Goal: Task Accomplishment & Management: Manage account settings

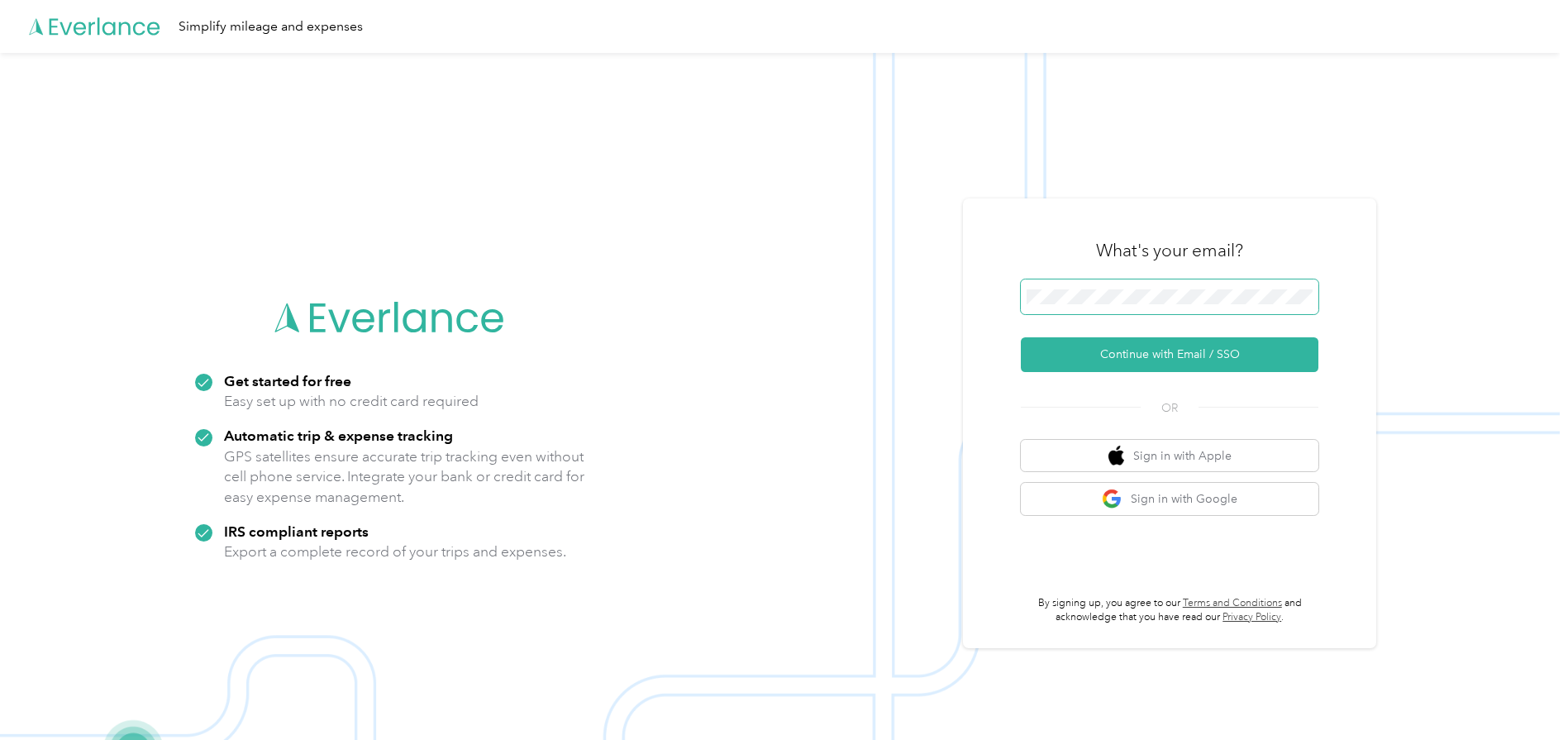
click at [1144, 287] on span at bounding box center [1169, 296] width 297 height 35
click at [1110, 355] on button "Continue with Email / SSO" at bounding box center [1169, 354] width 297 height 35
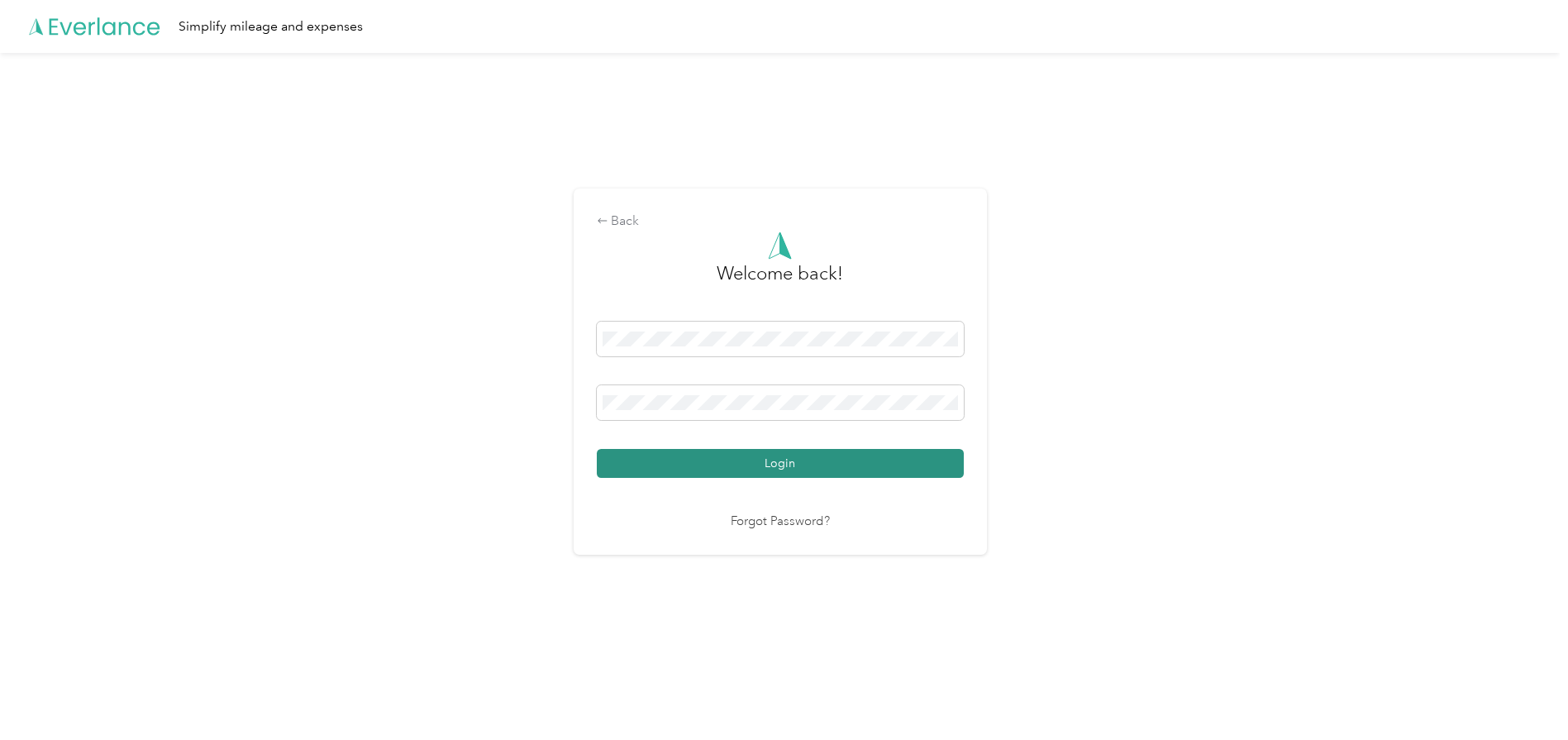
click at [773, 470] on button "Login" at bounding box center [780, 463] width 367 height 29
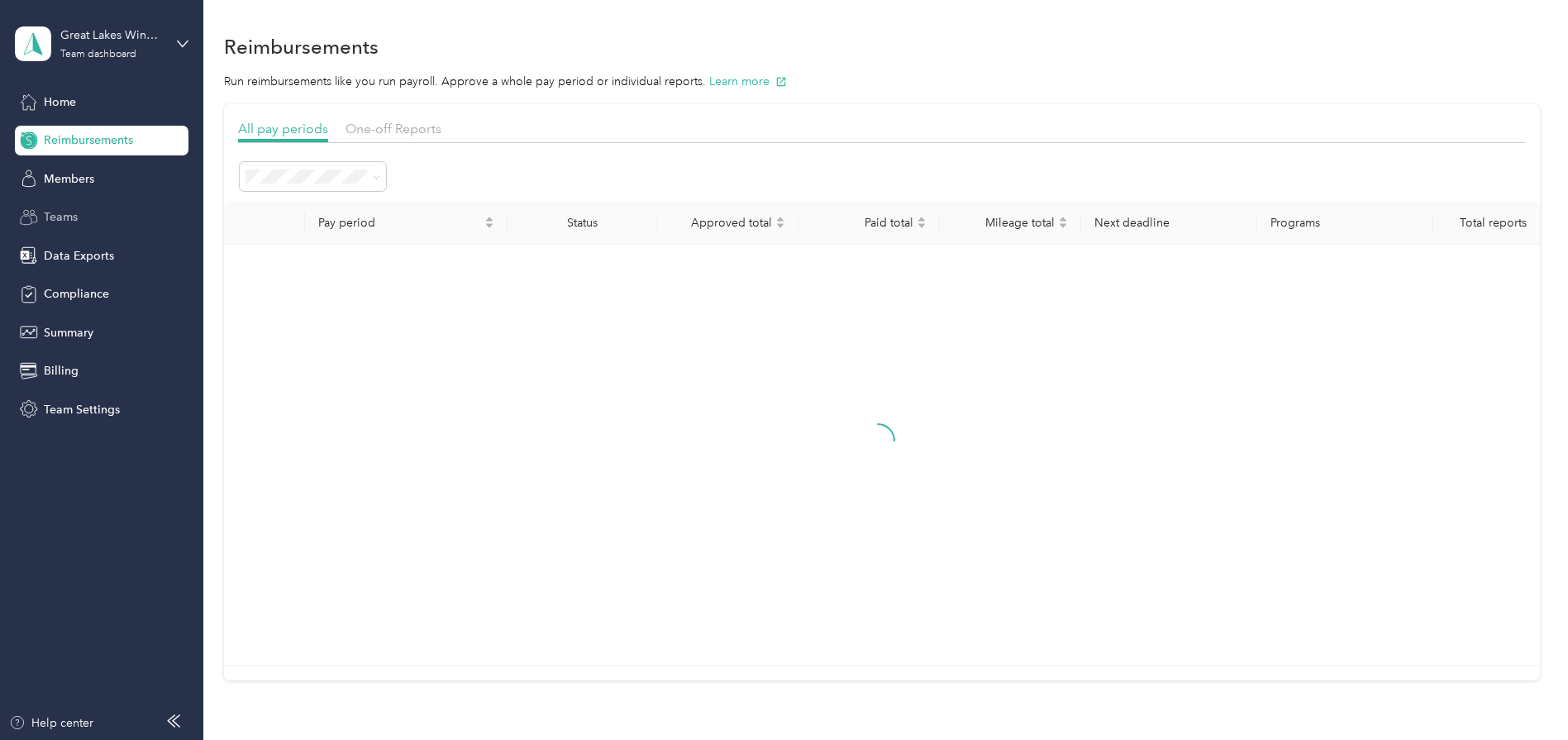
click at [71, 227] on div "Teams" at bounding box center [102, 217] width 174 height 30
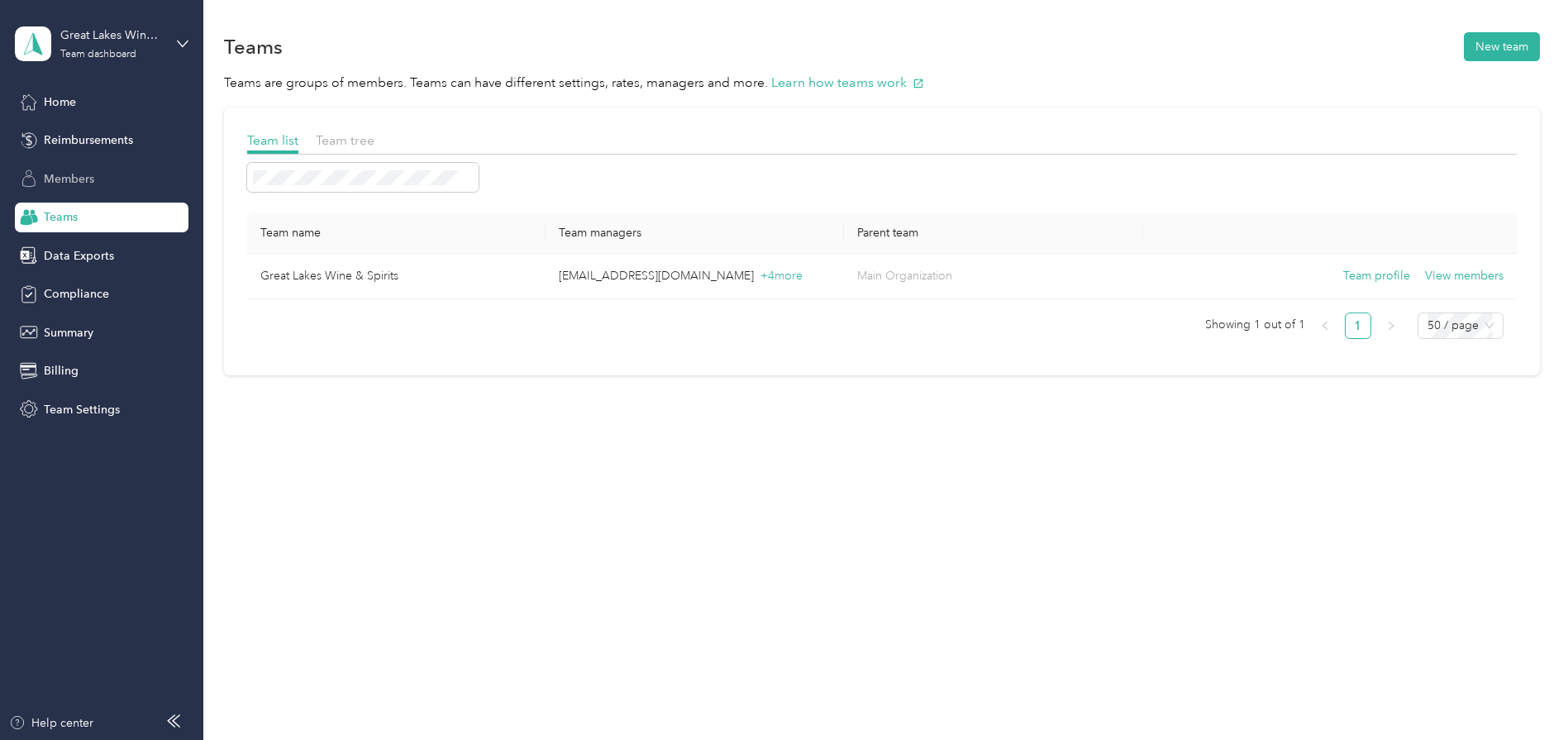
click at [66, 180] on span "Members" at bounding box center [69, 179] width 51 height 17
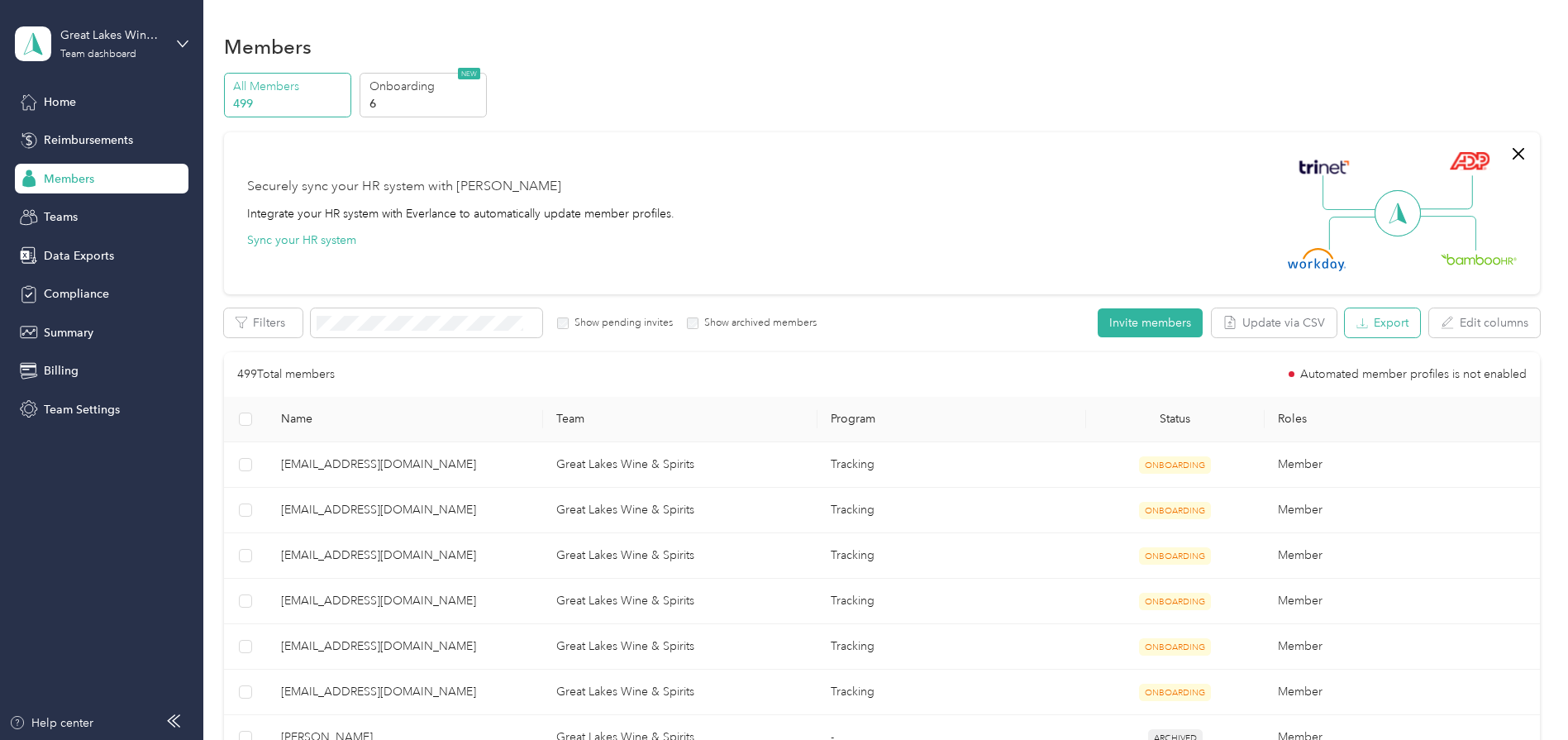
click at [1391, 323] on button "Export" at bounding box center [1382, 323] width 75 height 29
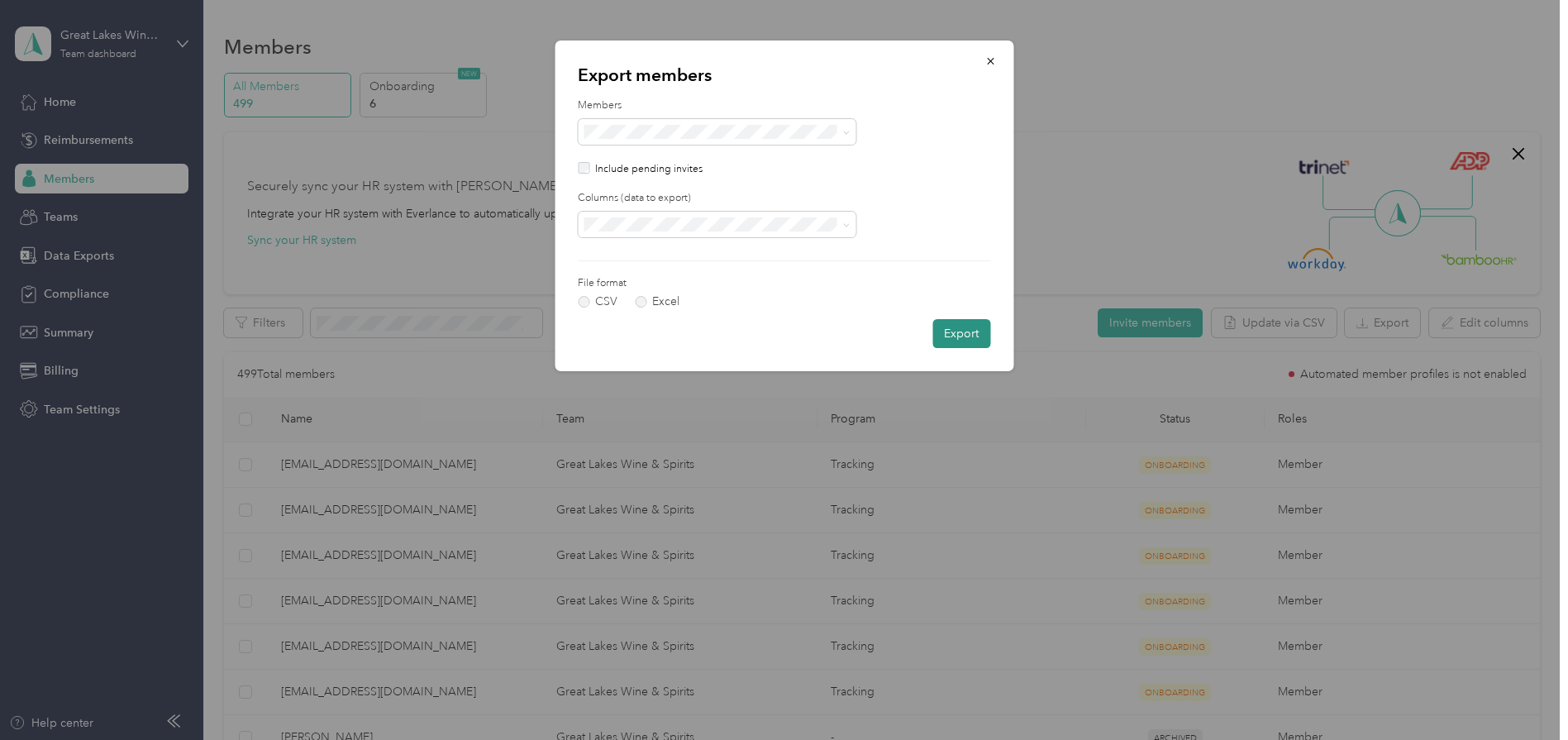
click at [966, 334] on button "Export" at bounding box center [961, 334] width 58 height 29
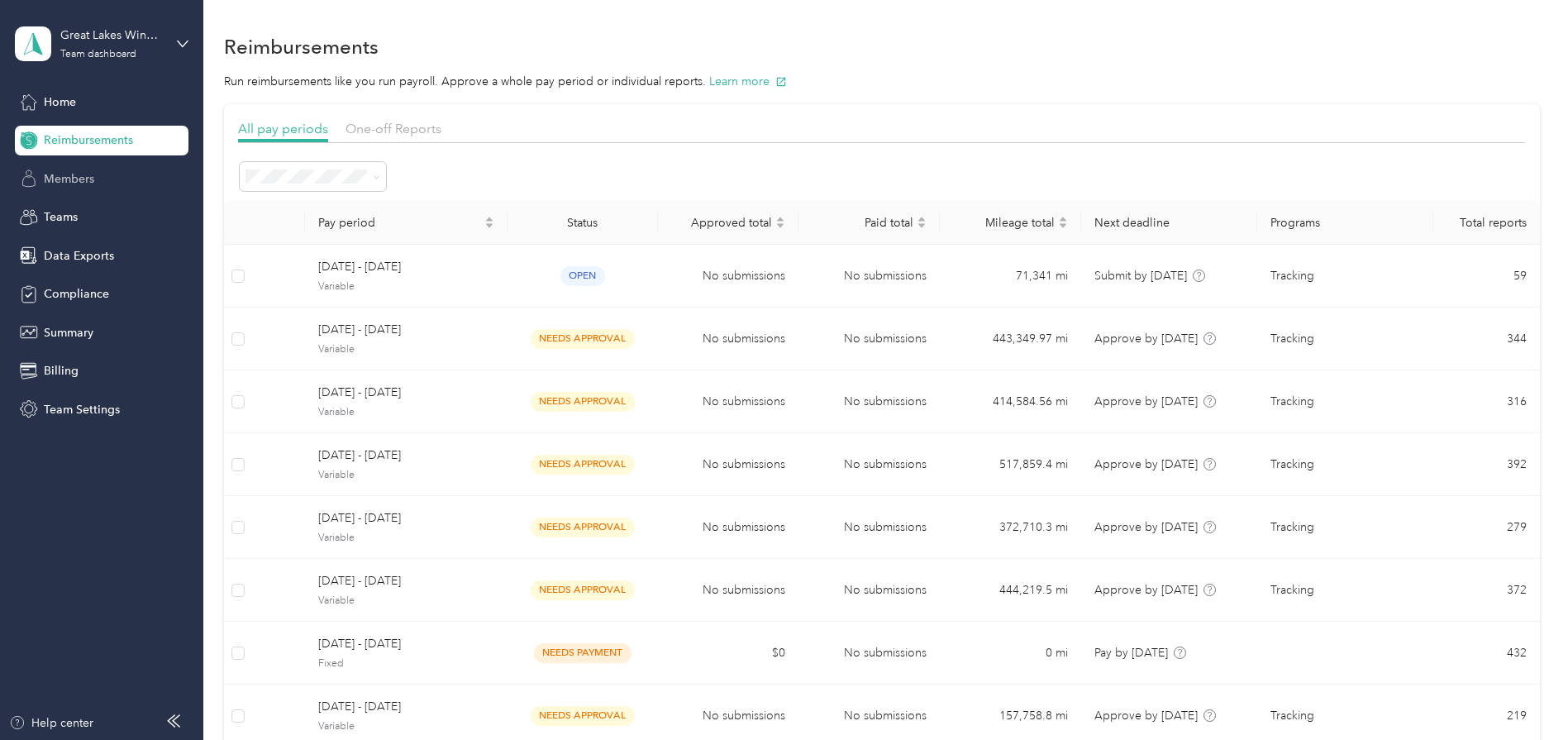
click at [66, 186] on span "Members" at bounding box center [69, 179] width 51 height 17
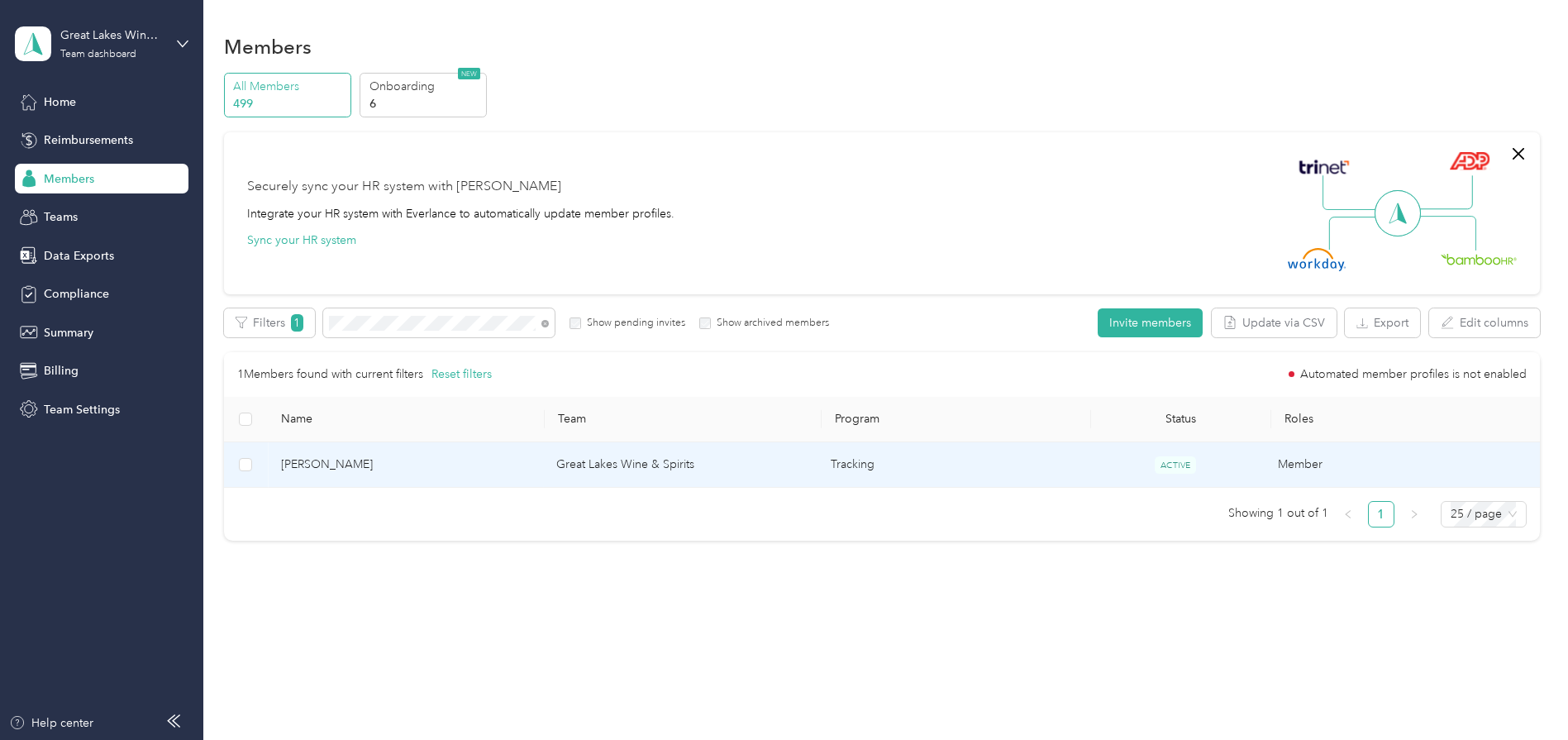
click at [316, 460] on span "[PERSON_NAME]" at bounding box center [406, 464] width 249 height 18
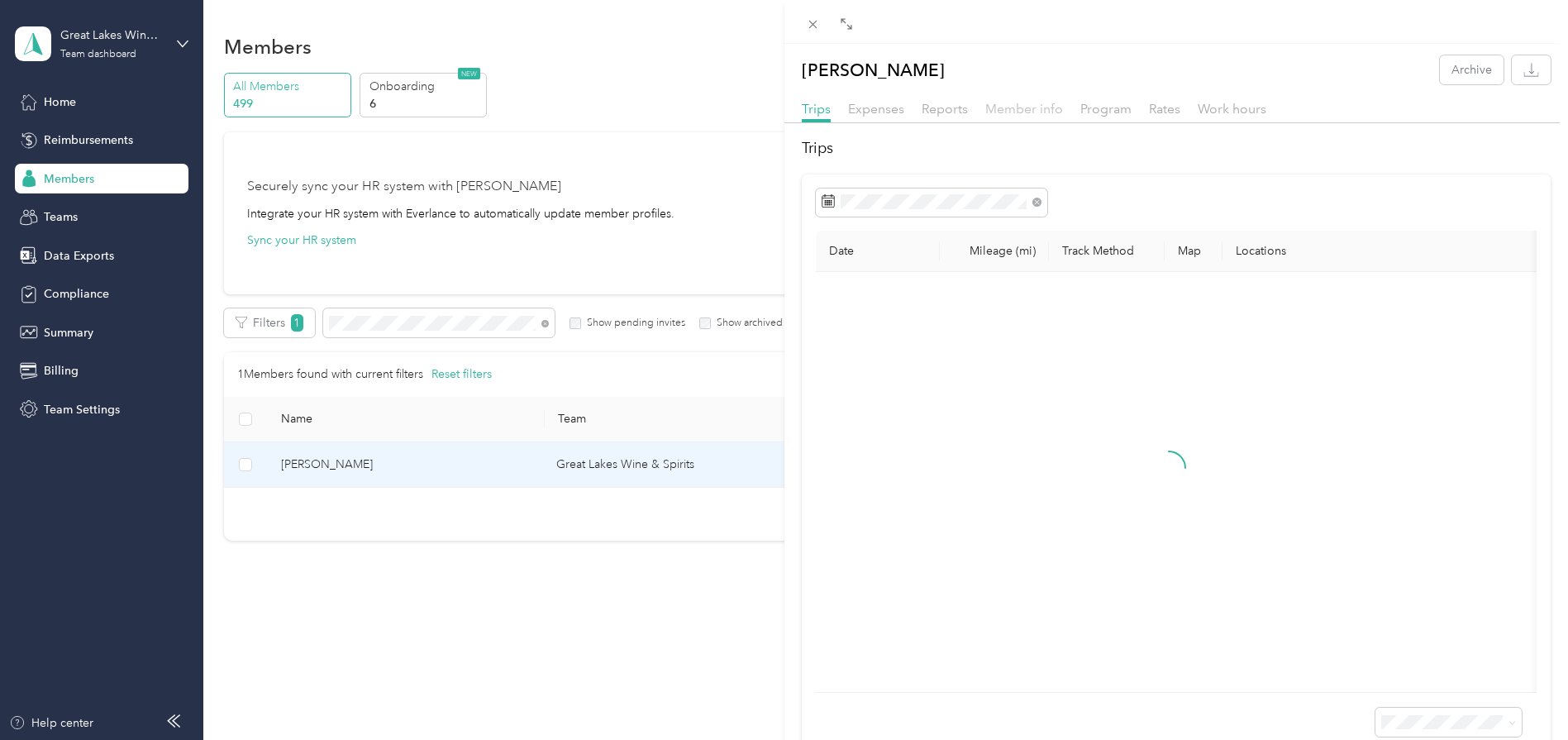
click at [1008, 114] on span "Member info" at bounding box center [1024, 108] width 78 height 16
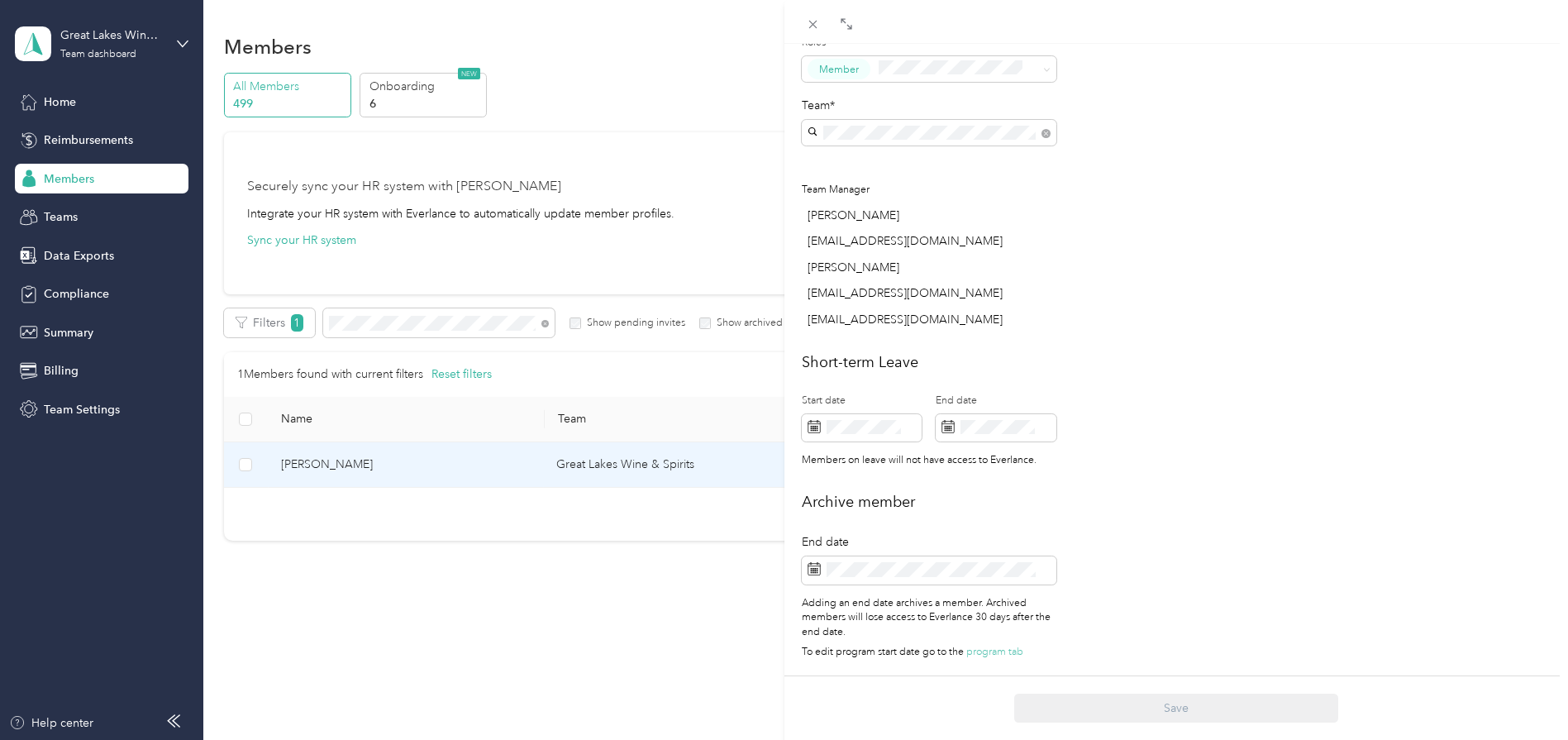
scroll to position [527, 0]
click at [812, 562] on icon at bounding box center [815, 569] width 14 height 14
click at [888, 566] on span at bounding box center [929, 570] width 255 height 28
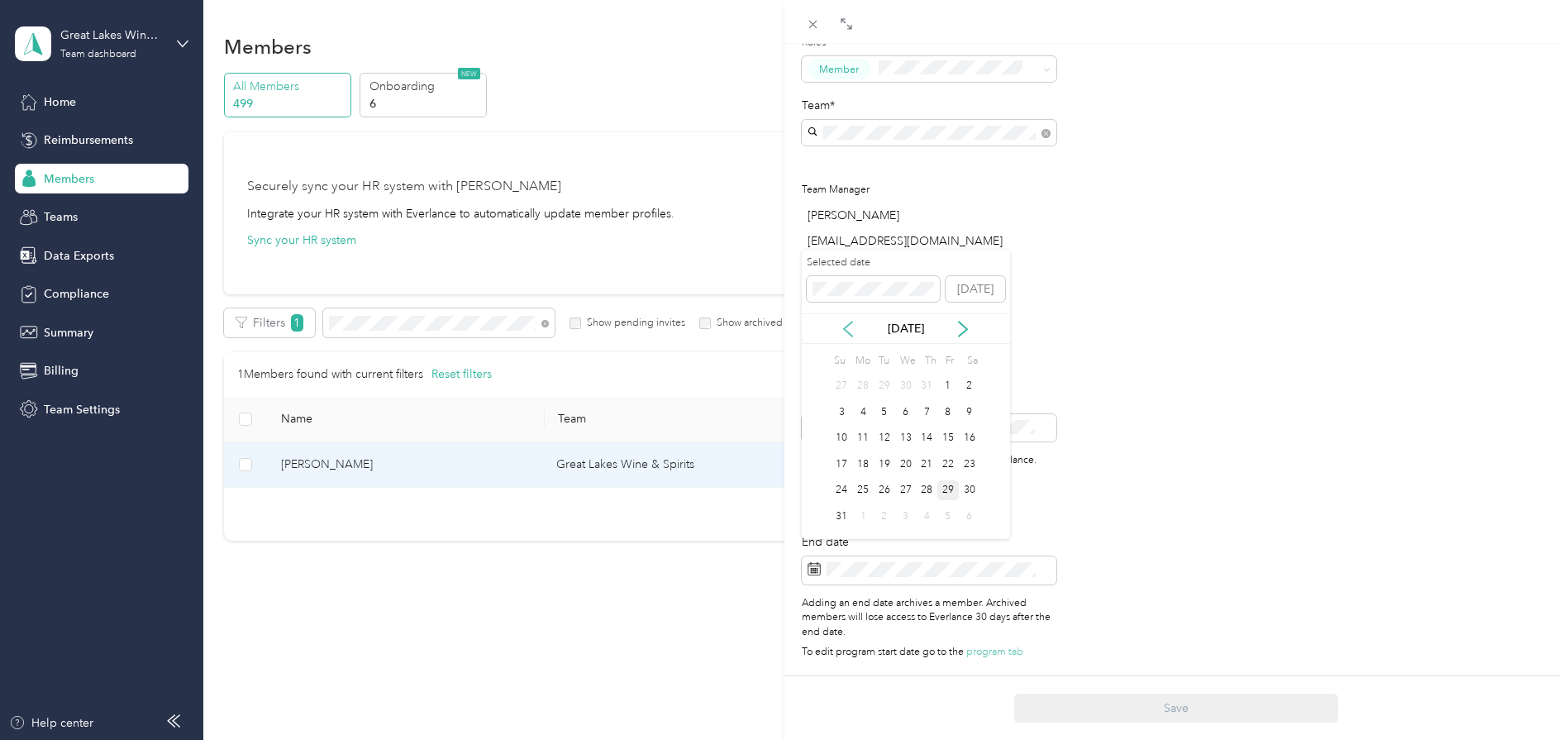
click at [844, 328] on icon at bounding box center [848, 329] width 8 height 15
click at [928, 491] on div "31" at bounding box center [926, 490] width 21 height 20
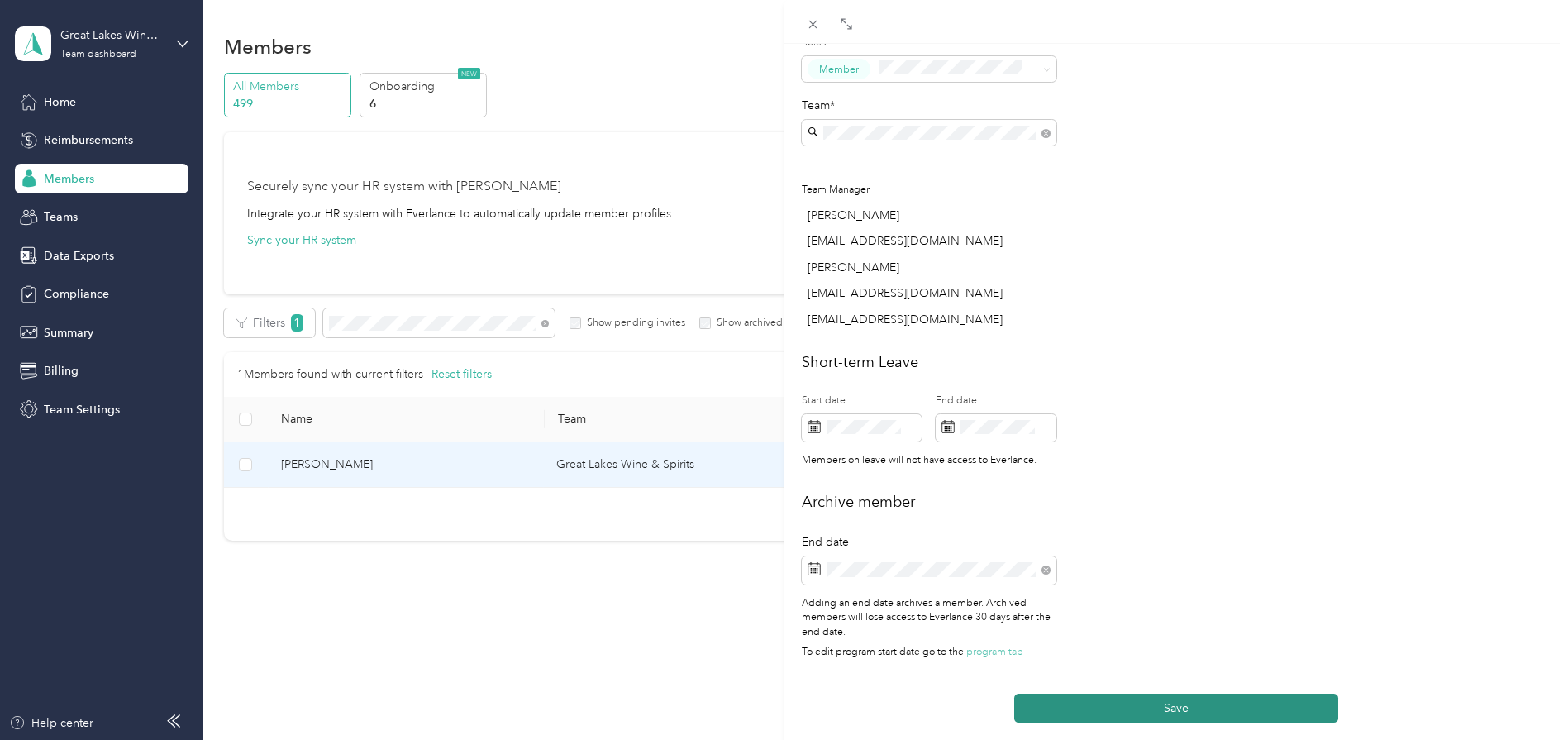
click at [1163, 707] on button "Save" at bounding box center [1177, 708] width 324 height 29
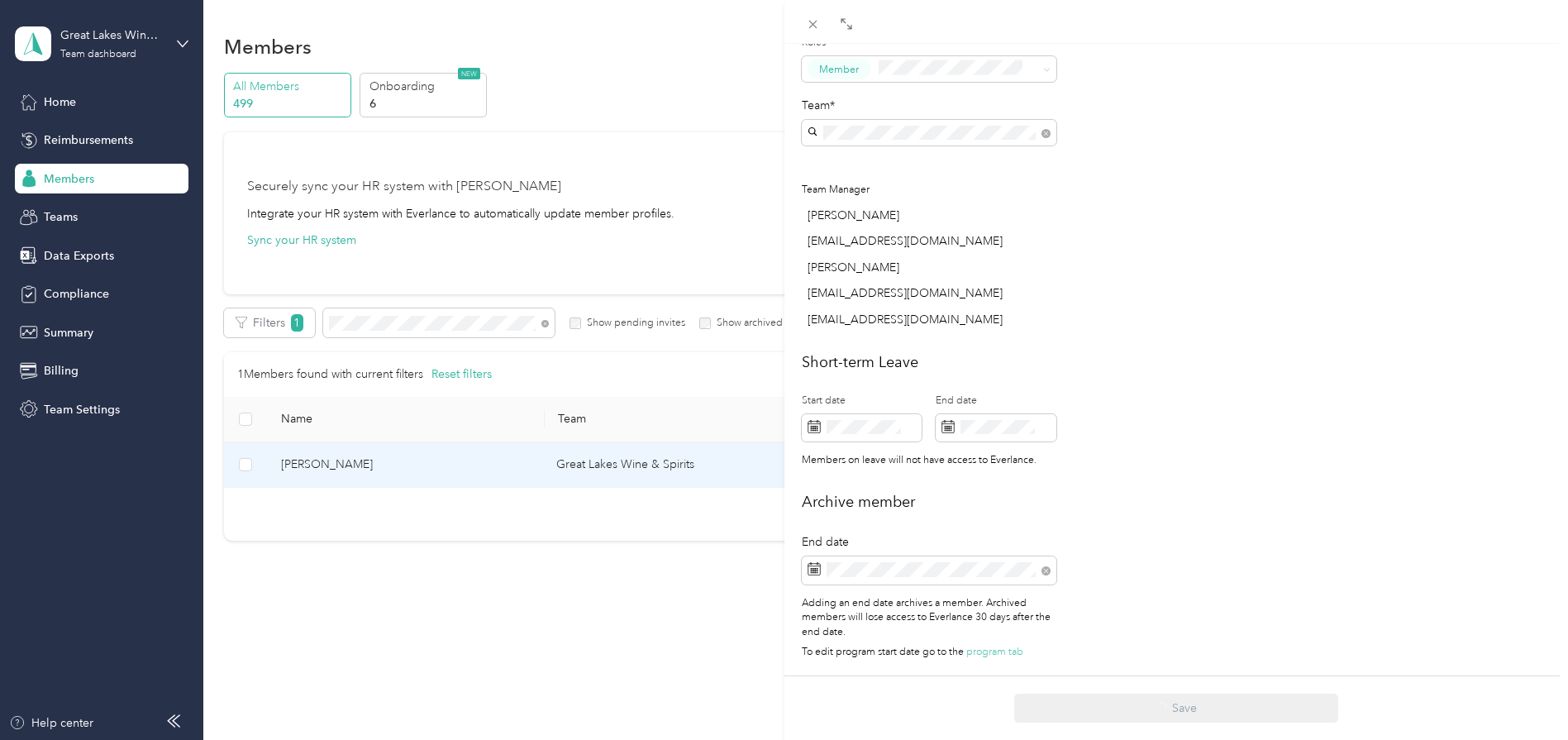
scroll to position [527, 0]
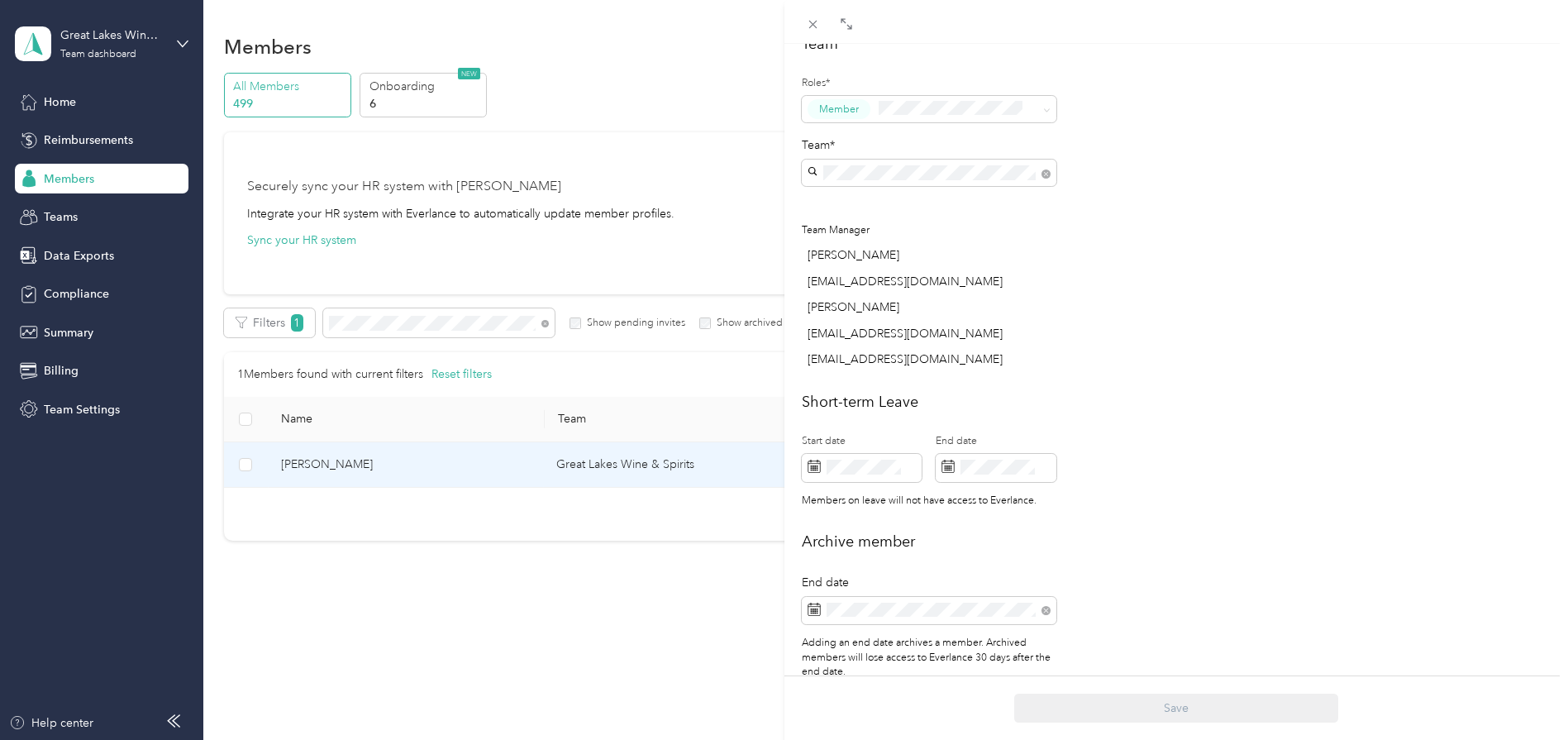
click at [364, 325] on div "This member was archived on [DATE] . They will lose access to Everlance [DATE] …" at bounding box center [784, 370] width 1568 height 740
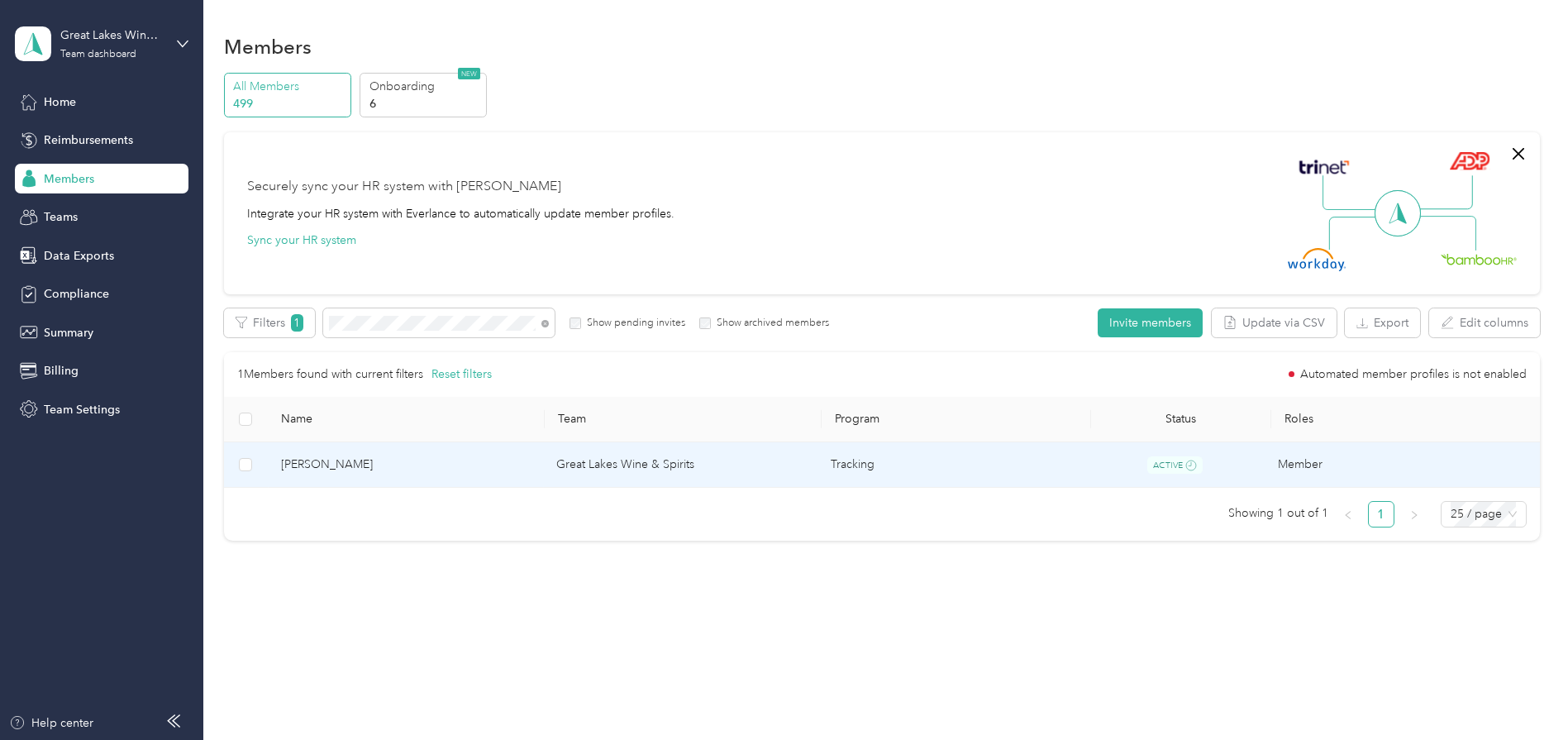
scroll to position [462, 0]
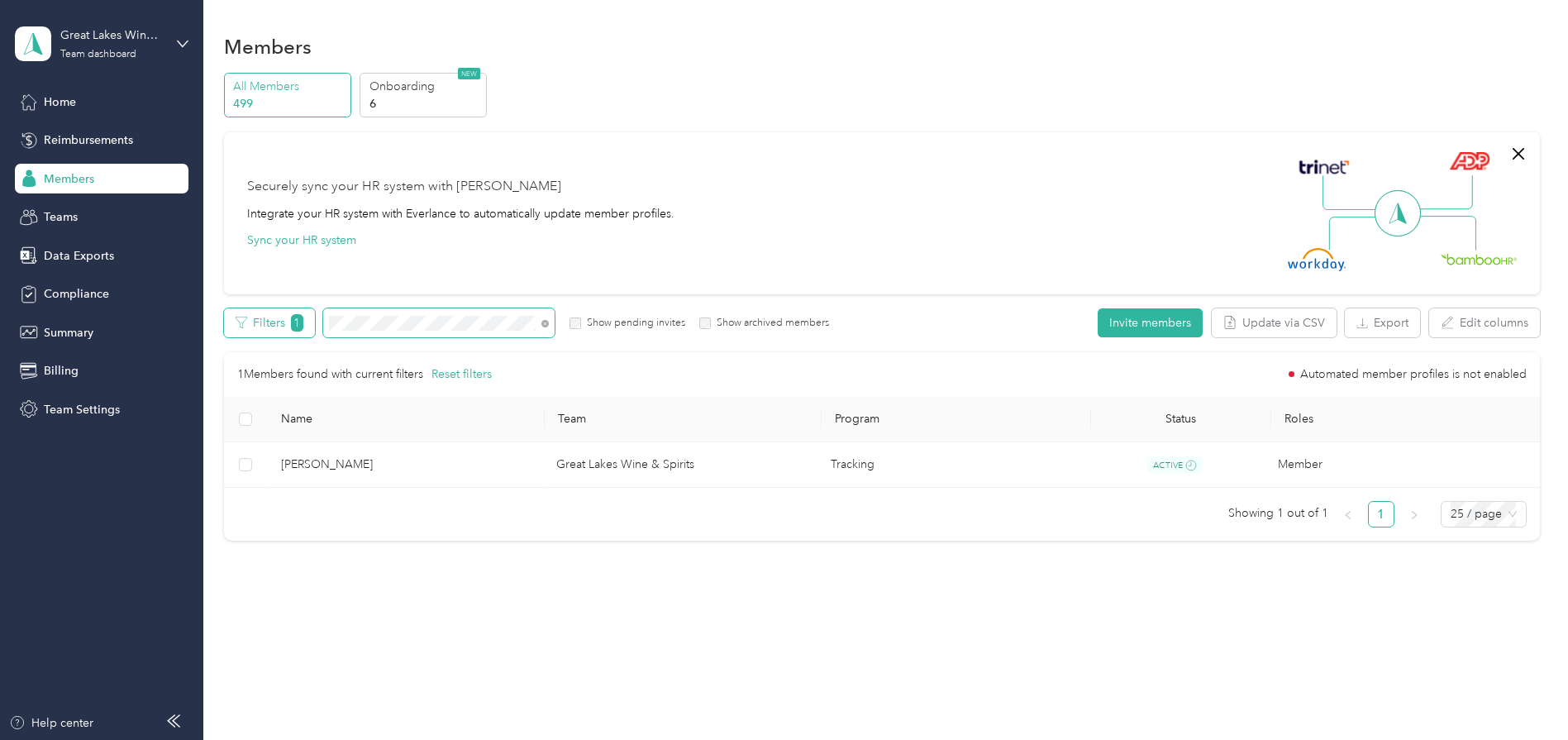
click at [291, 318] on div "Filters 1 Show pending invites Show archived members" at bounding box center [526, 323] width 606 height 29
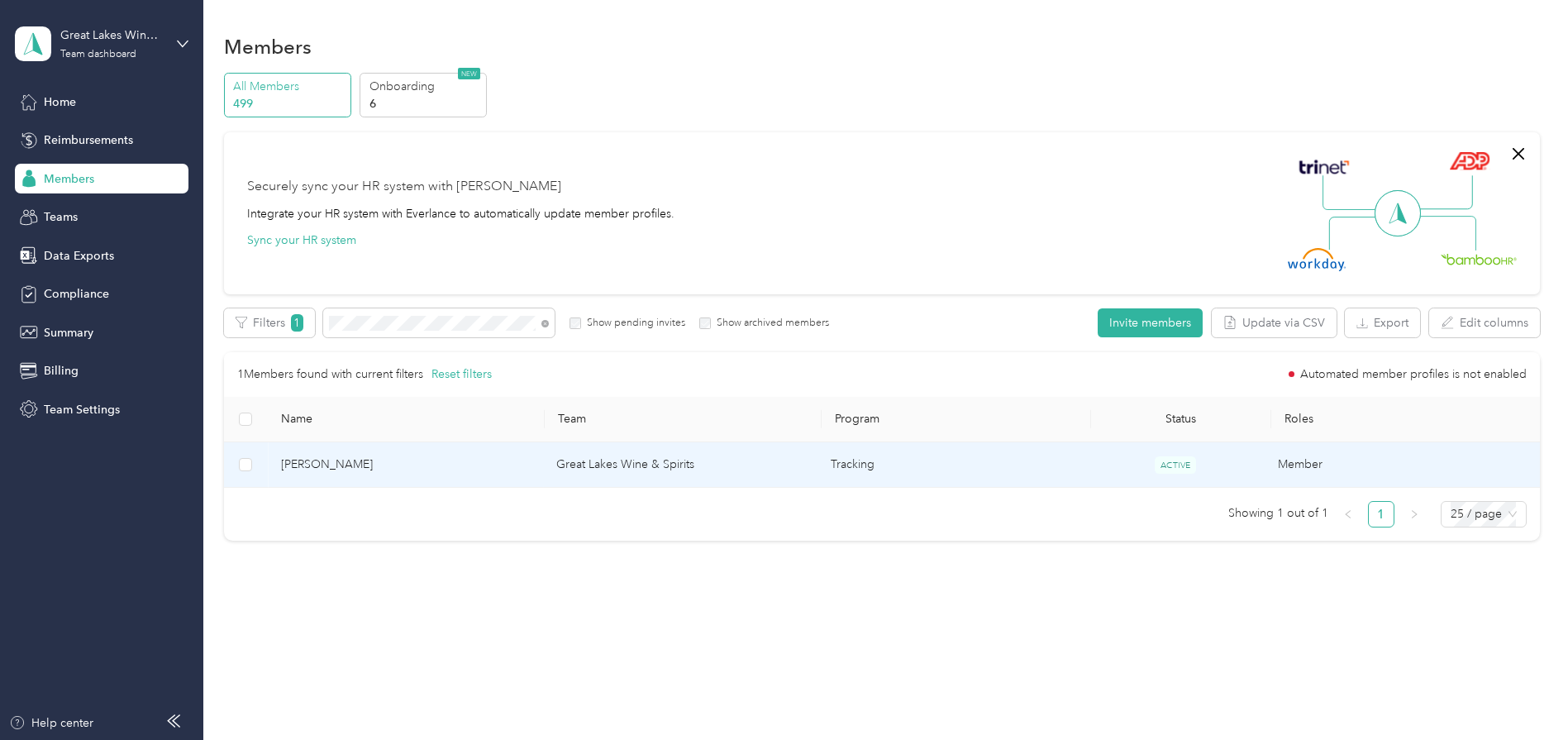
click at [326, 461] on span "[PERSON_NAME]" at bounding box center [406, 464] width 249 height 18
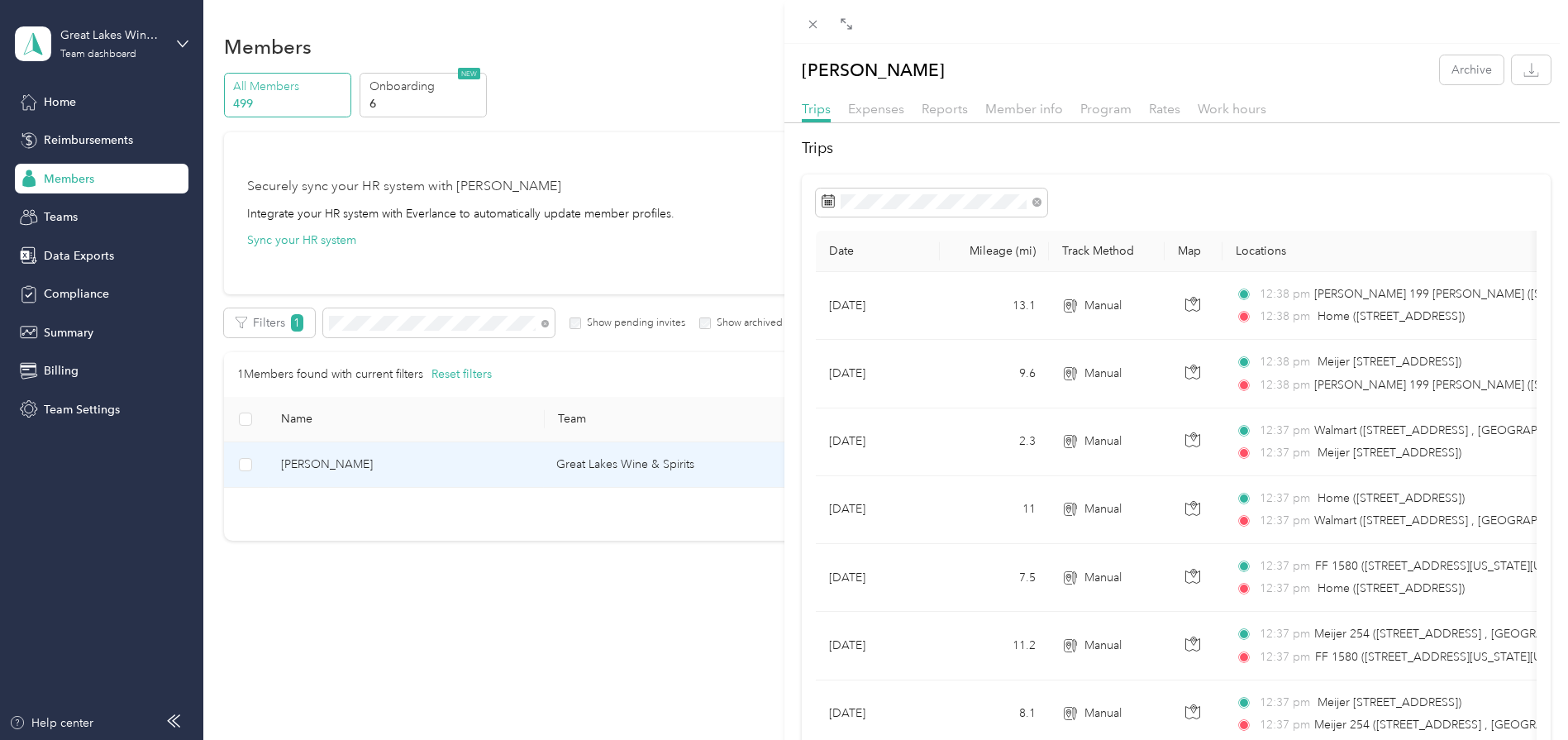
click at [978, 107] on div "Trips Expenses Reports Member info Program Rates Work hours" at bounding box center [1177, 111] width 784 height 24
click at [995, 110] on span "Member info" at bounding box center [1024, 108] width 78 height 16
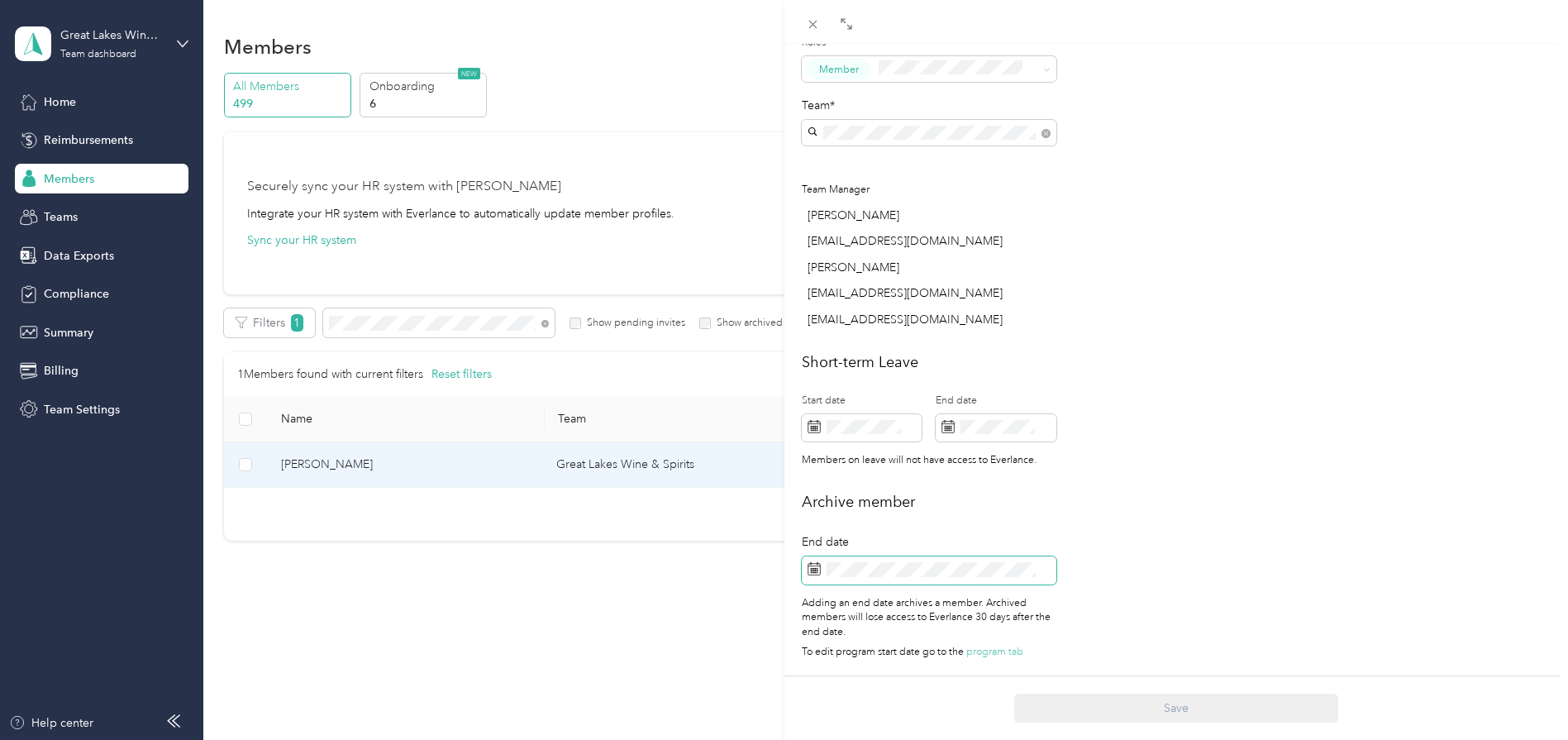
scroll to position [527, 0]
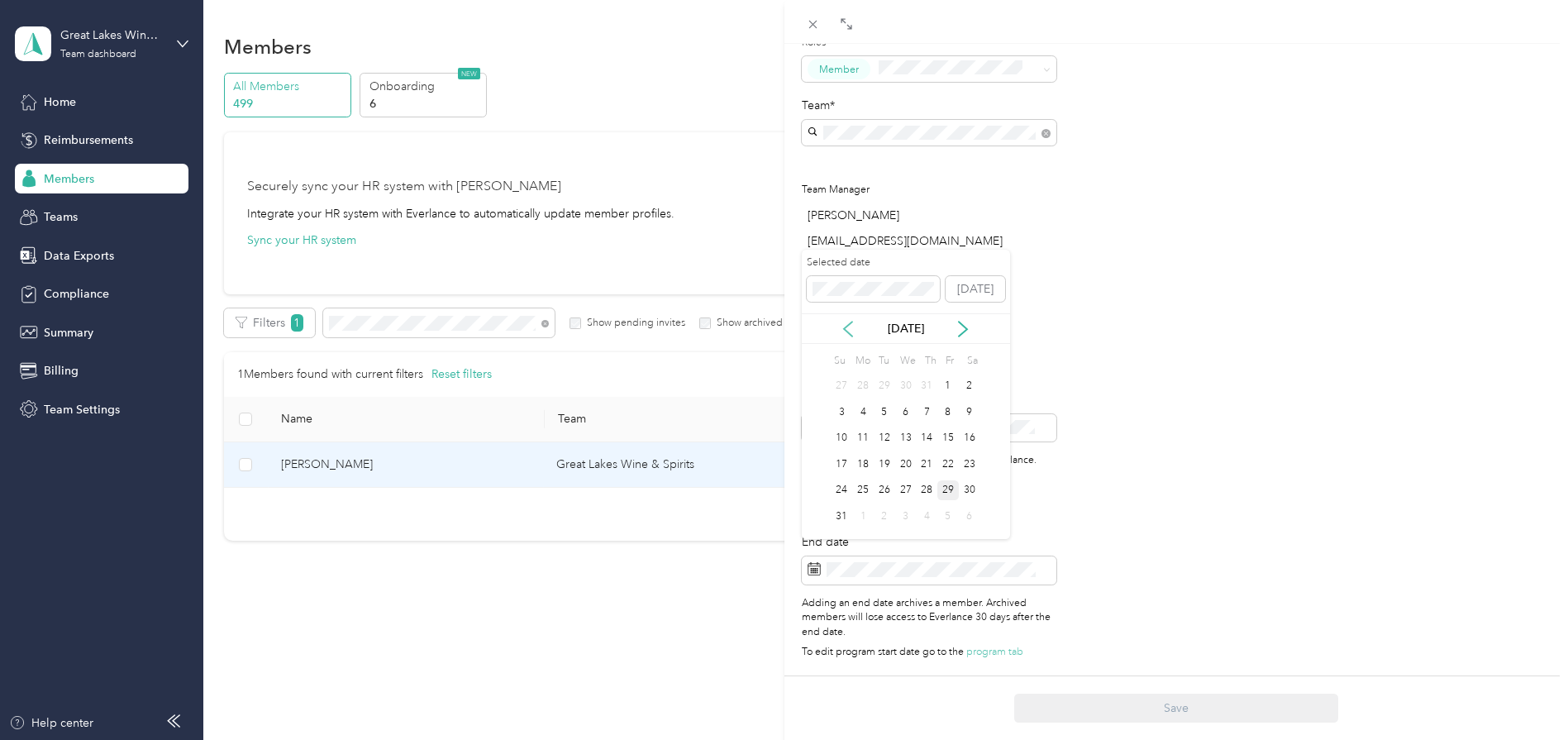
click at [843, 330] on icon at bounding box center [849, 329] width 17 height 17
click at [865, 490] on div "28" at bounding box center [862, 490] width 21 height 20
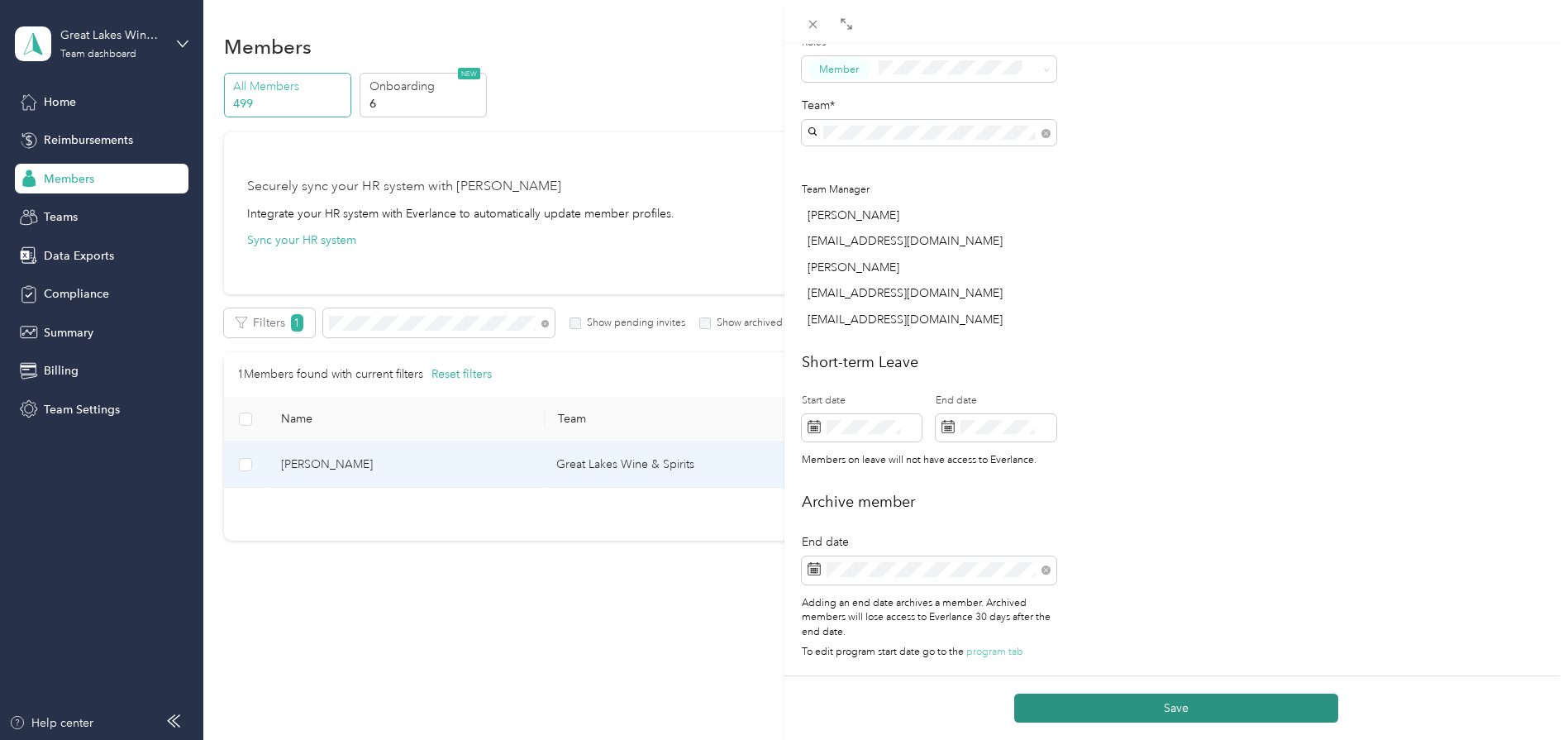
click at [1152, 703] on button "Save" at bounding box center [1177, 708] width 324 height 29
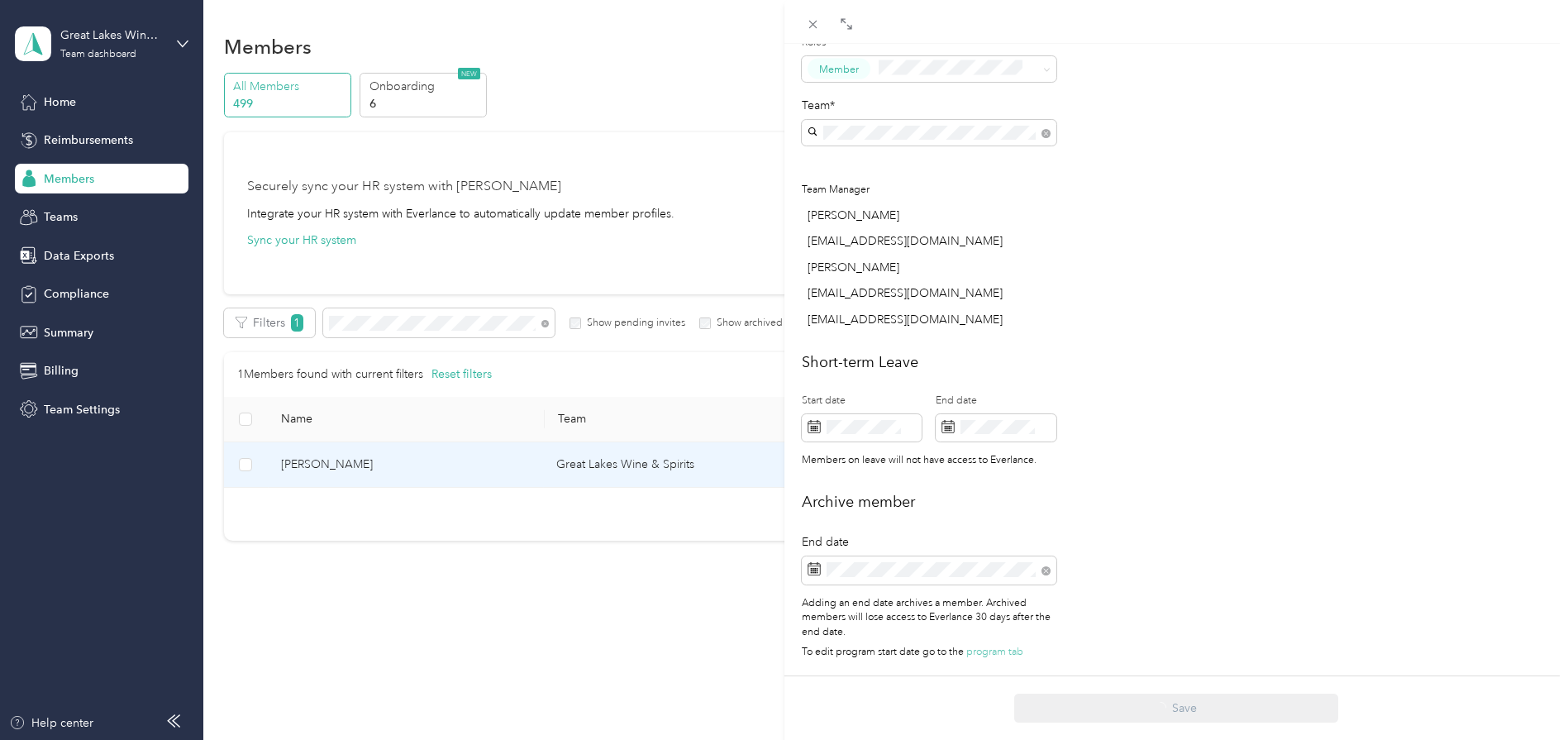
scroll to position [527, 0]
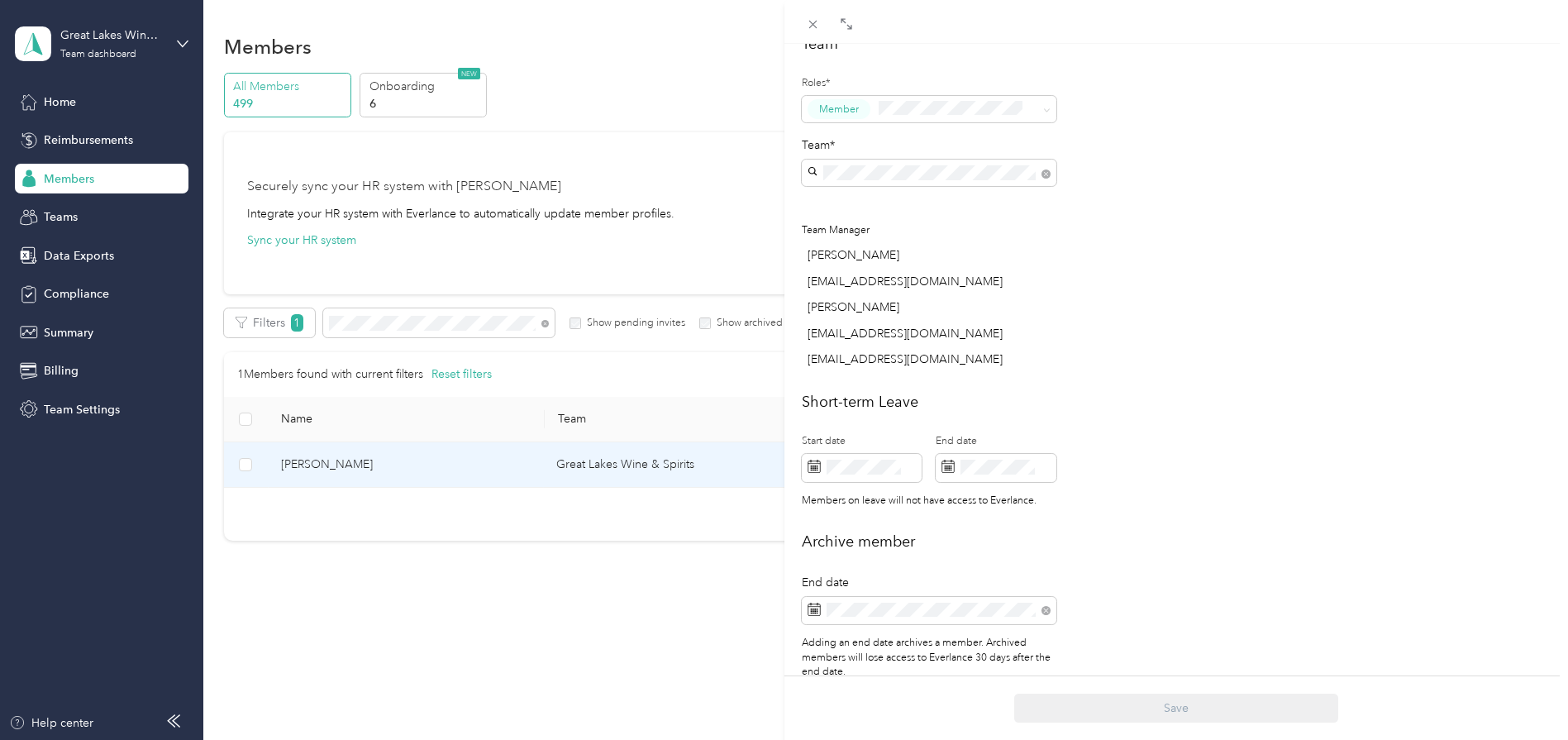
click at [399, 319] on div "This member was archived on [DATE] . To restore their access to Everlance react…" at bounding box center [784, 370] width 1568 height 740
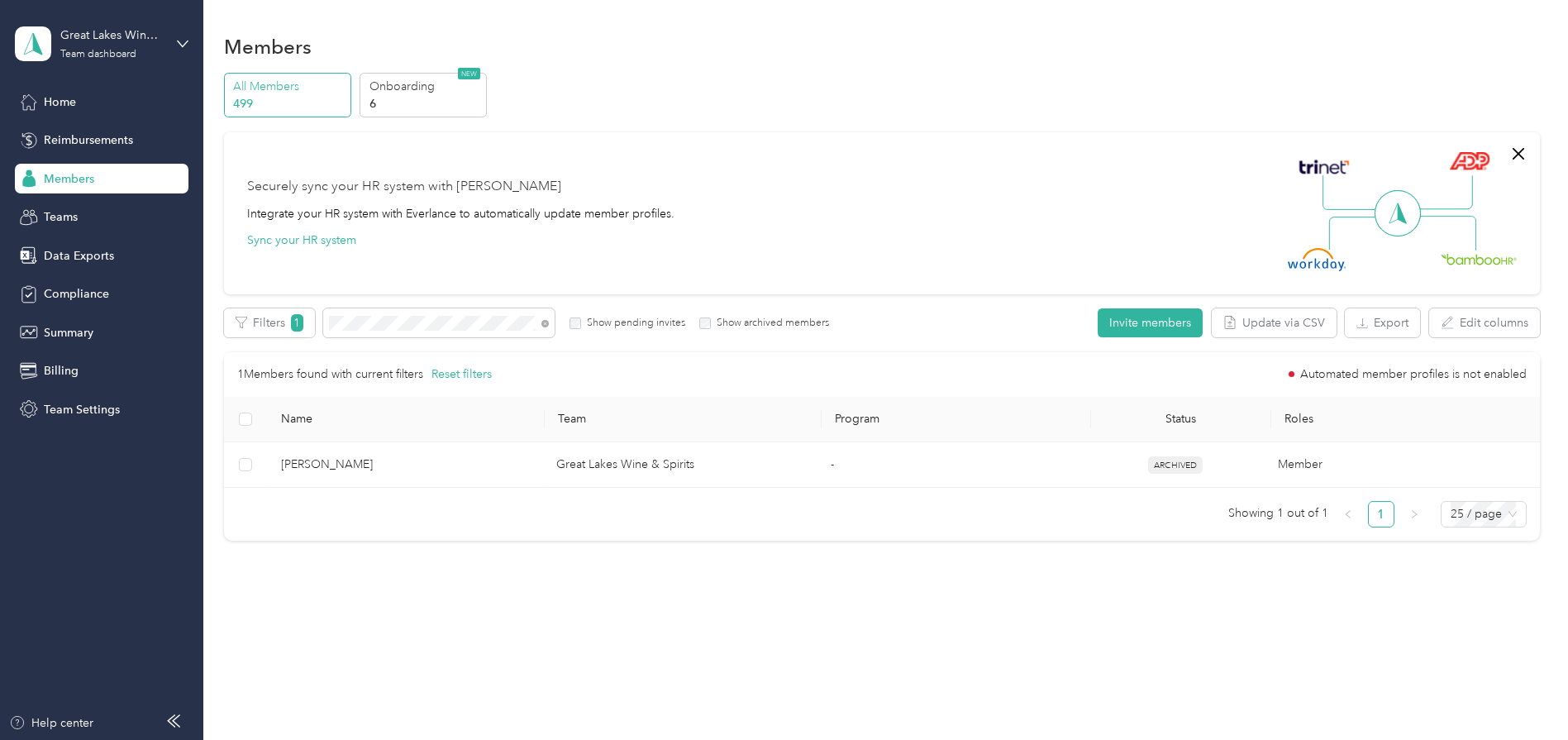
scroll to position [462, 0]
click at [257, 312] on div "Filters 1 Show pending invites Show archived members" at bounding box center [526, 323] width 606 height 29
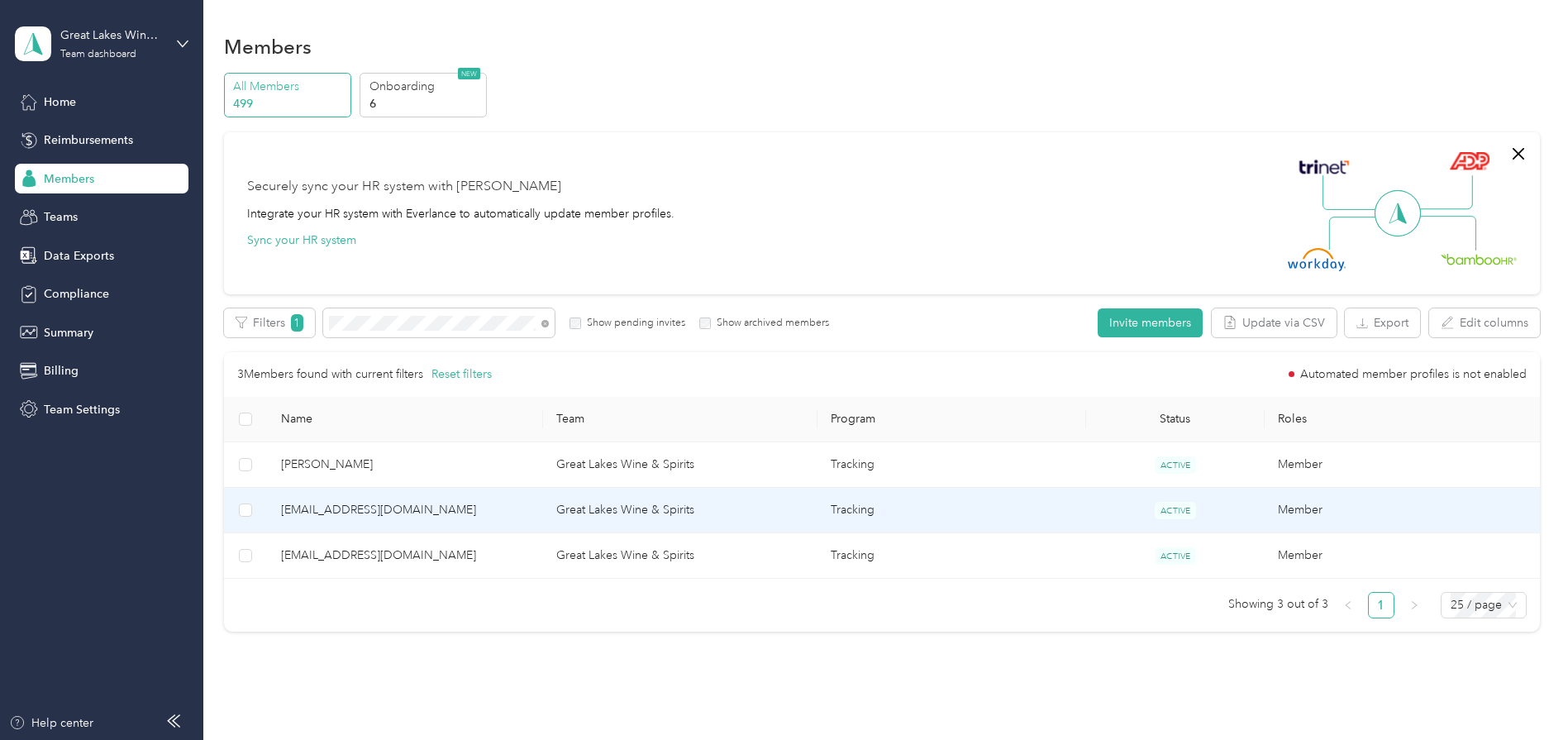
click at [313, 505] on span "[EMAIL_ADDRESS][DOMAIN_NAME]" at bounding box center [406, 509] width 249 height 18
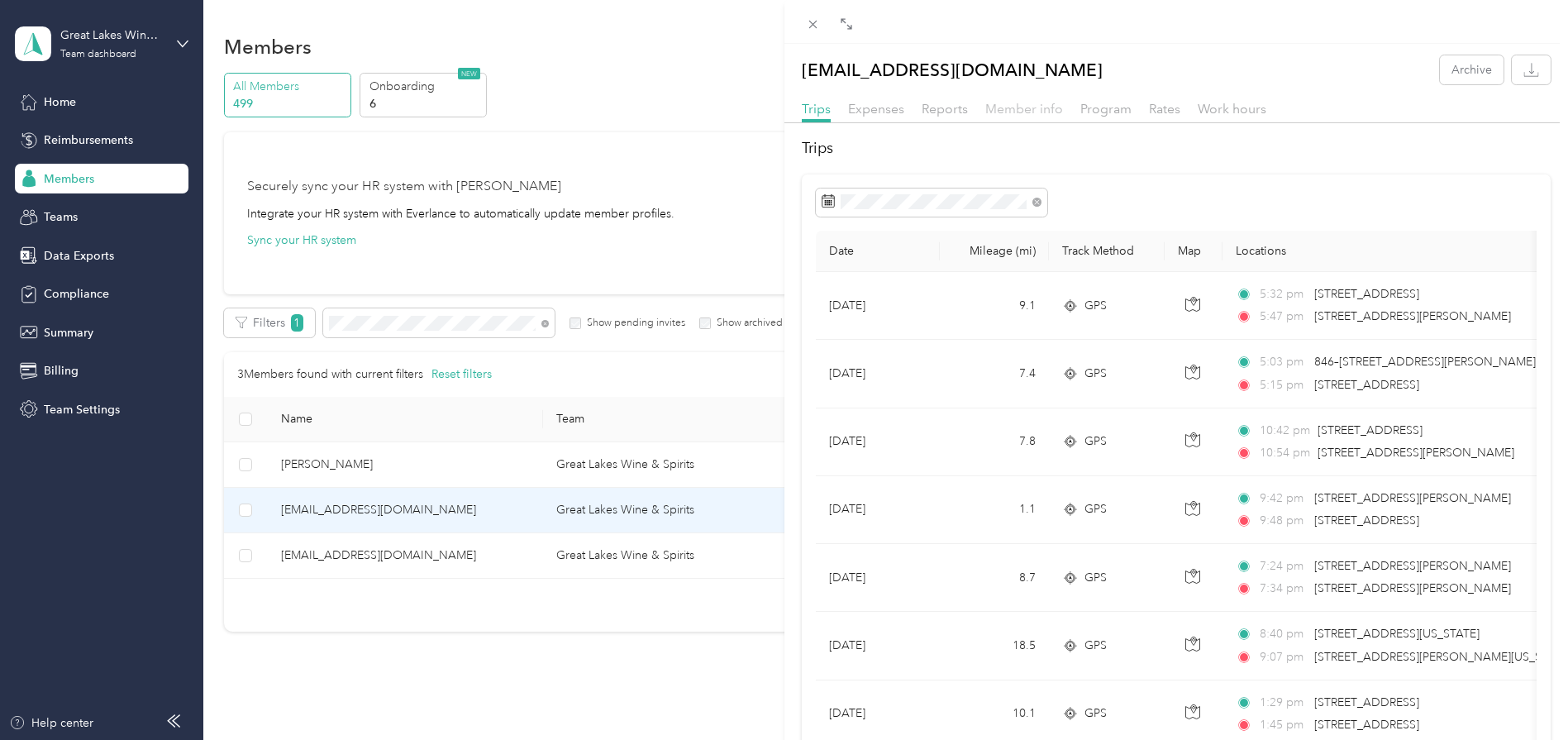
click at [1000, 109] on span "Member info" at bounding box center [1024, 108] width 78 height 16
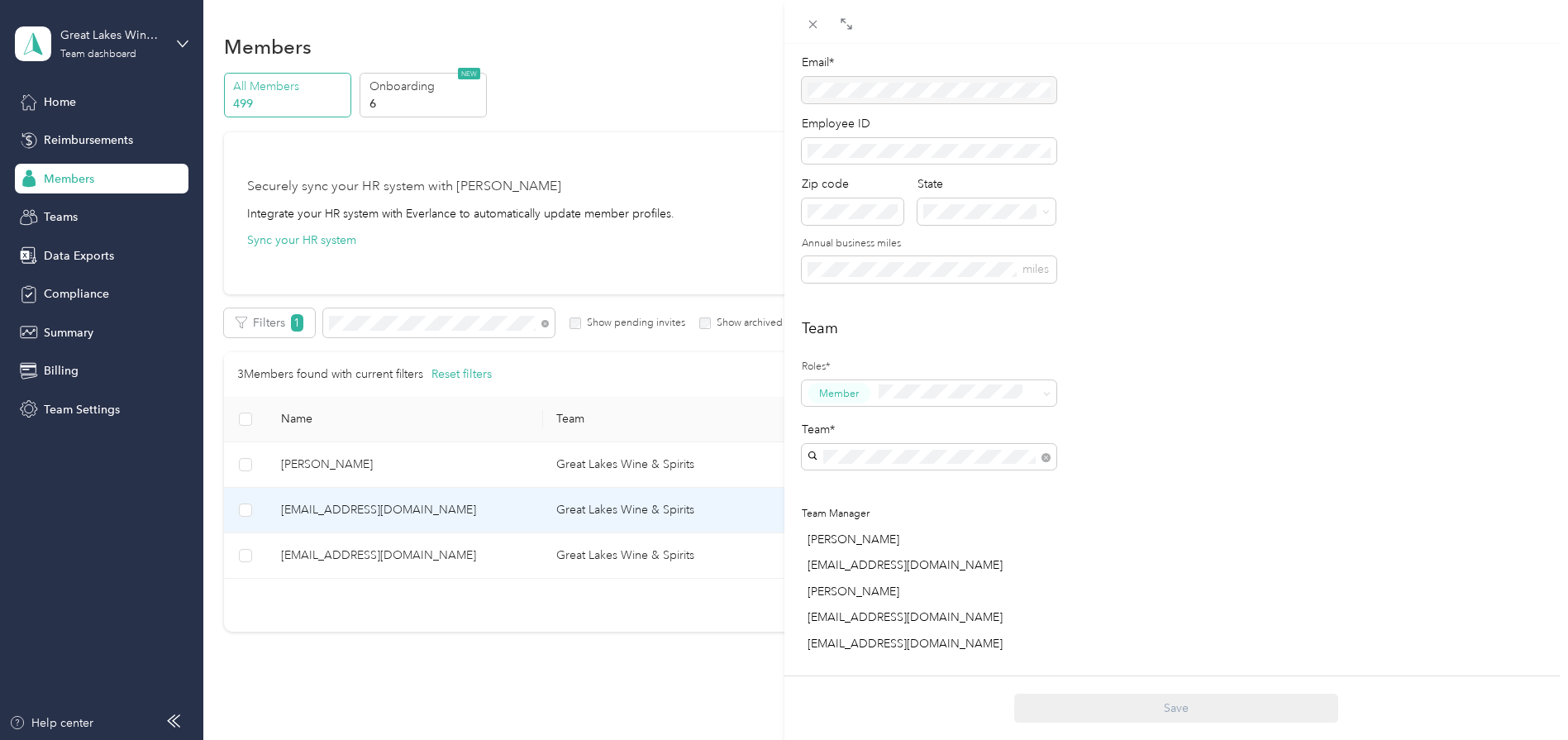
scroll to position [516, 0]
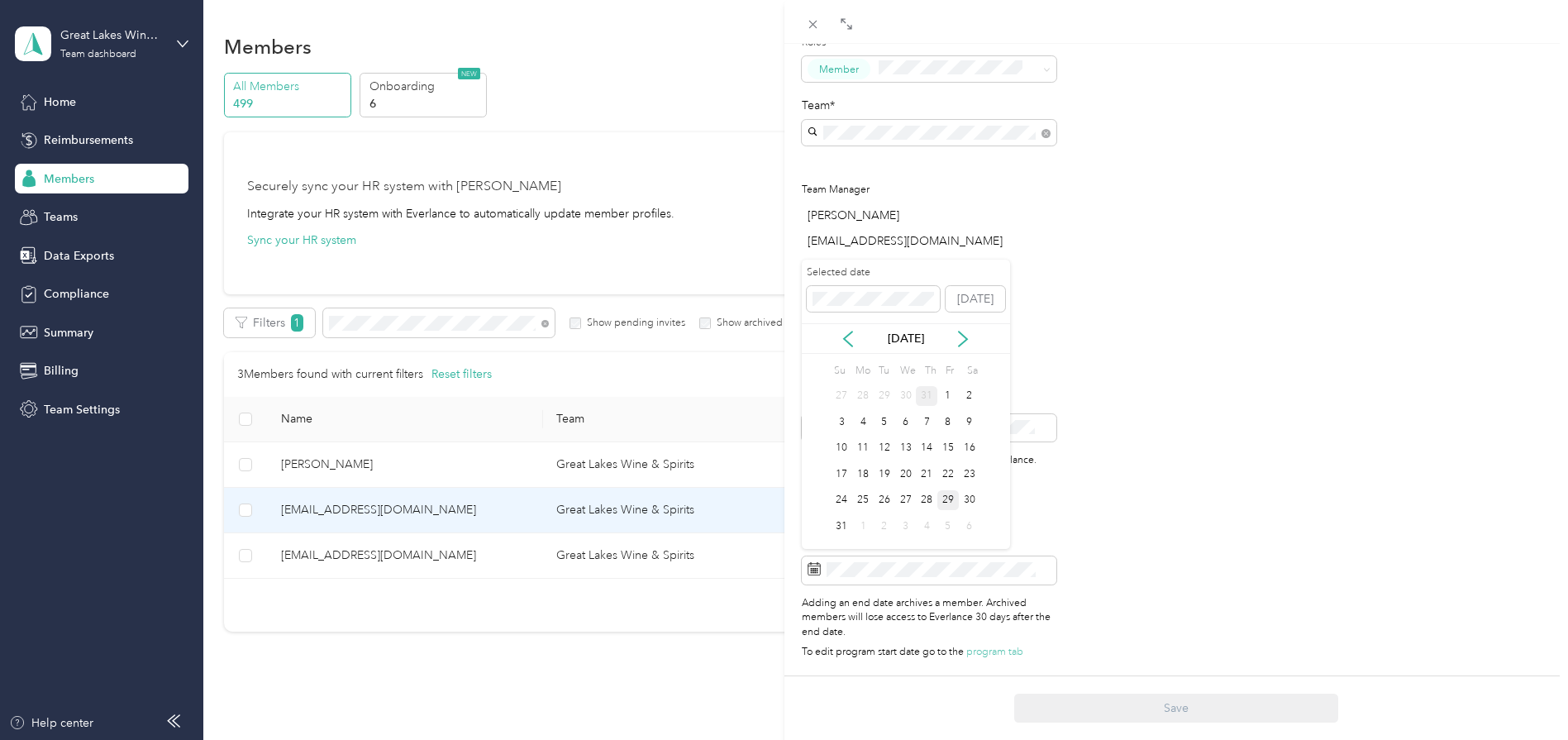
click at [923, 396] on div "31" at bounding box center [926, 396] width 21 height 20
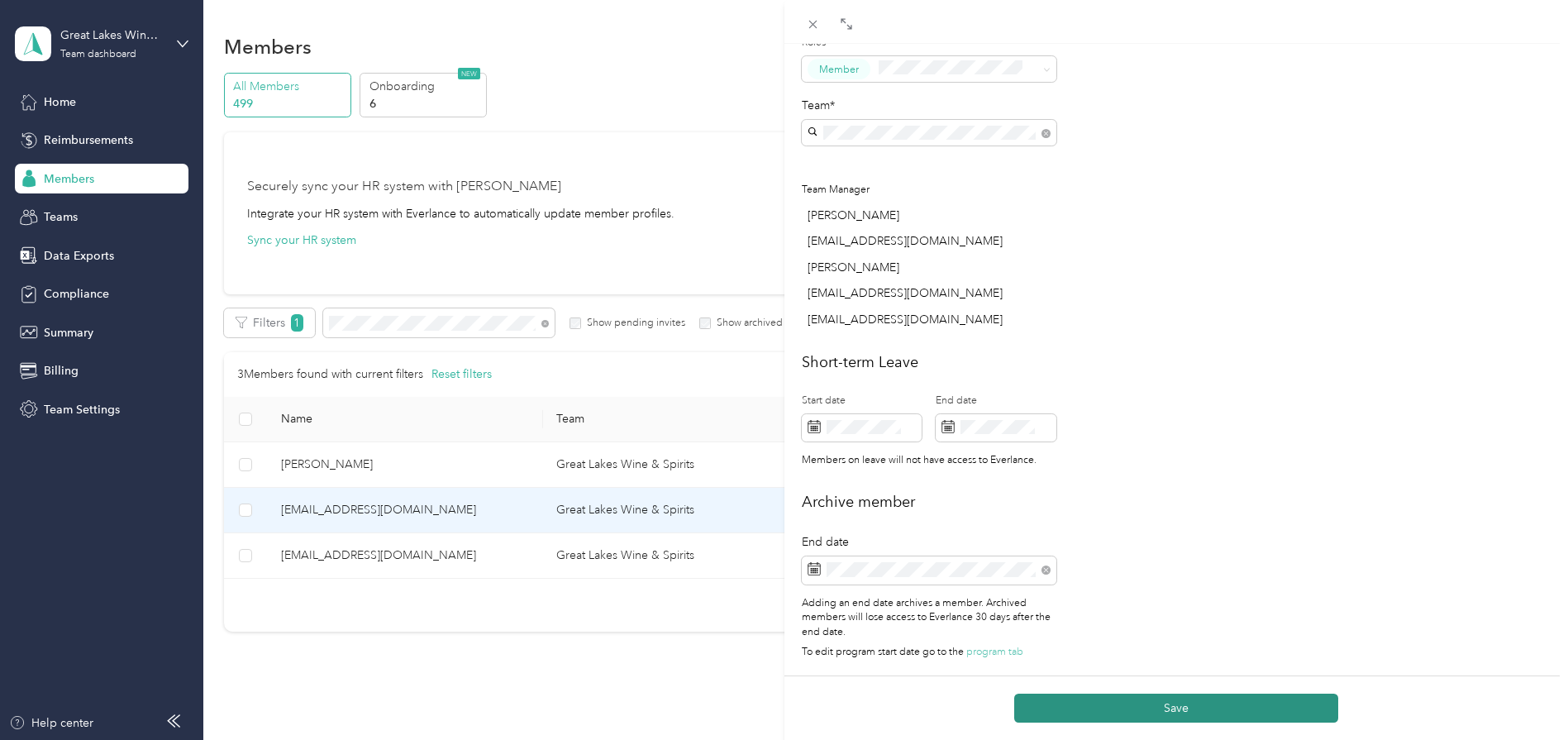
click at [1185, 700] on button "Save" at bounding box center [1177, 708] width 324 height 29
click at [1172, 704] on button "Save" at bounding box center [1177, 708] width 324 height 29
click at [509, 382] on div "[EMAIL_ADDRESS][DOMAIN_NAME] Archive Trips Expenses Reports Member info Program…" at bounding box center [784, 370] width 1568 height 740
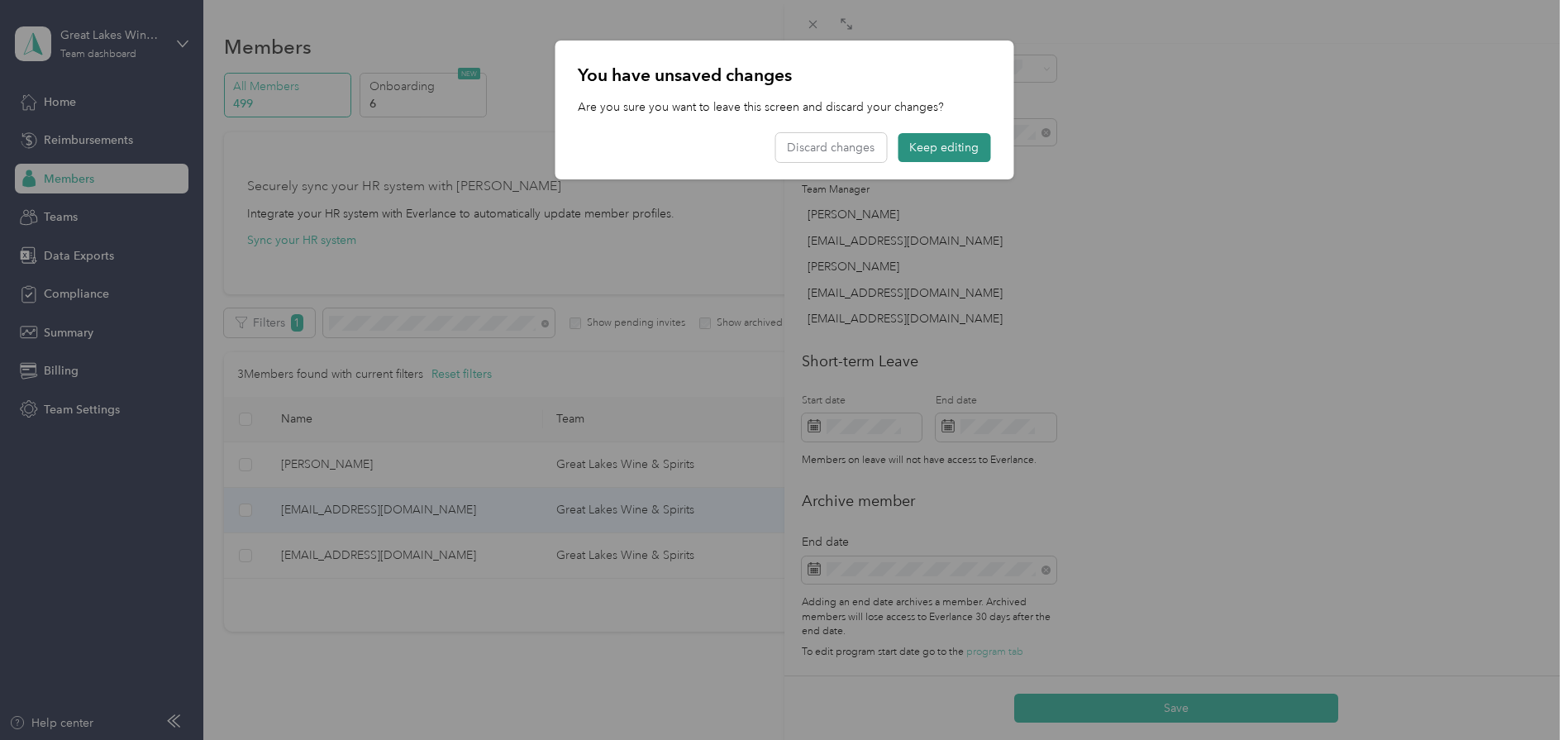
click at [913, 156] on button "Keep editing" at bounding box center [944, 147] width 92 height 29
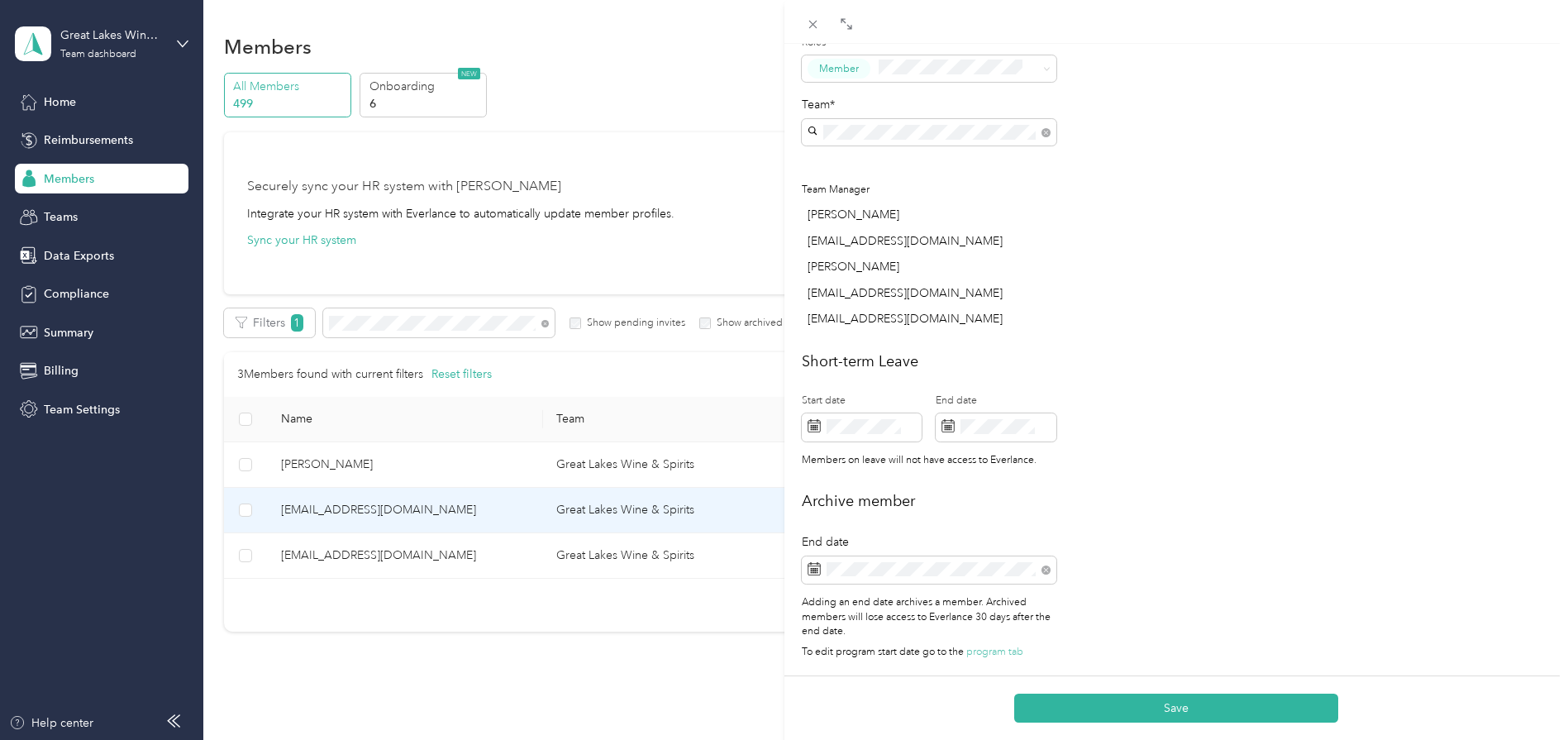
click at [879, 578] on div "End date Adding an end date archives a member. Archived members will lose acces…" at bounding box center [929, 598] width 255 height 141
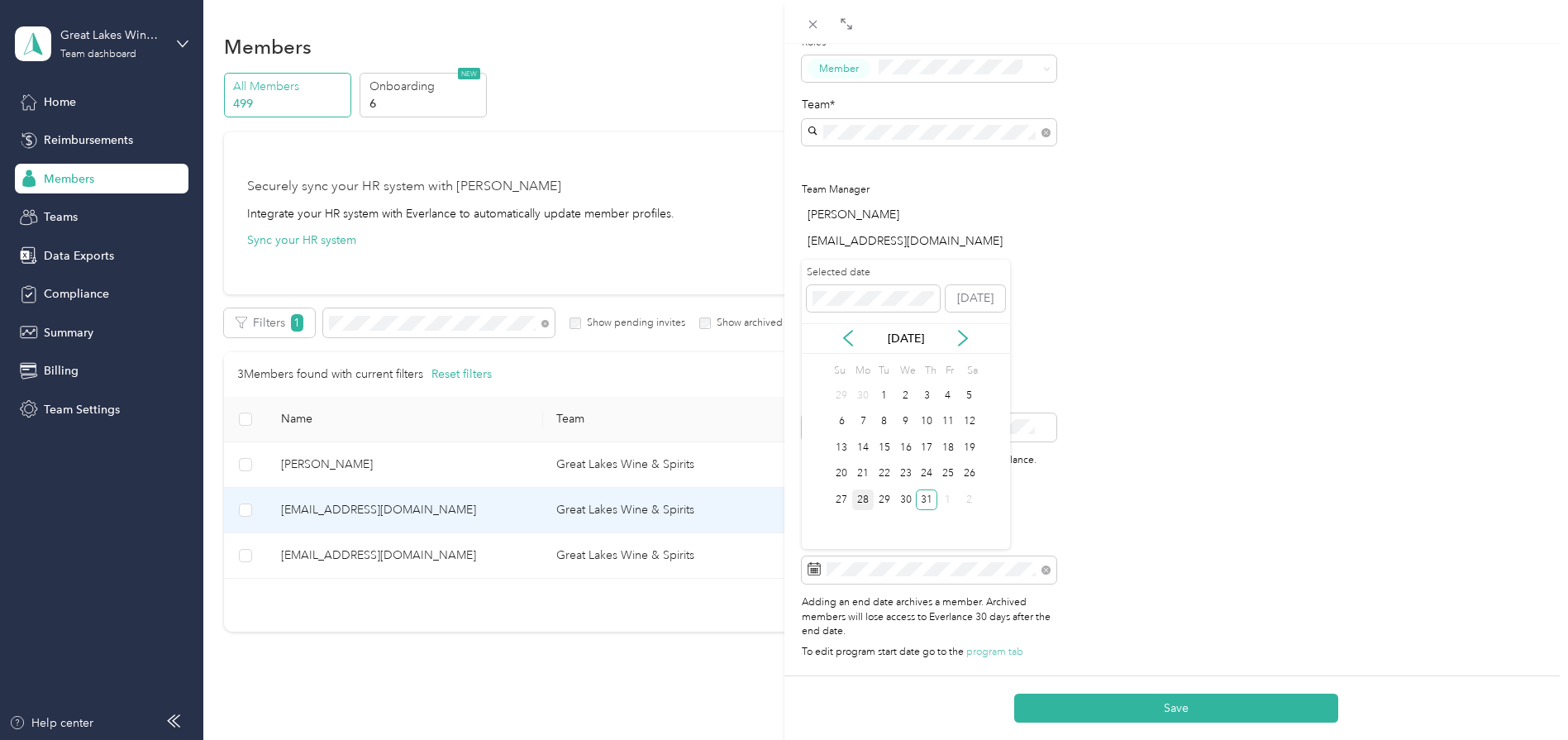
click at [868, 500] on div "28" at bounding box center [862, 500] width 21 height 20
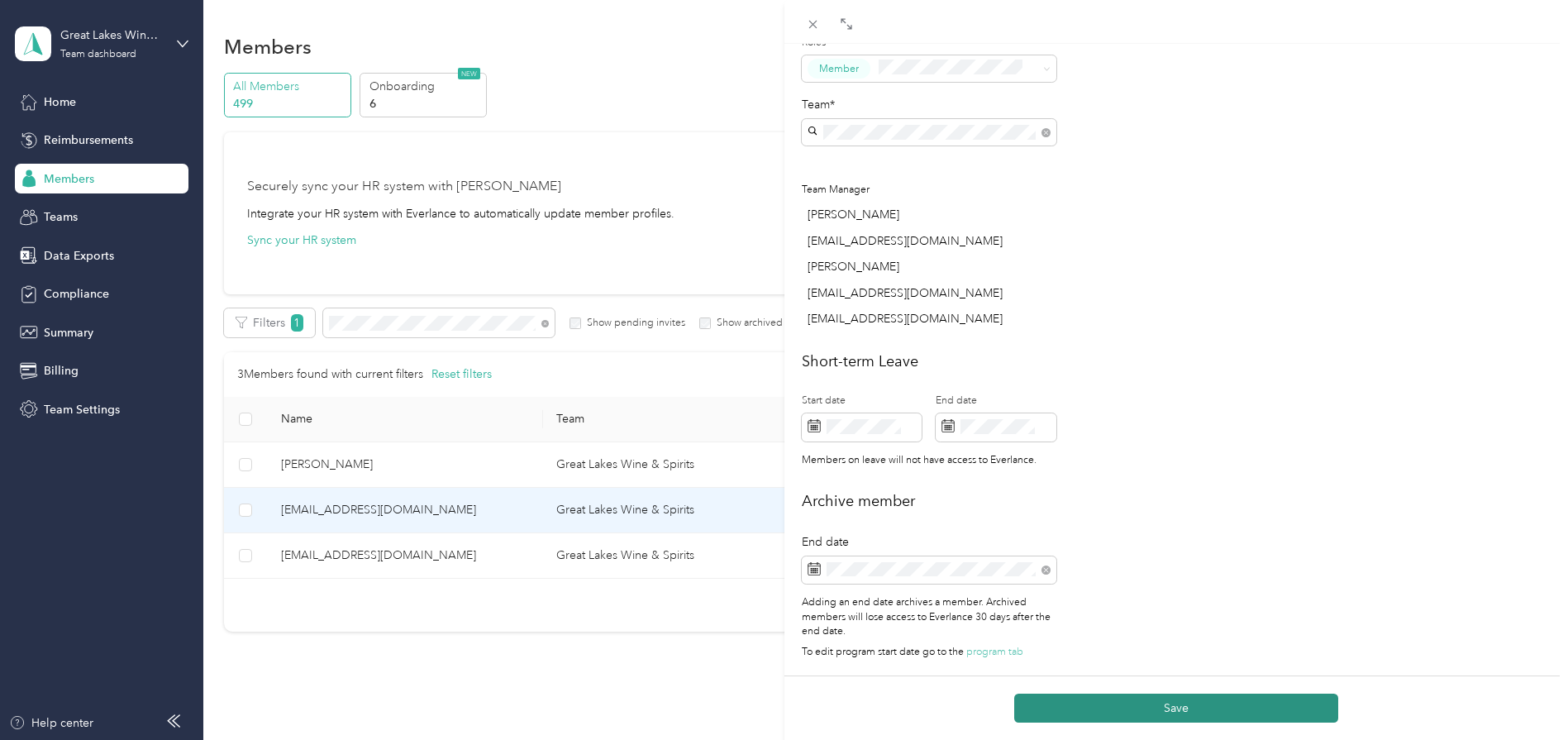
click at [1177, 706] on button "Save" at bounding box center [1177, 708] width 324 height 29
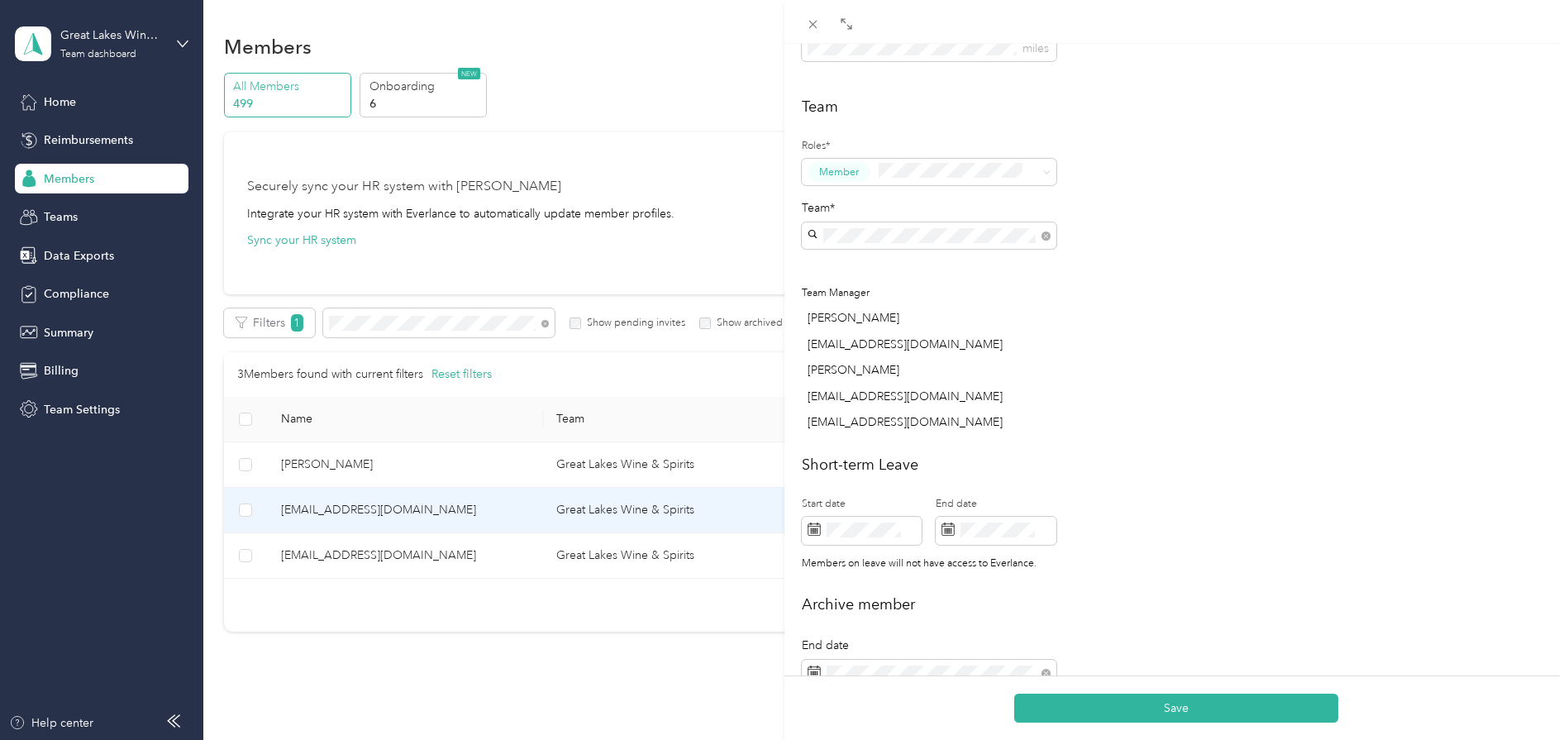
scroll to position [0, 0]
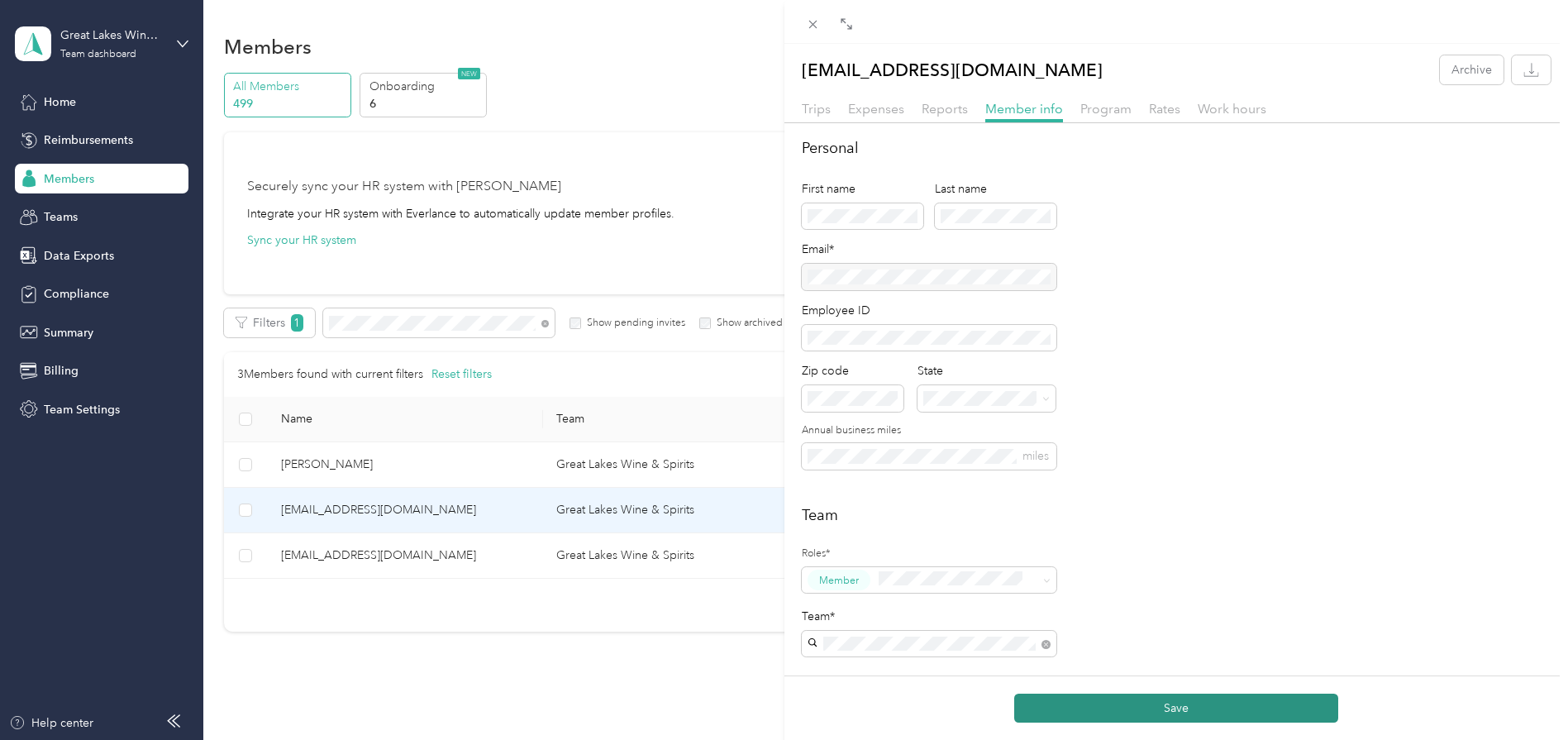
click at [1179, 707] on button "Save" at bounding box center [1177, 708] width 324 height 29
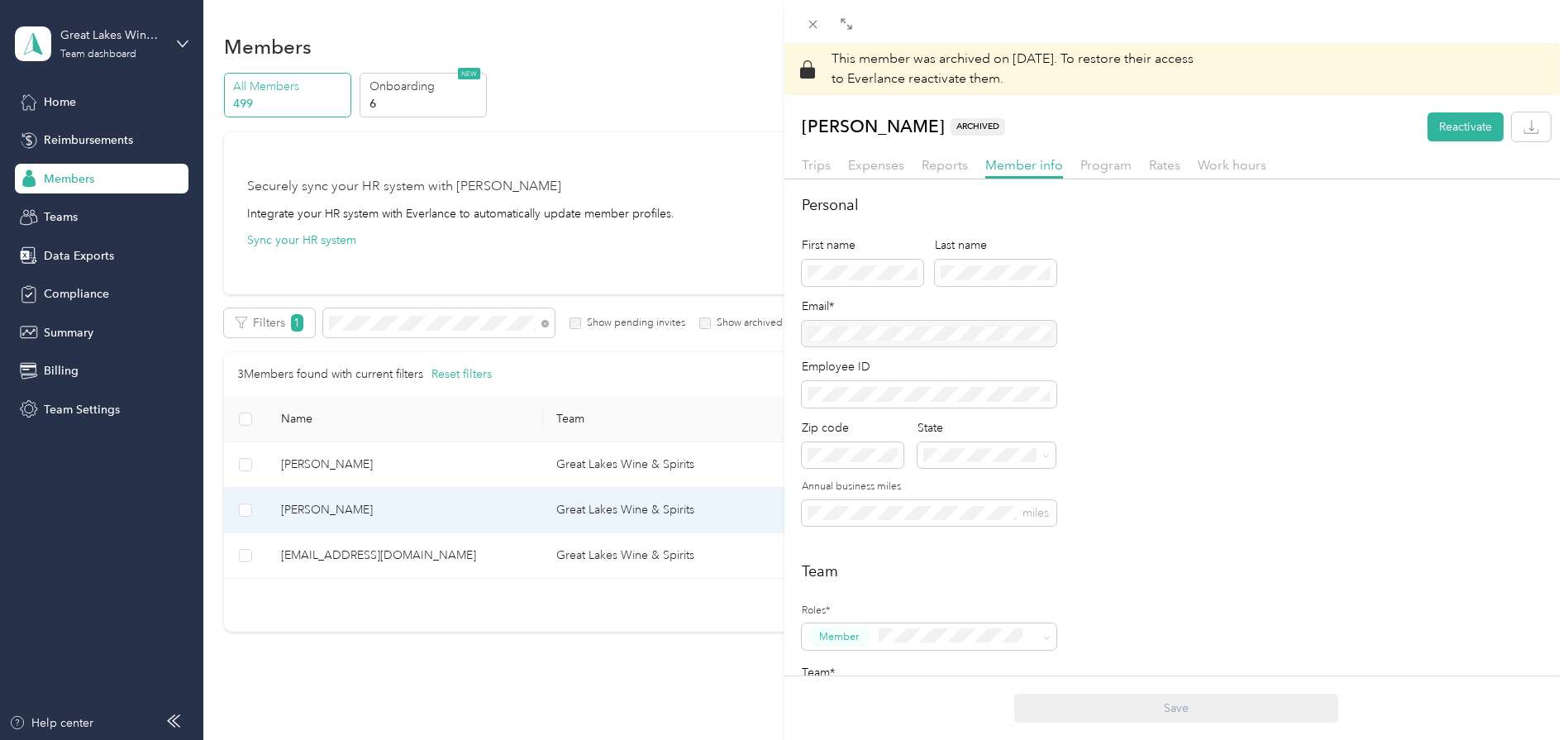
click at [380, 316] on div "This member was archived on [DATE] . To restore their access to Everlance react…" at bounding box center [784, 370] width 1568 height 740
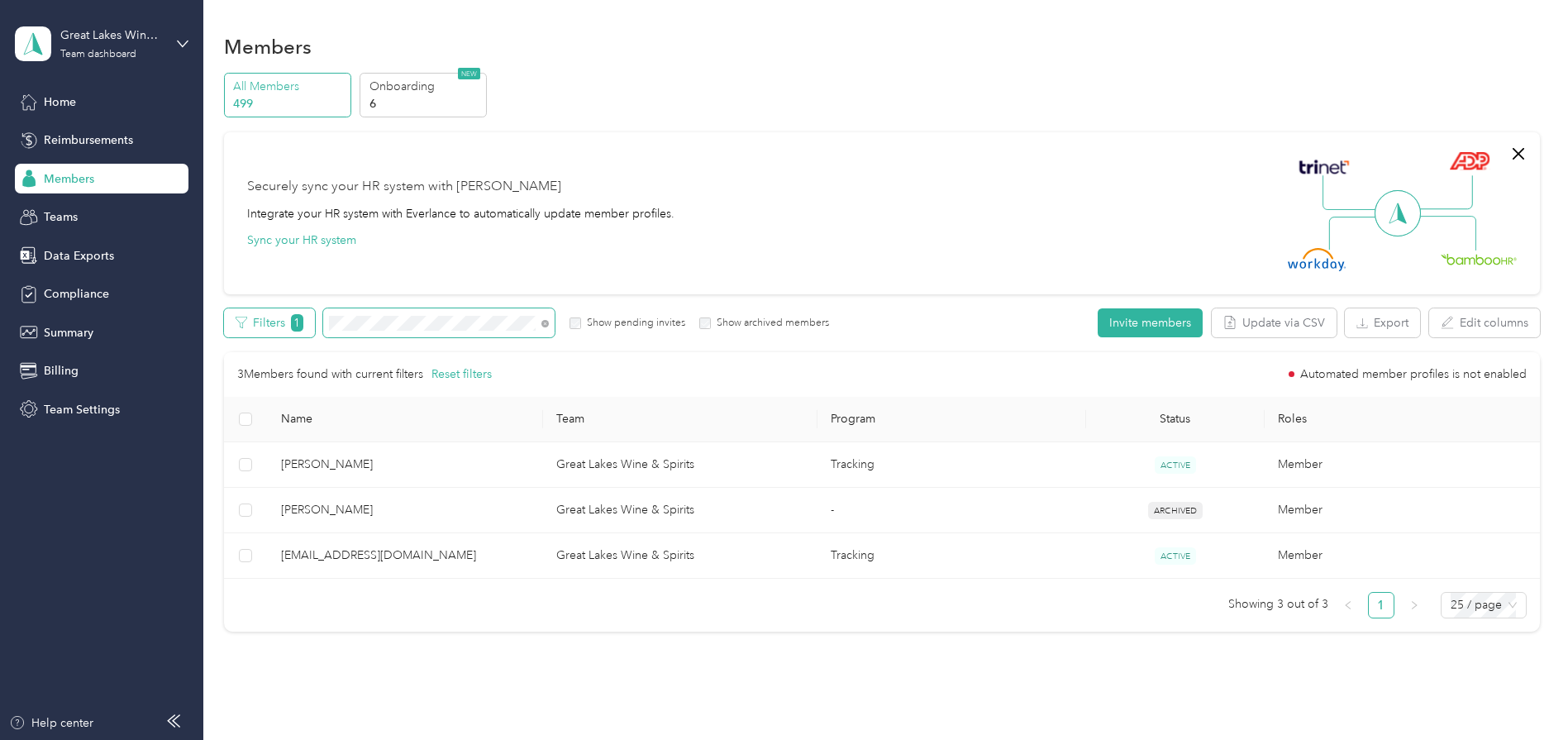
click at [287, 312] on div "Filters 1 Show pending invites Show archived members" at bounding box center [526, 323] width 606 height 29
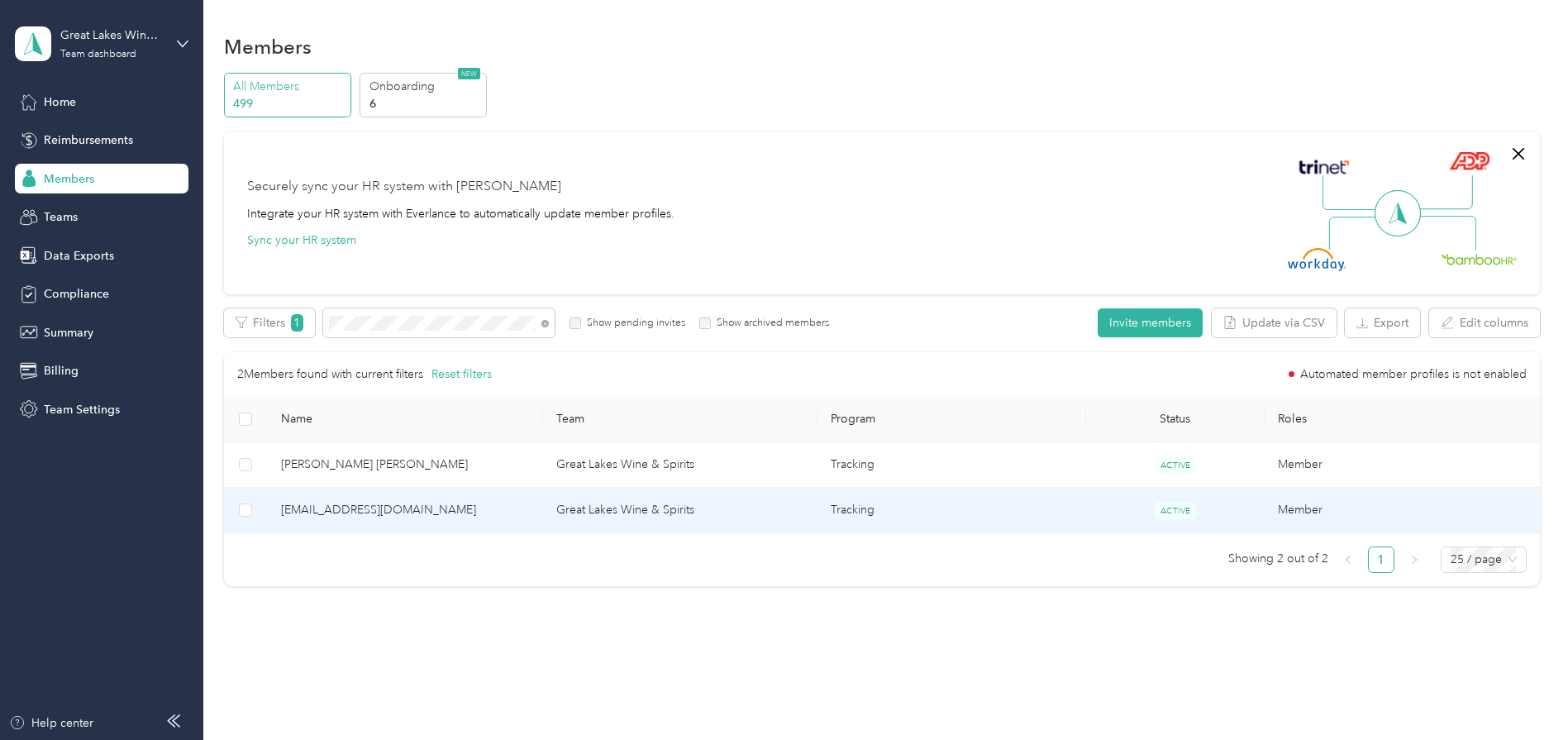
click at [316, 509] on span "[EMAIL_ADDRESS][DOMAIN_NAME]" at bounding box center [406, 509] width 249 height 18
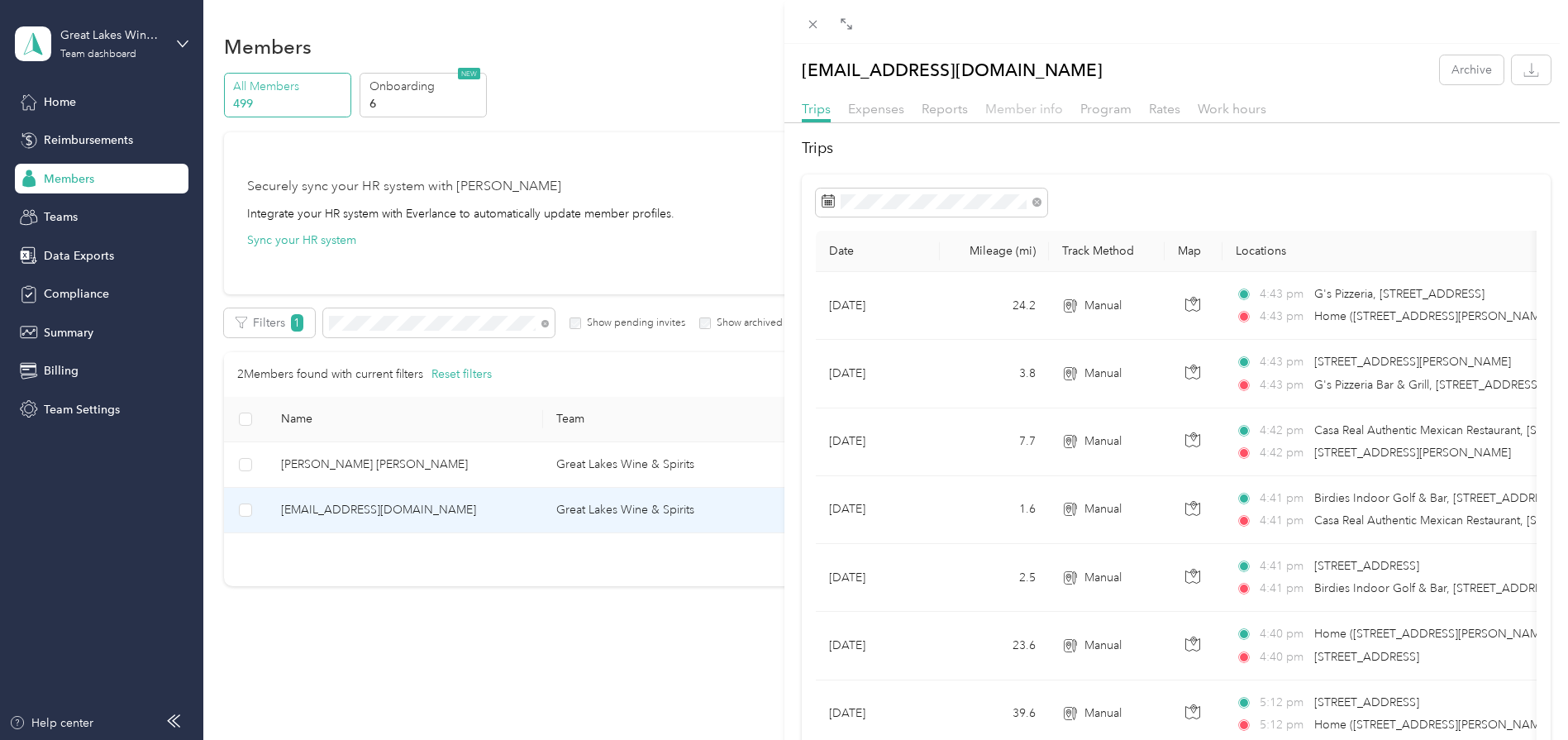
click at [1010, 102] on span "Member info" at bounding box center [1024, 108] width 78 height 16
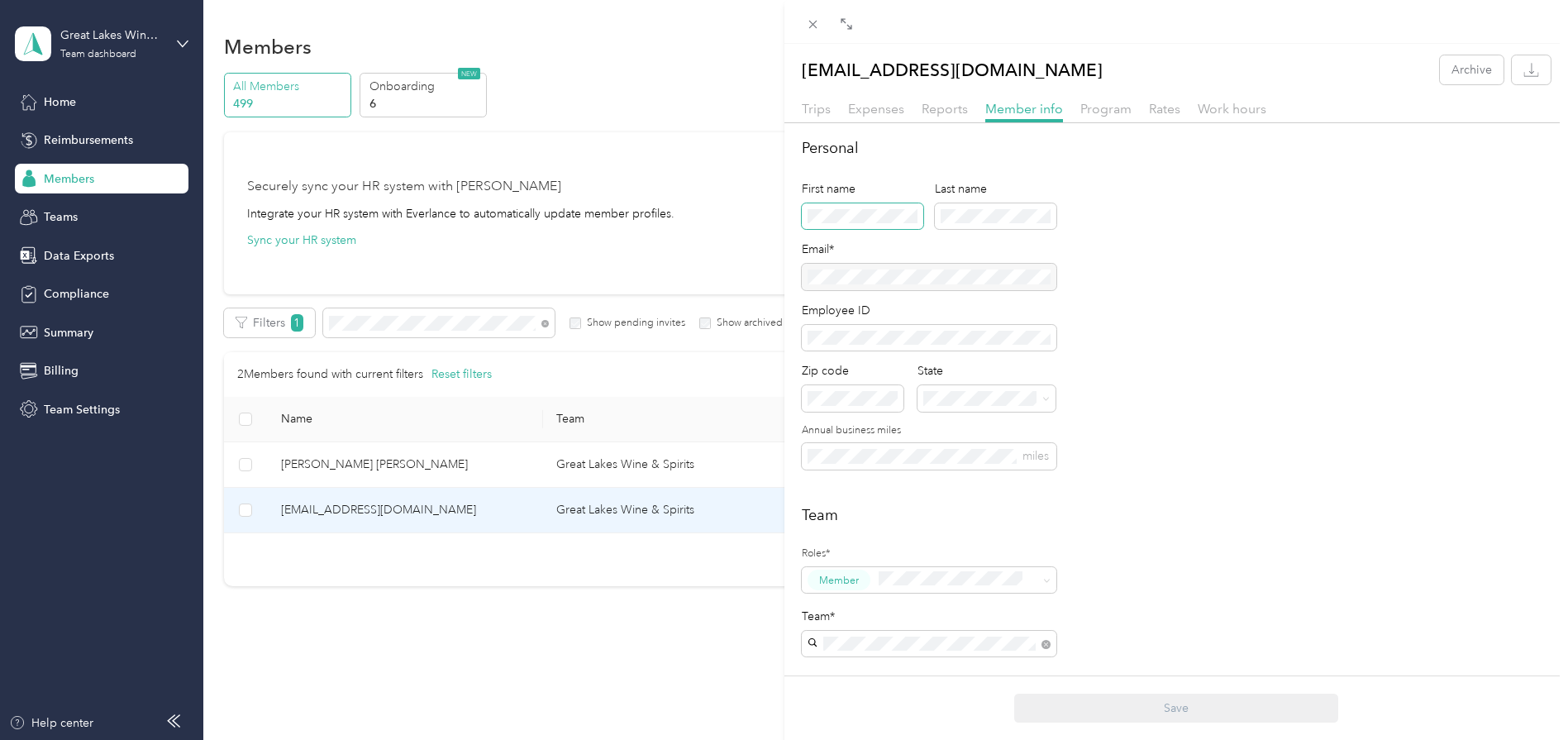
click at [816, 207] on span at bounding box center [862, 216] width 121 height 26
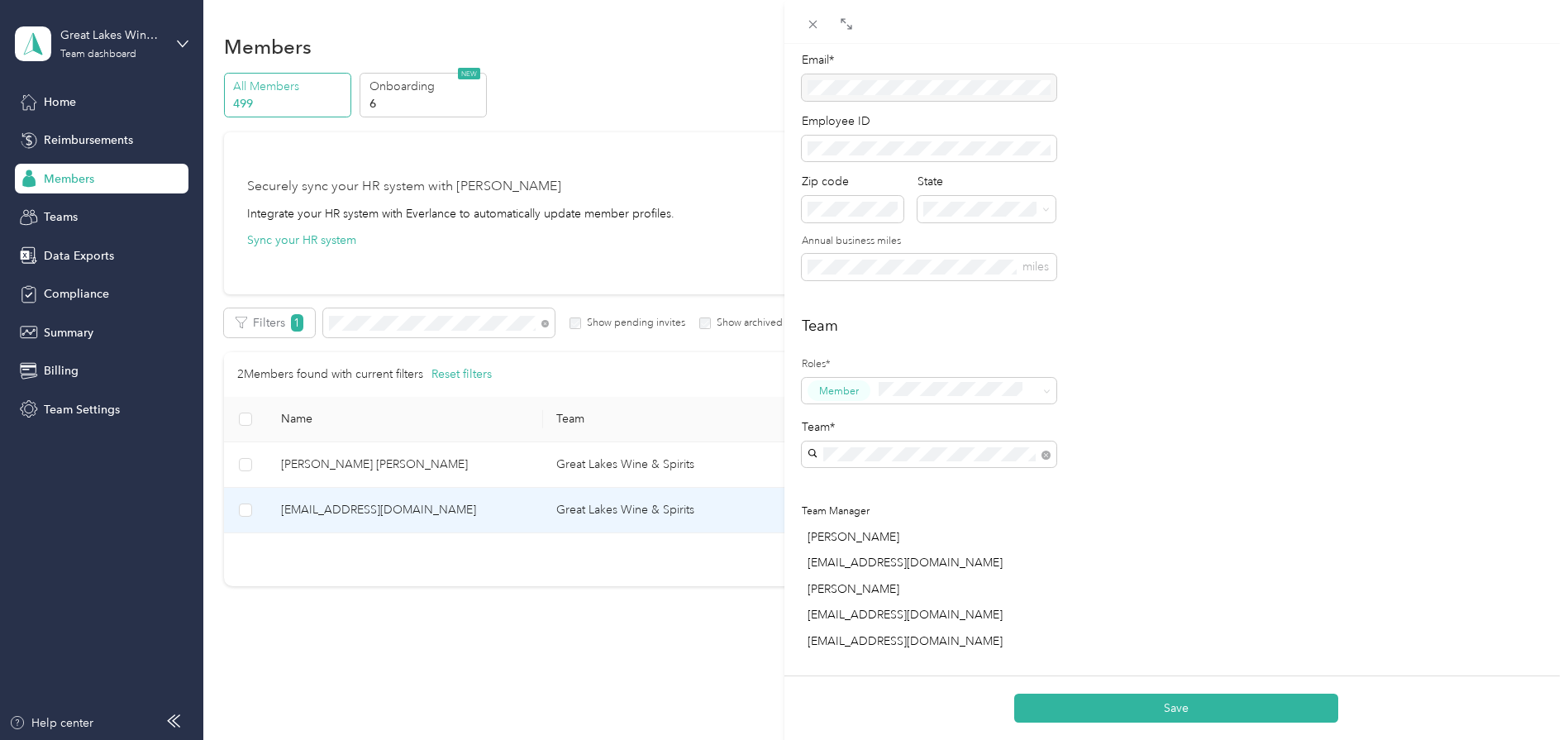
scroll to position [527, 0]
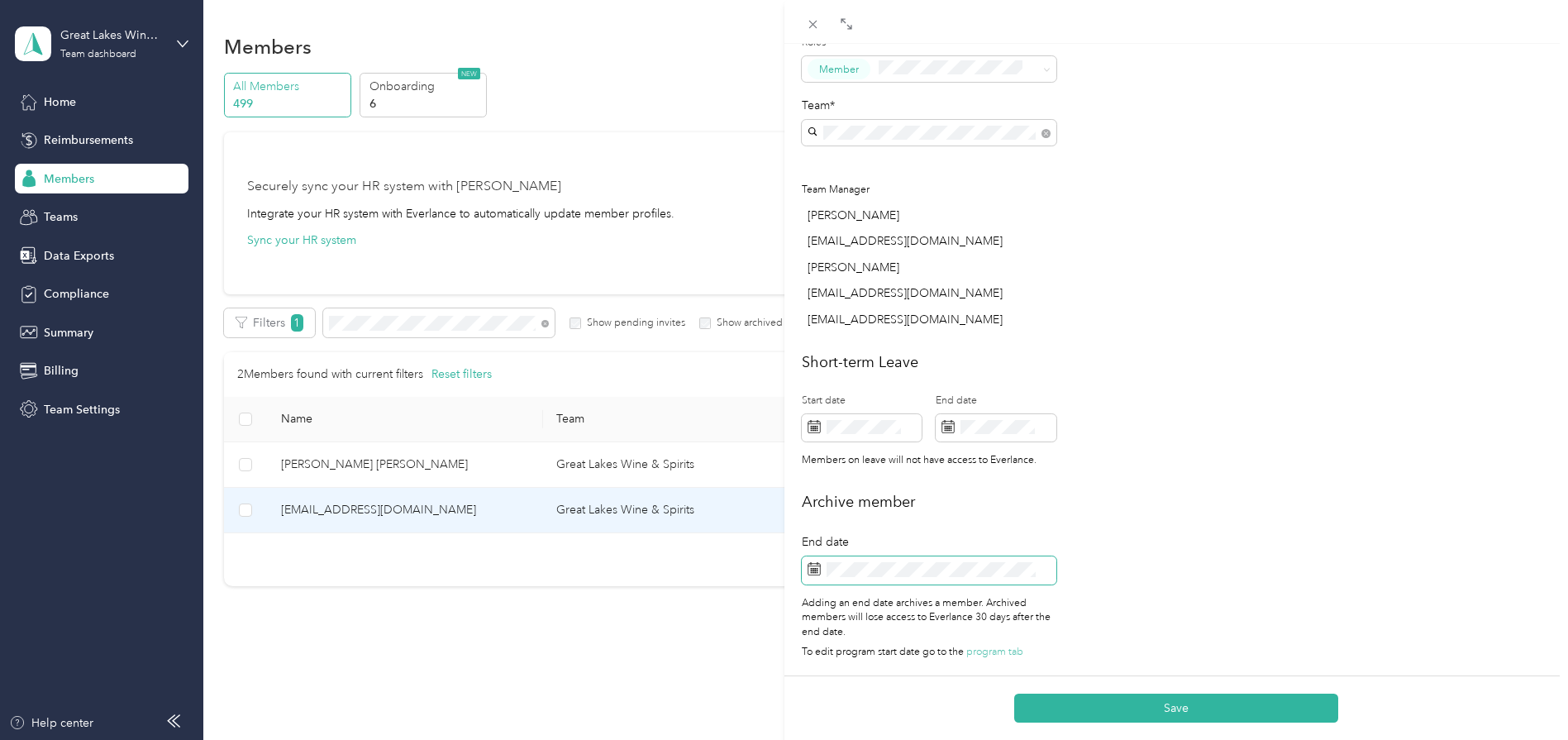
click at [823, 556] on span at bounding box center [929, 570] width 255 height 28
click at [810, 562] on icon at bounding box center [815, 569] width 14 height 14
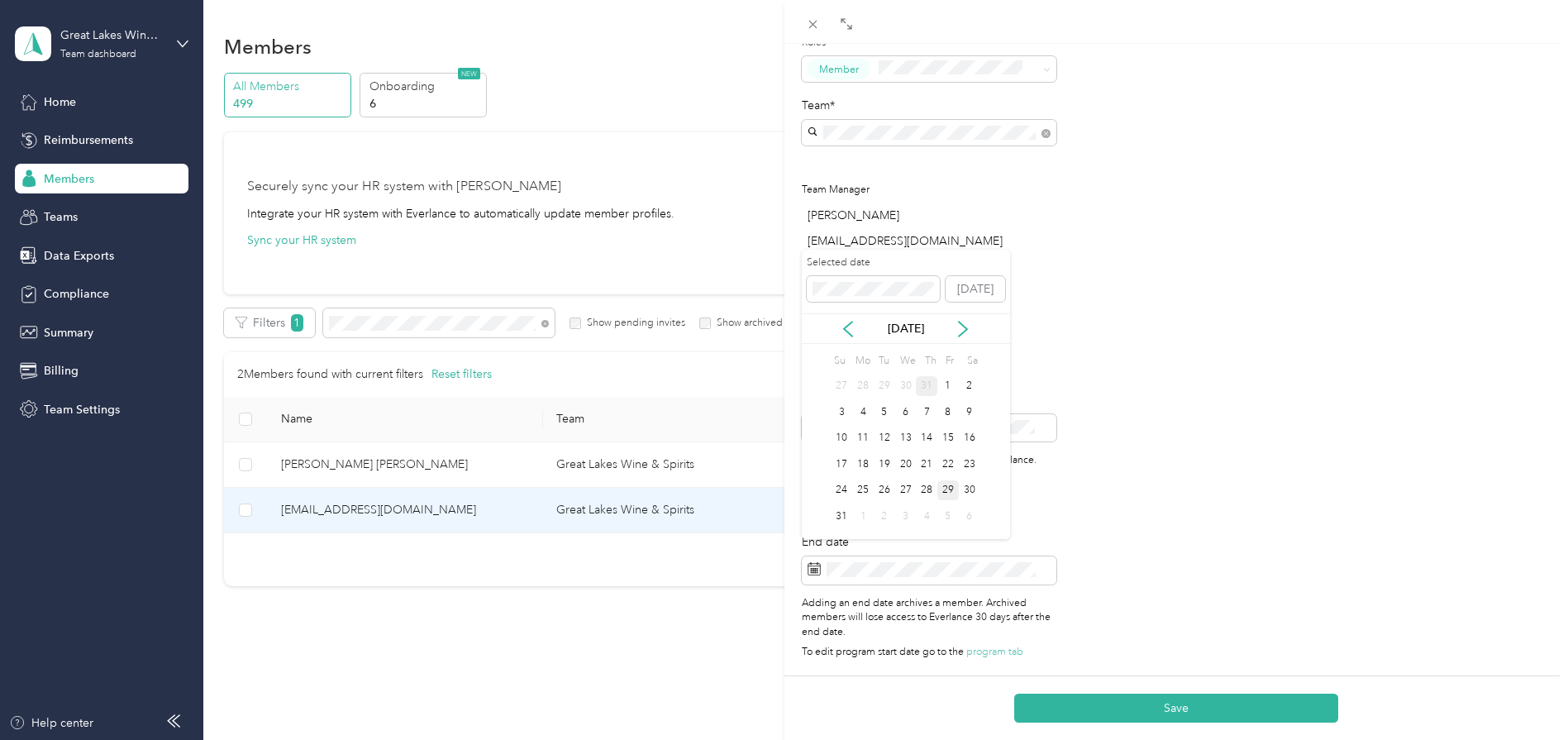
click at [932, 388] on div "31" at bounding box center [926, 386] width 21 height 20
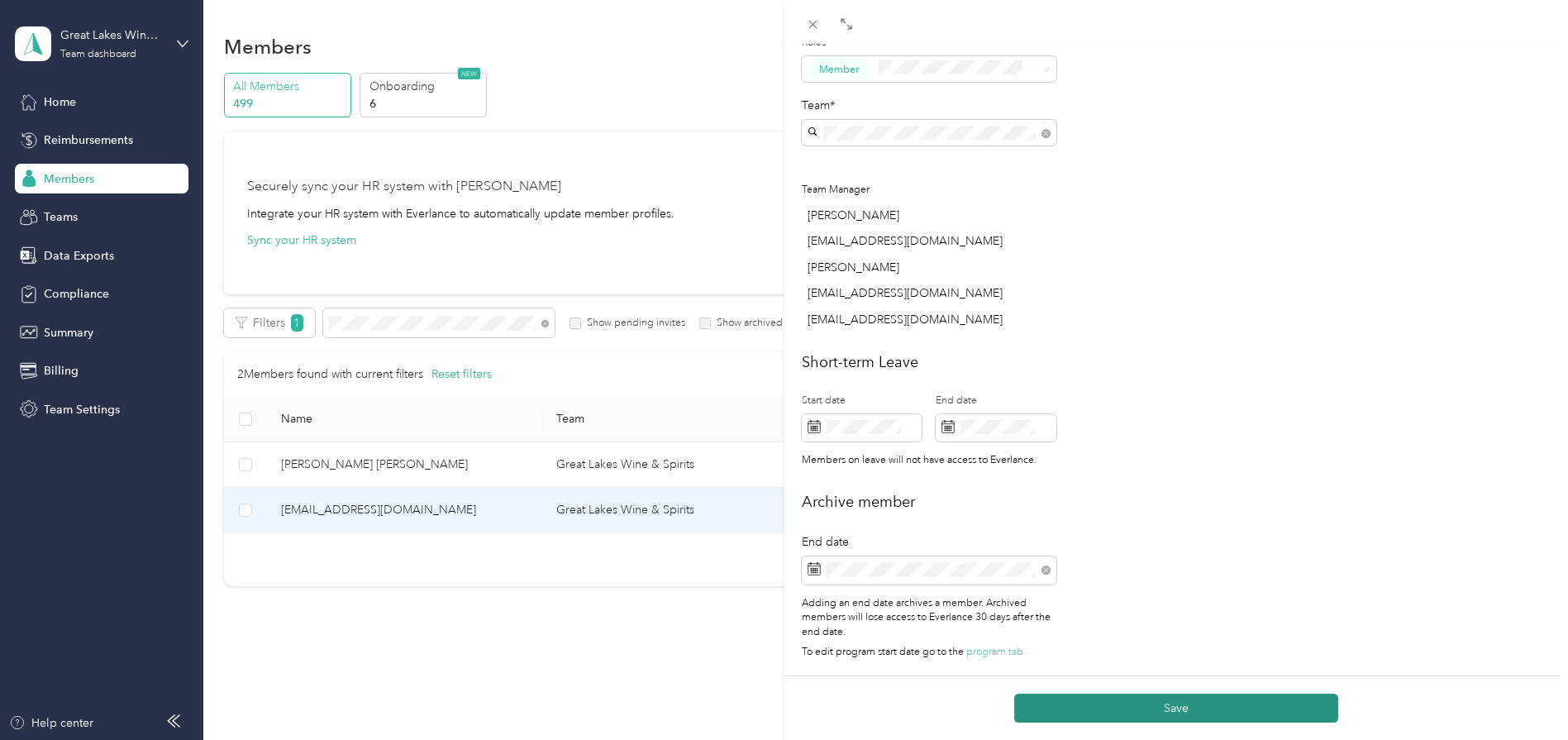
click at [1166, 704] on button "Save" at bounding box center [1177, 708] width 324 height 29
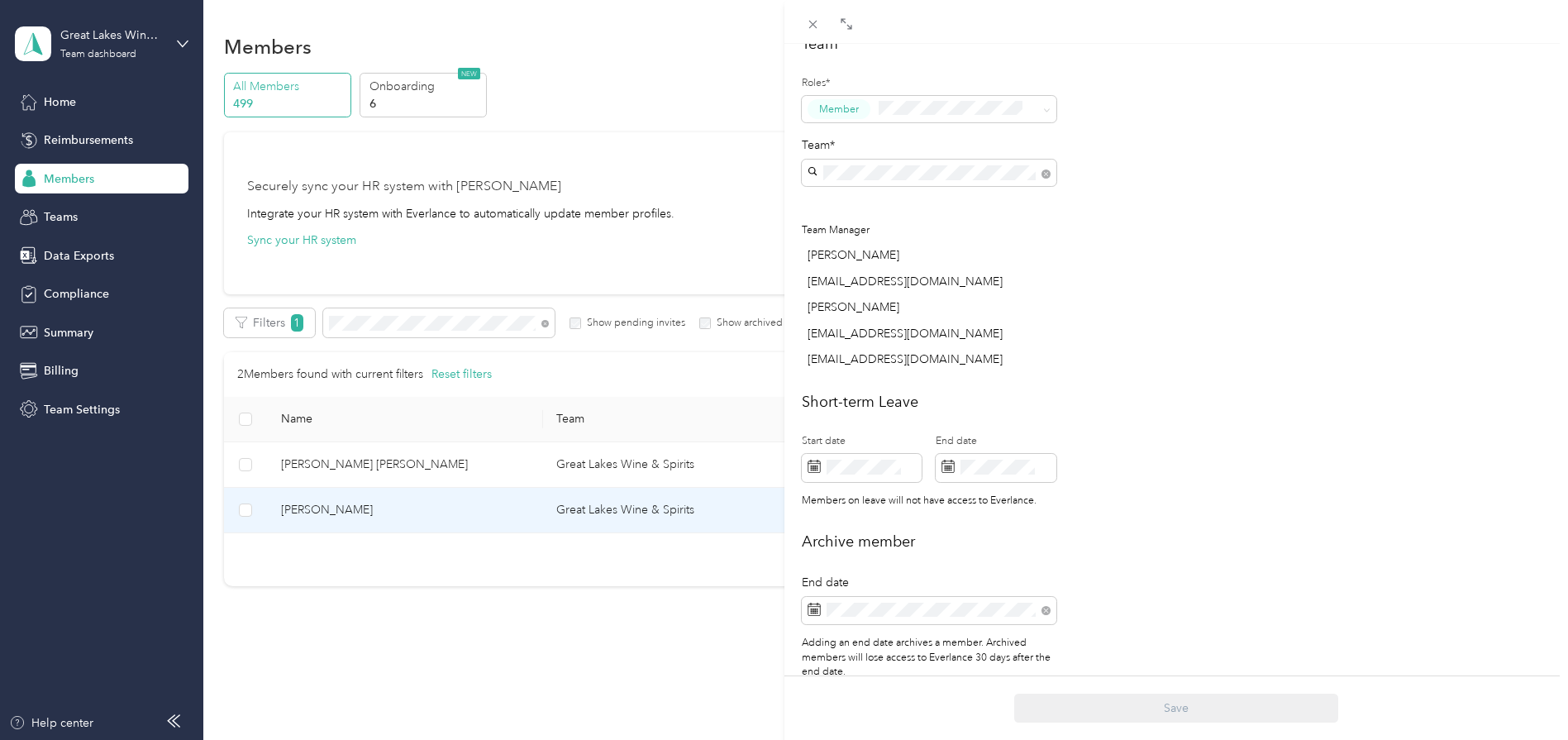
click at [472, 318] on div "This member was archived on [DATE] . They will lose access to Everlance [DATE] …" at bounding box center [784, 370] width 1568 height 740
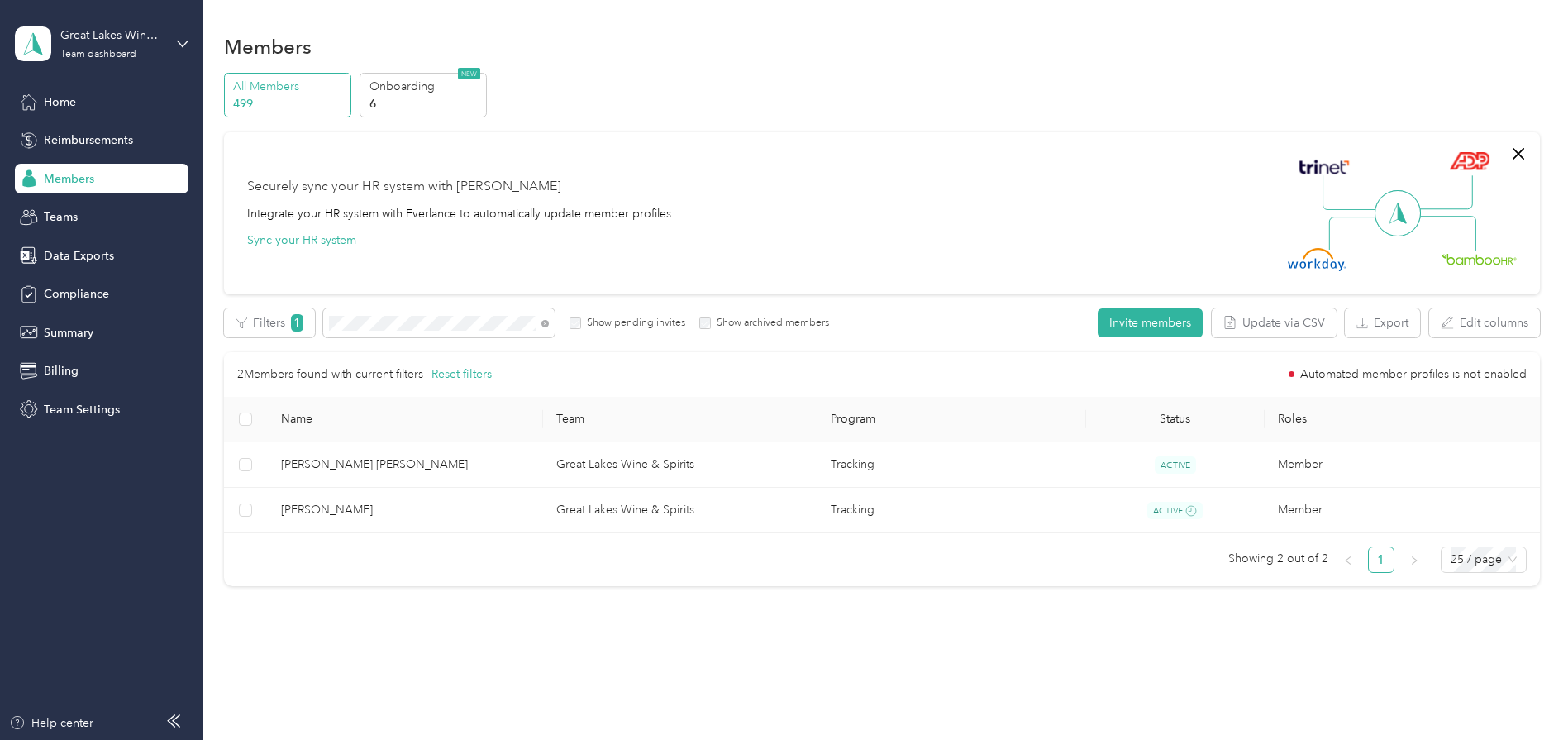
scroll to position [462, 0]
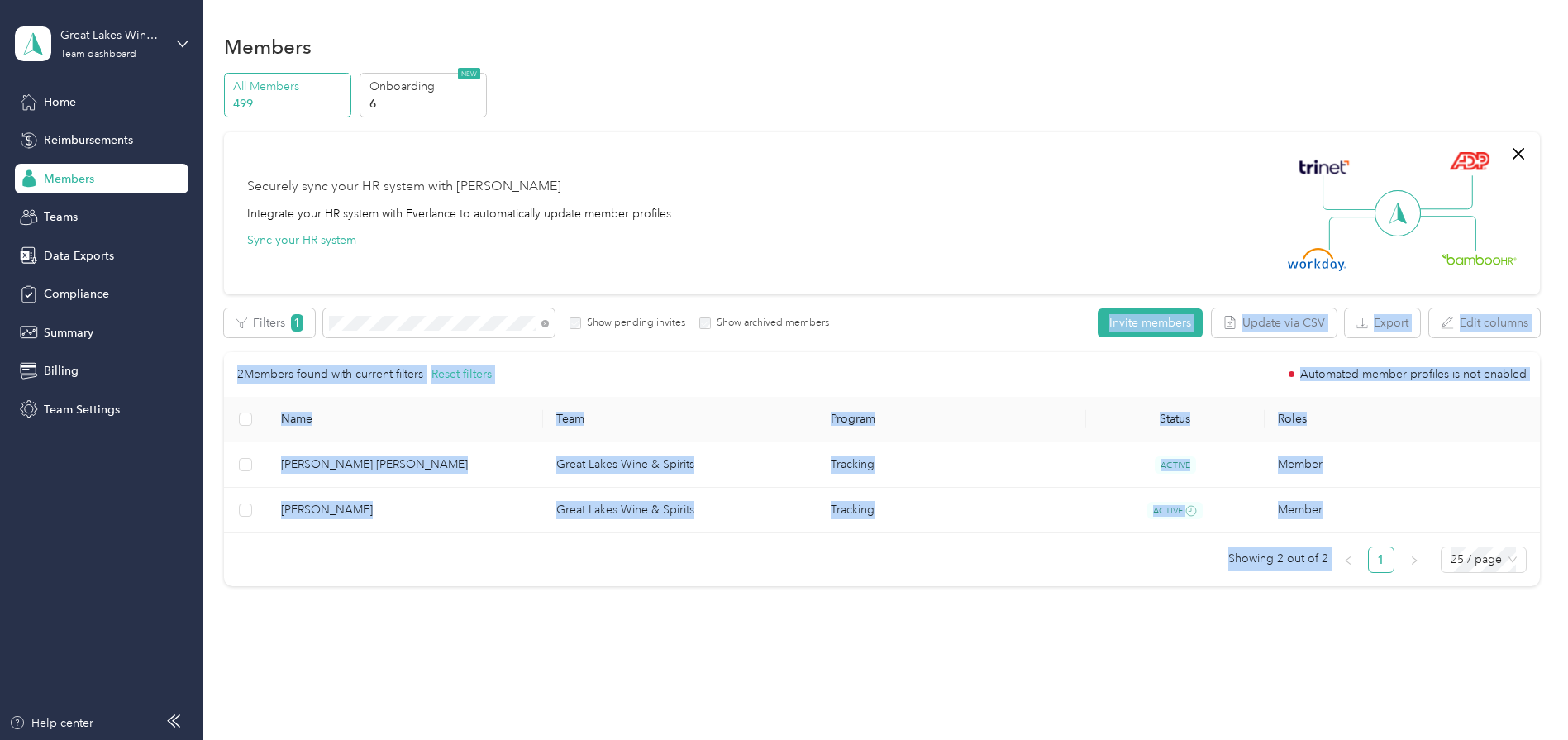
drag, startPoint x: 444, startPoint y: 318, endPoint x: 321, endPoint y: 313, distance: 123.1
drag, startPoint x: 321, startPoint y: 313, endPoint x: 402, endPoint y: 308, distance: 81.2
click at [402, 308] on div "All Members 499 Onboarding 6 NEW Securely sync your HR system with Everlance In…" at bounding box center [882, 337] width 1316 height 528
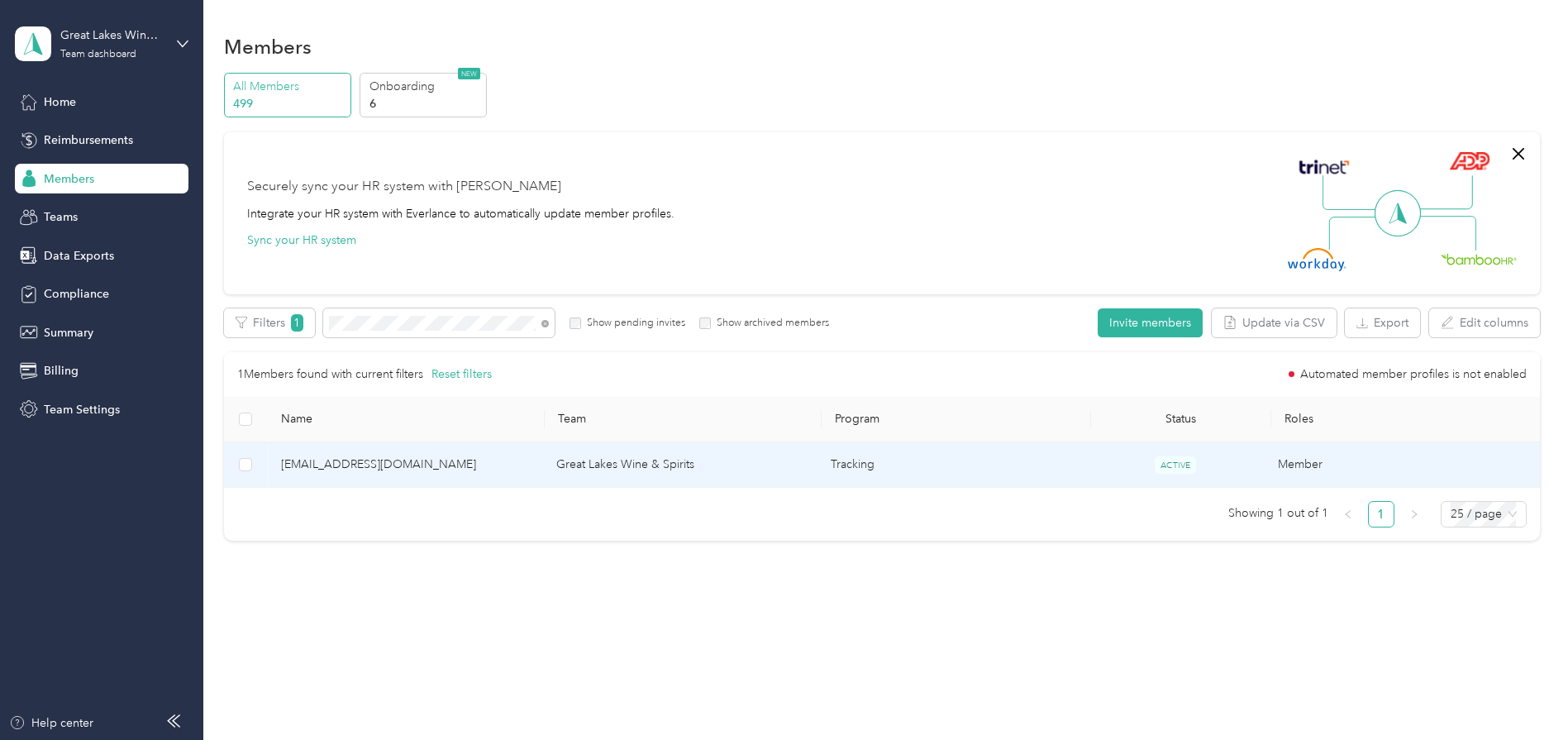
click at [326, 465] on span "[EMAIL_ADDRESS][DOMAIN_NAME]" at bounding box center [406, 464] width 249 height 18
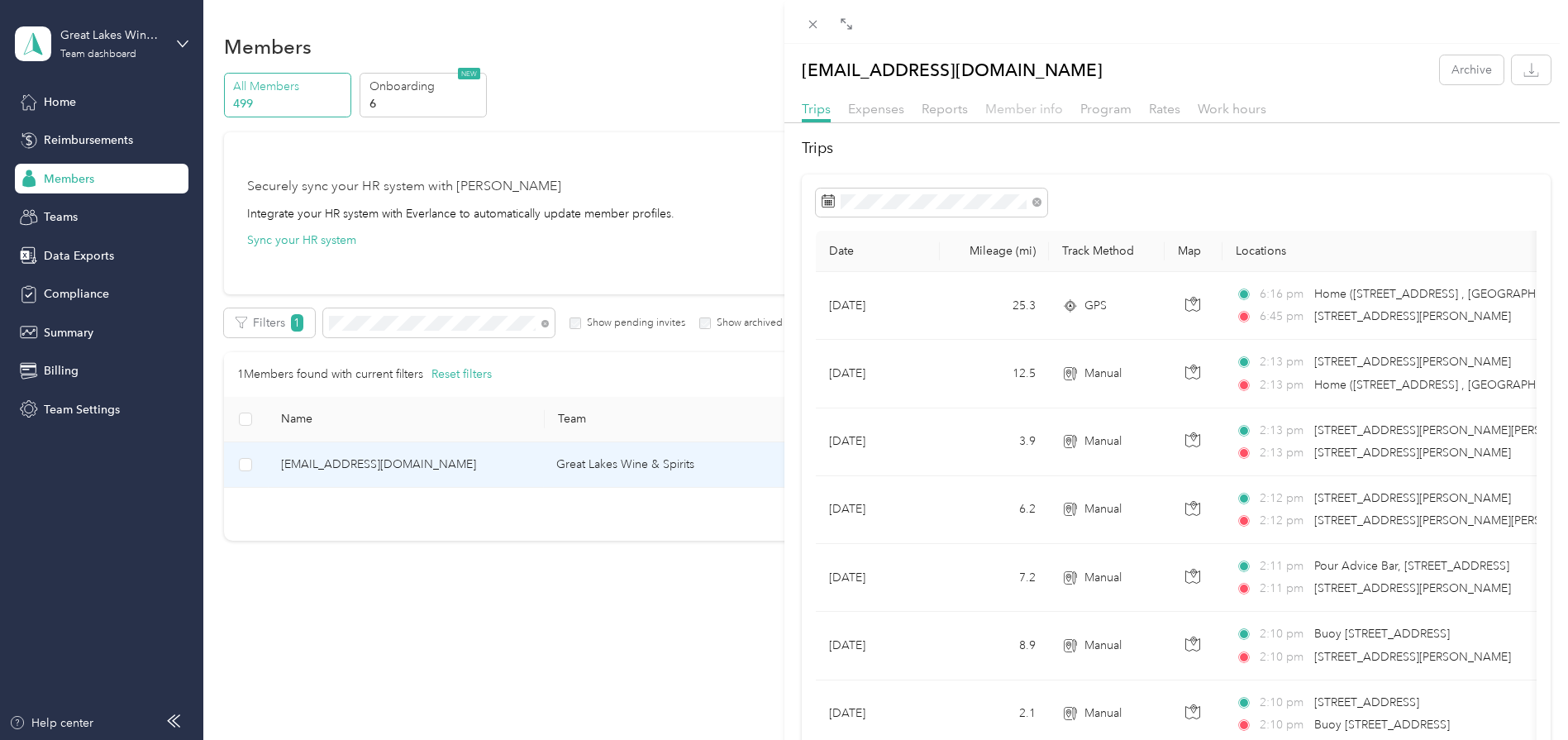
click at [985, 116] on span "Member info" at bounding box center [1024, 108] width 78 height 16
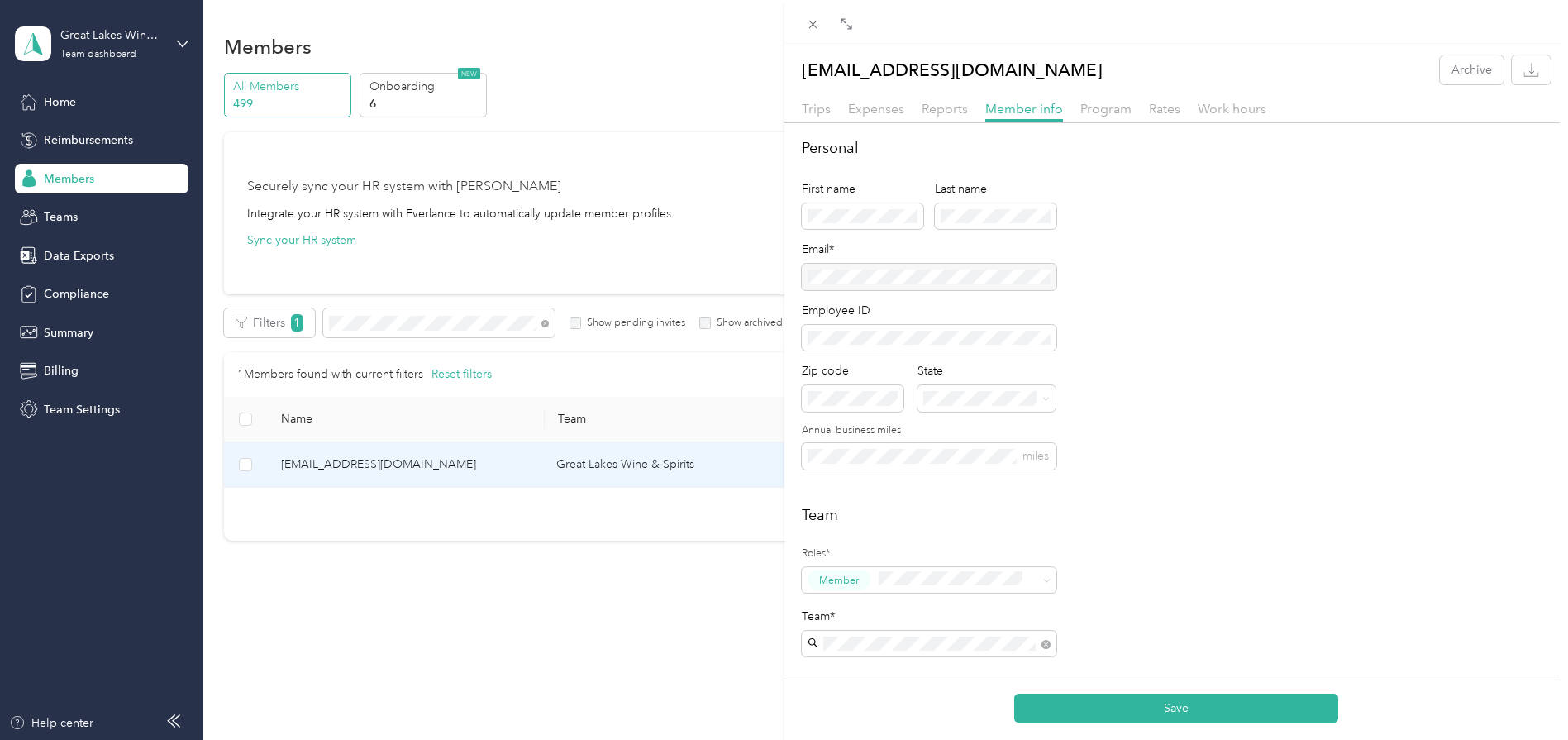
click at [1241, 362] on div "Personal First name Last name Email* Employee ID Zip code State Annual business…" at bounding box center [1177, 313] width 750 height 352
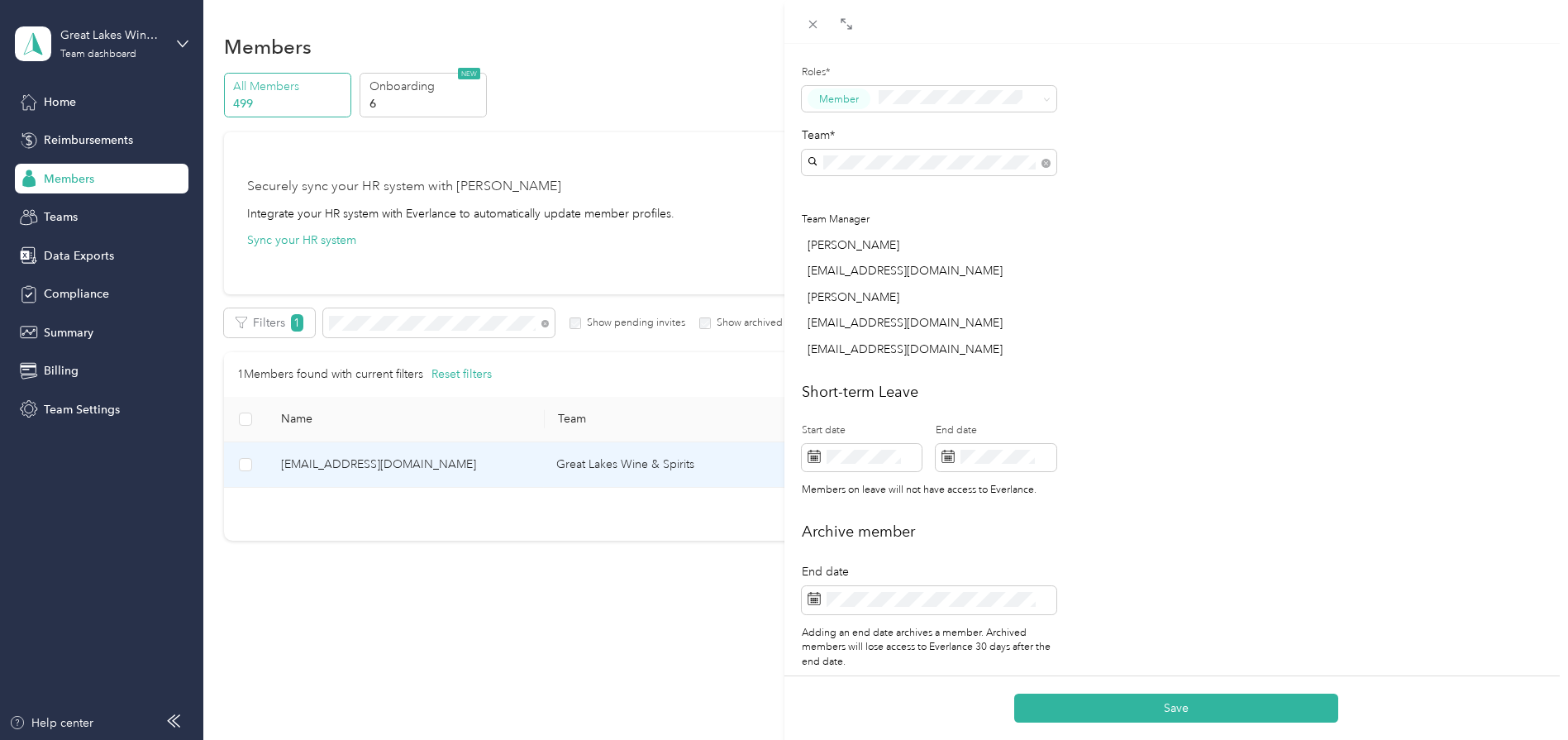
scroll to position [516, 0]
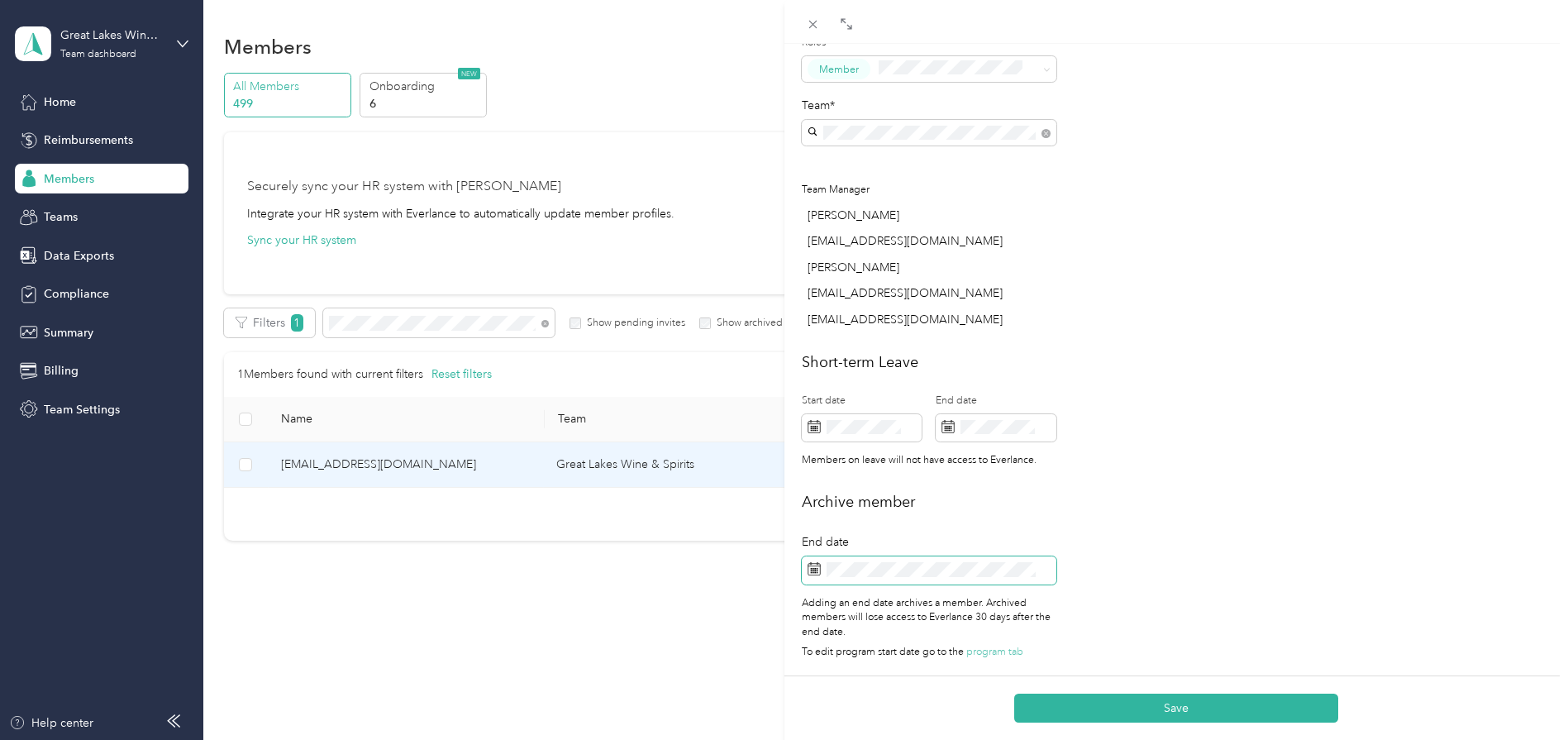
click at [810, 563] on icon at bounding box center [815, 569] width 14 height 14
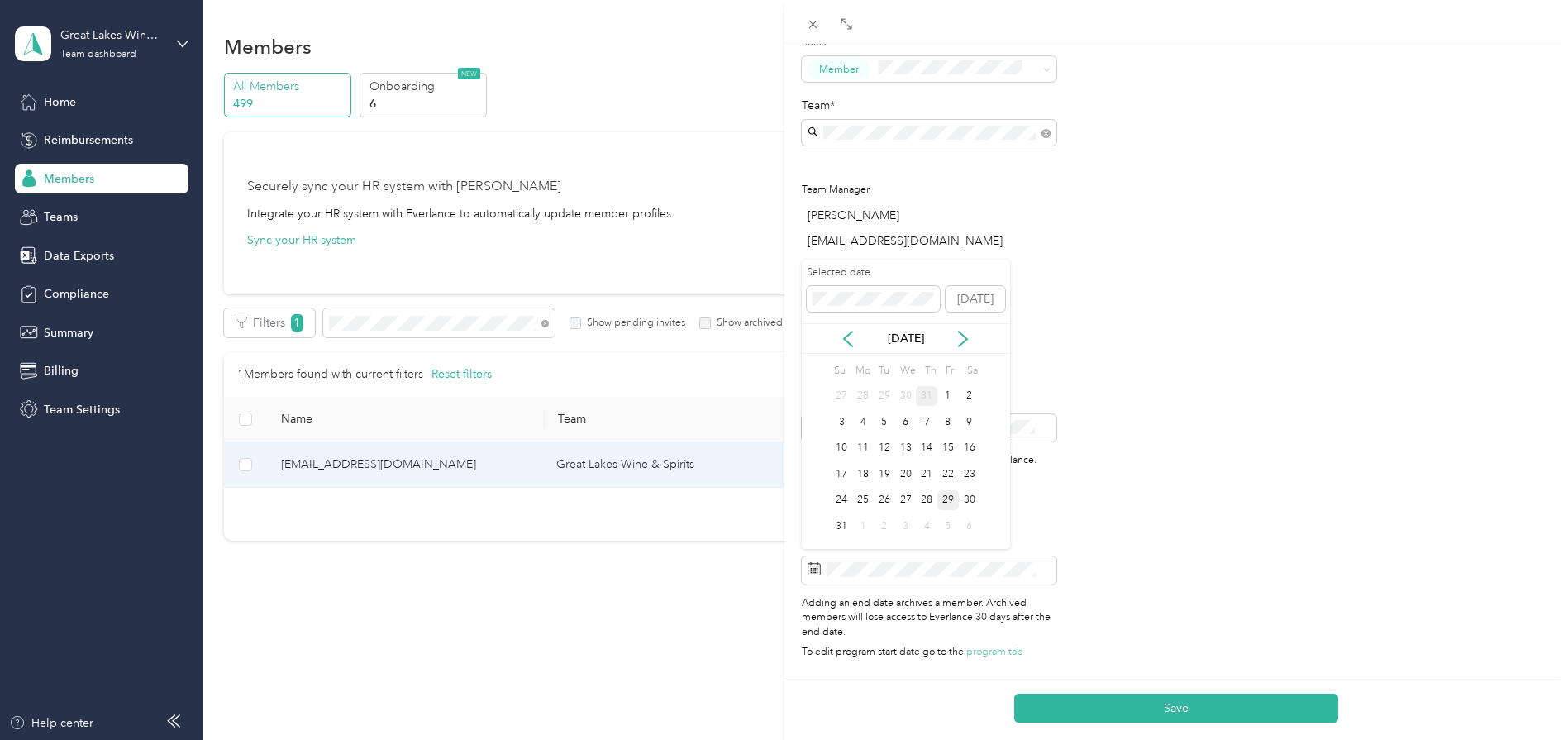
click at [919, 397] on div "31" at bounding box center [926, 396] width 21 height 20
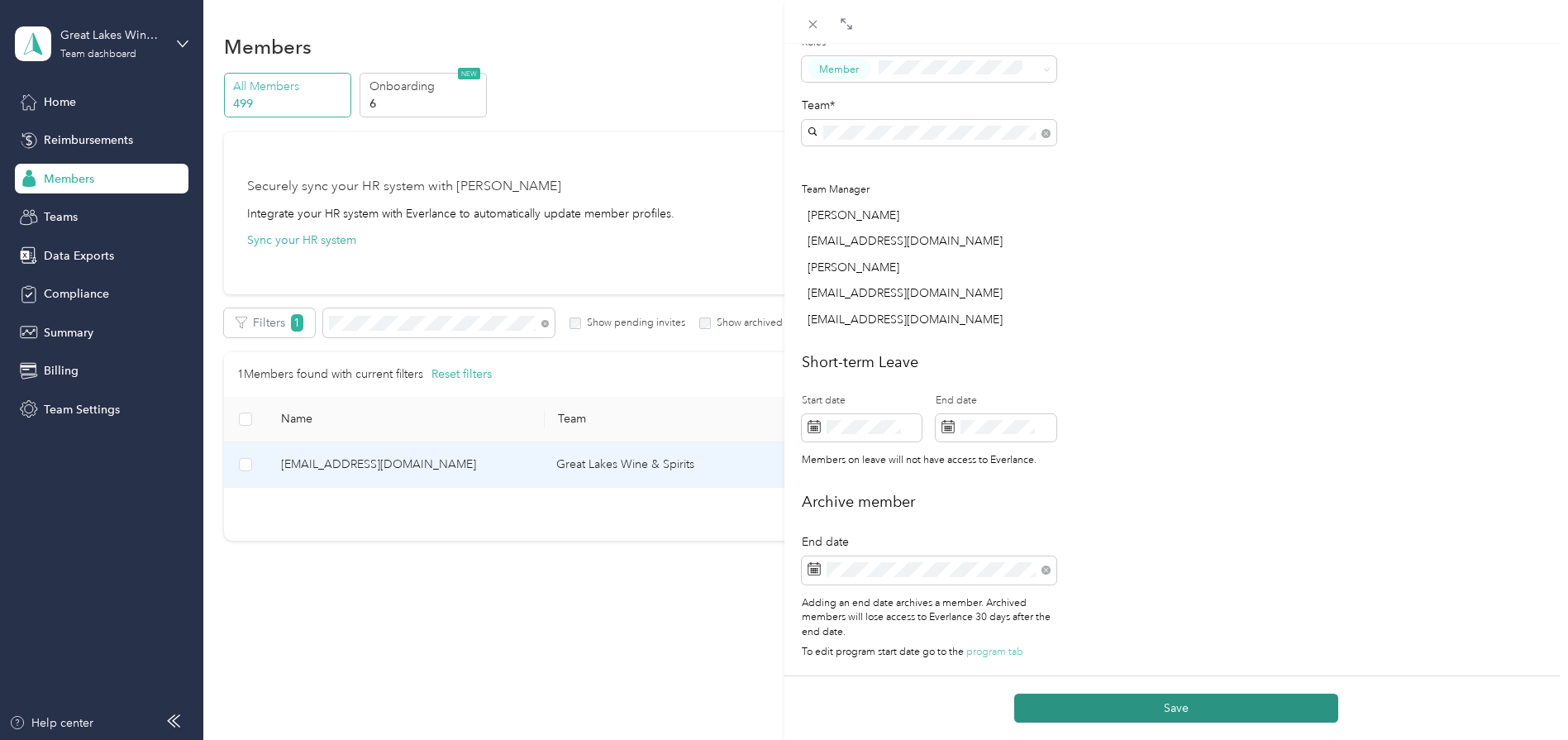
click at [1137, 707] on button "Save" at bounding box center [1177, 708] width 324 height 29
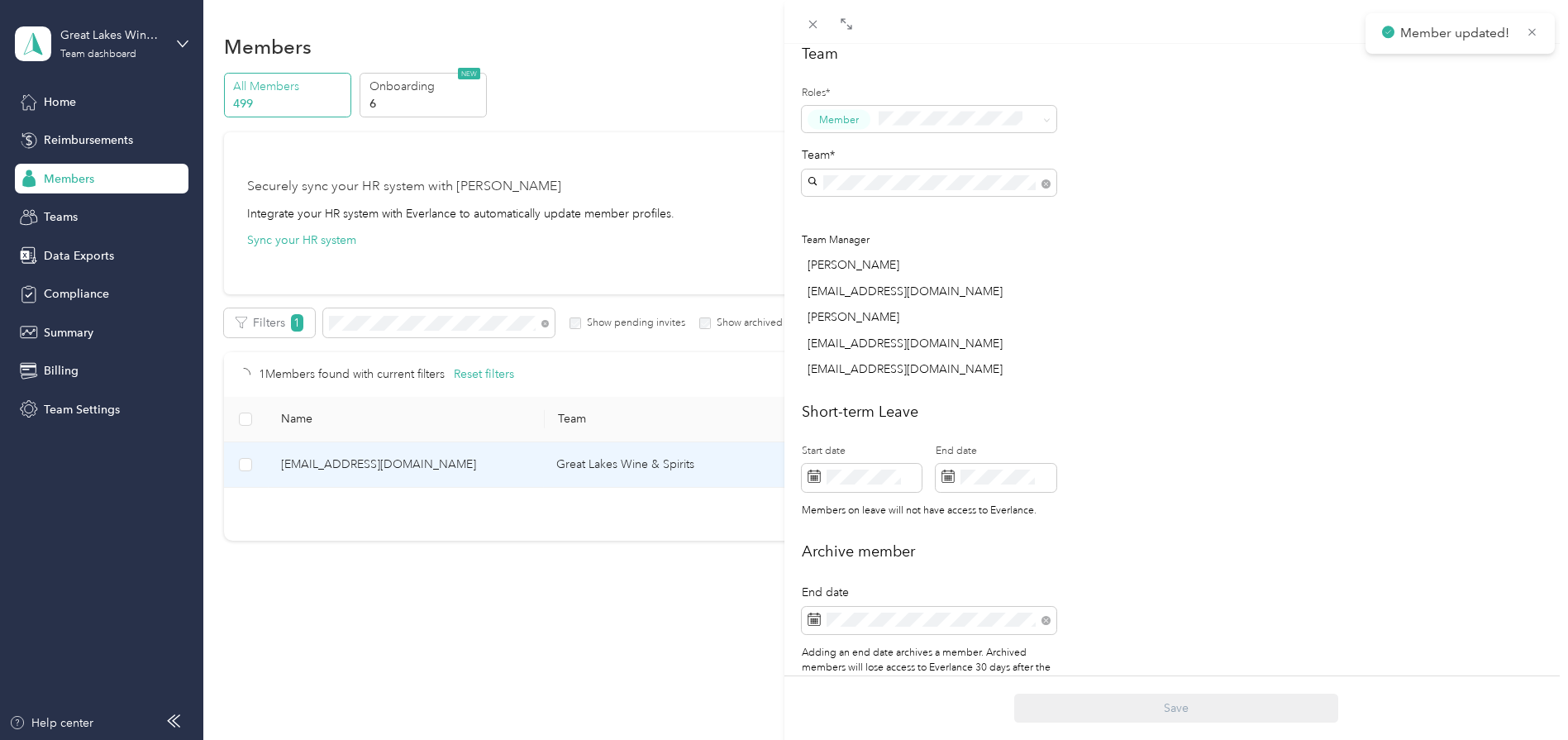
scroll to position [573, 0]
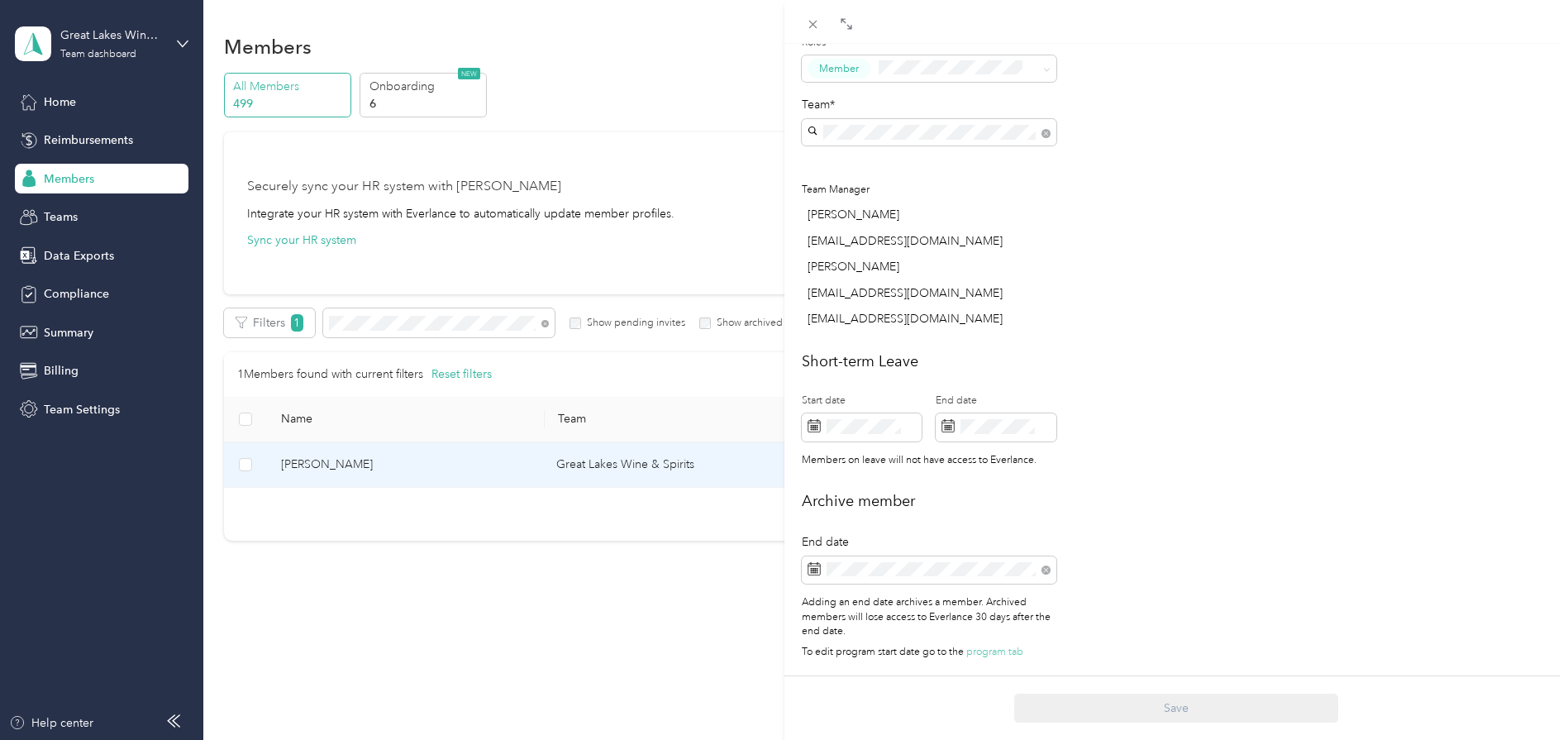
click at [409, 334] on div "This member was archived on [DATE] . They will lose access to Everlance [DATE] …" at bounding box center [784, 370] width 1568 height 740
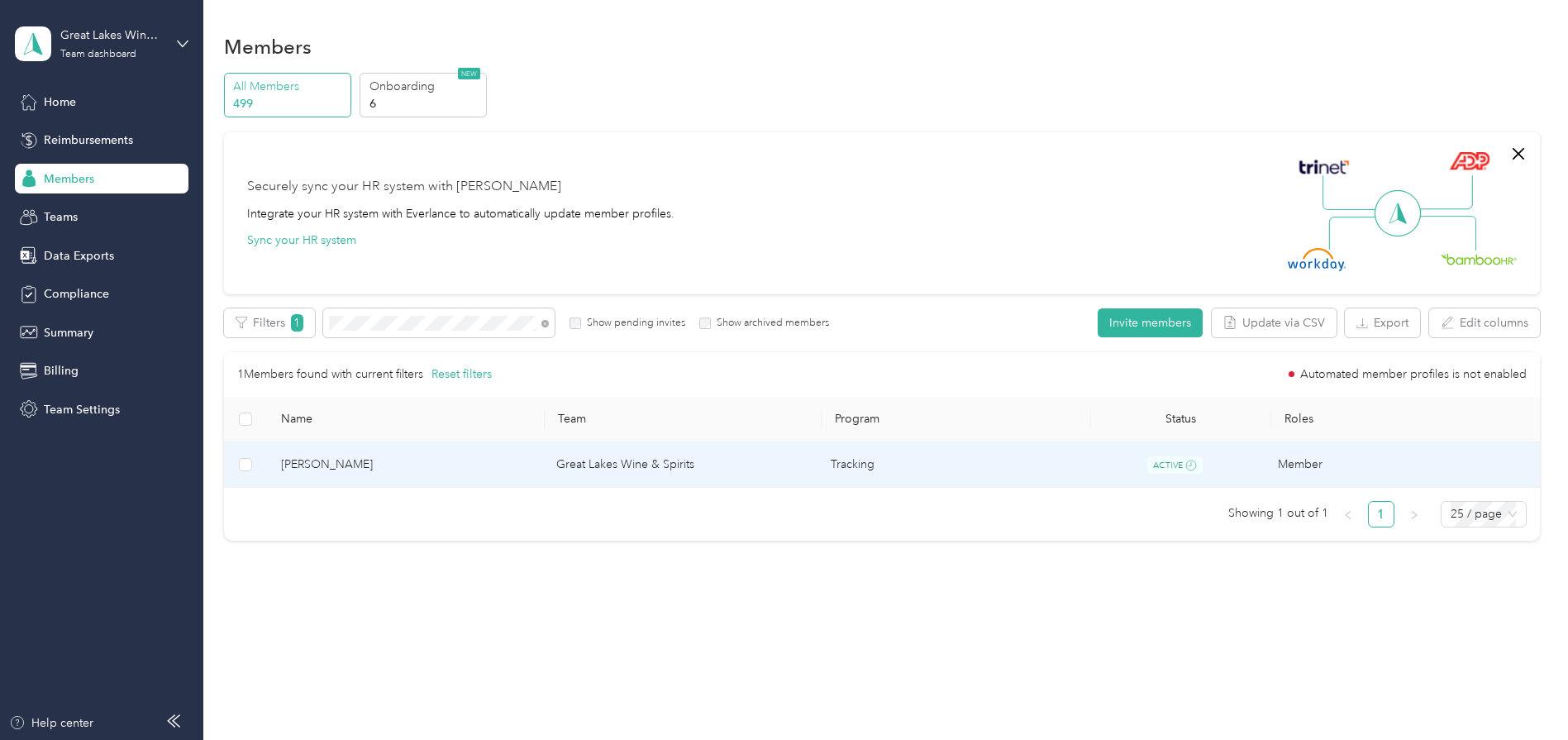
scroll to position [462, 0]
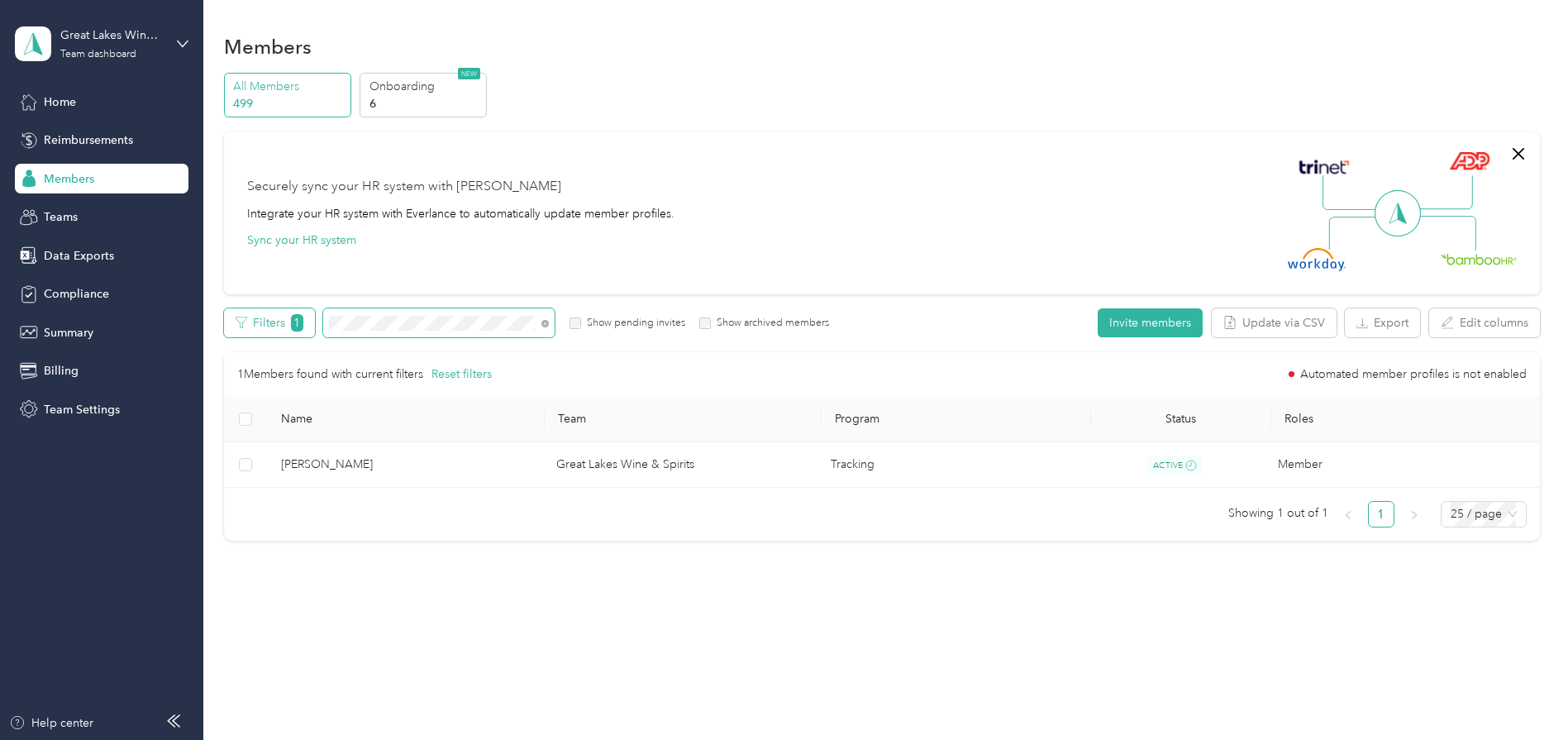
click at [293, 318] on div "Filters 1 Show pending invites Show archived members" at bounding box center [526, 323] width 606 height 29
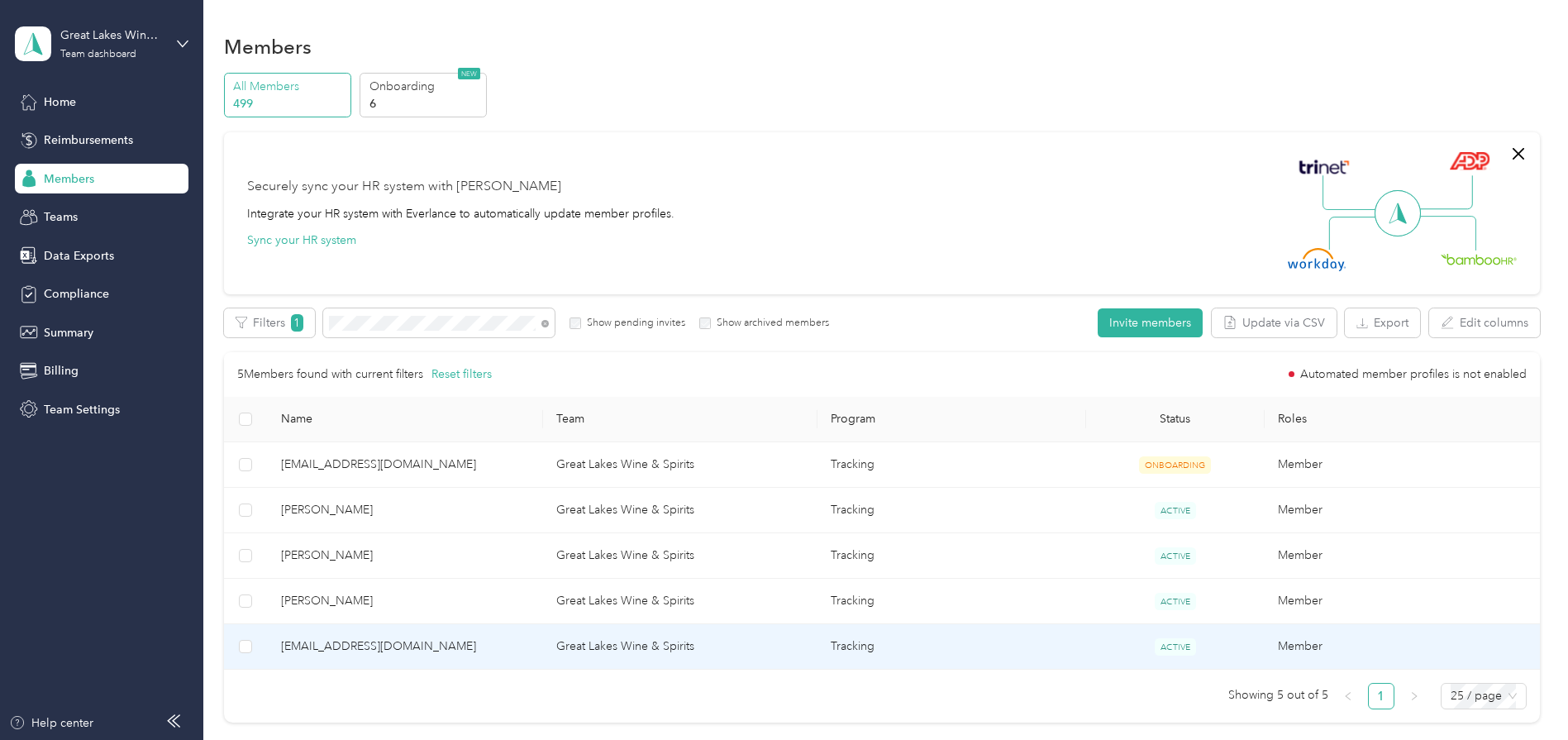
click at [293, 640] on span "[EMAIL_ADDRESS][DOMAIN_NAME]" at bounding box center [406, 645] width 249 height 18
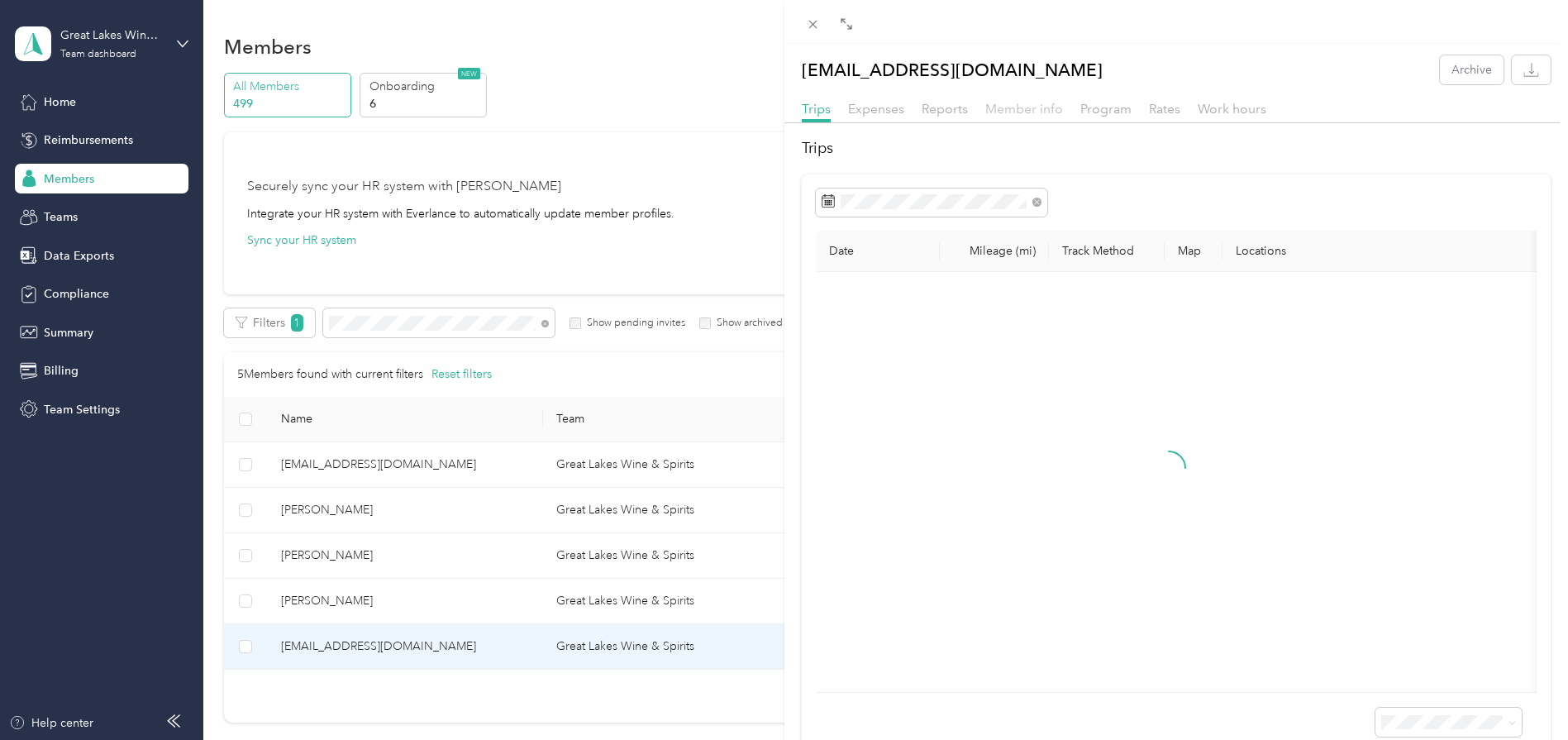
click at [1022, 107] on span "Member info" at bounding box center [1024, 108] width 78 height 16
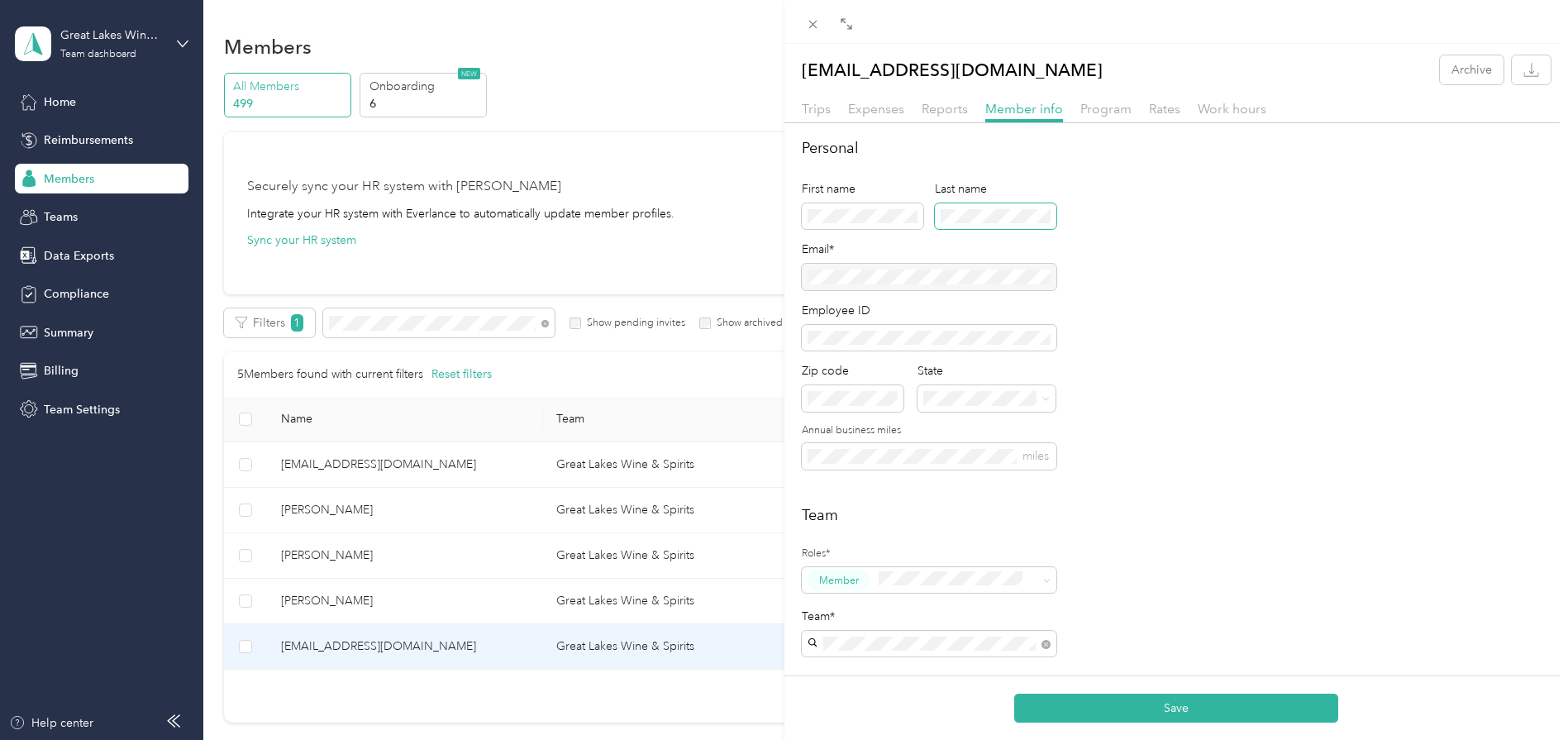
scroll to position [516, 0]
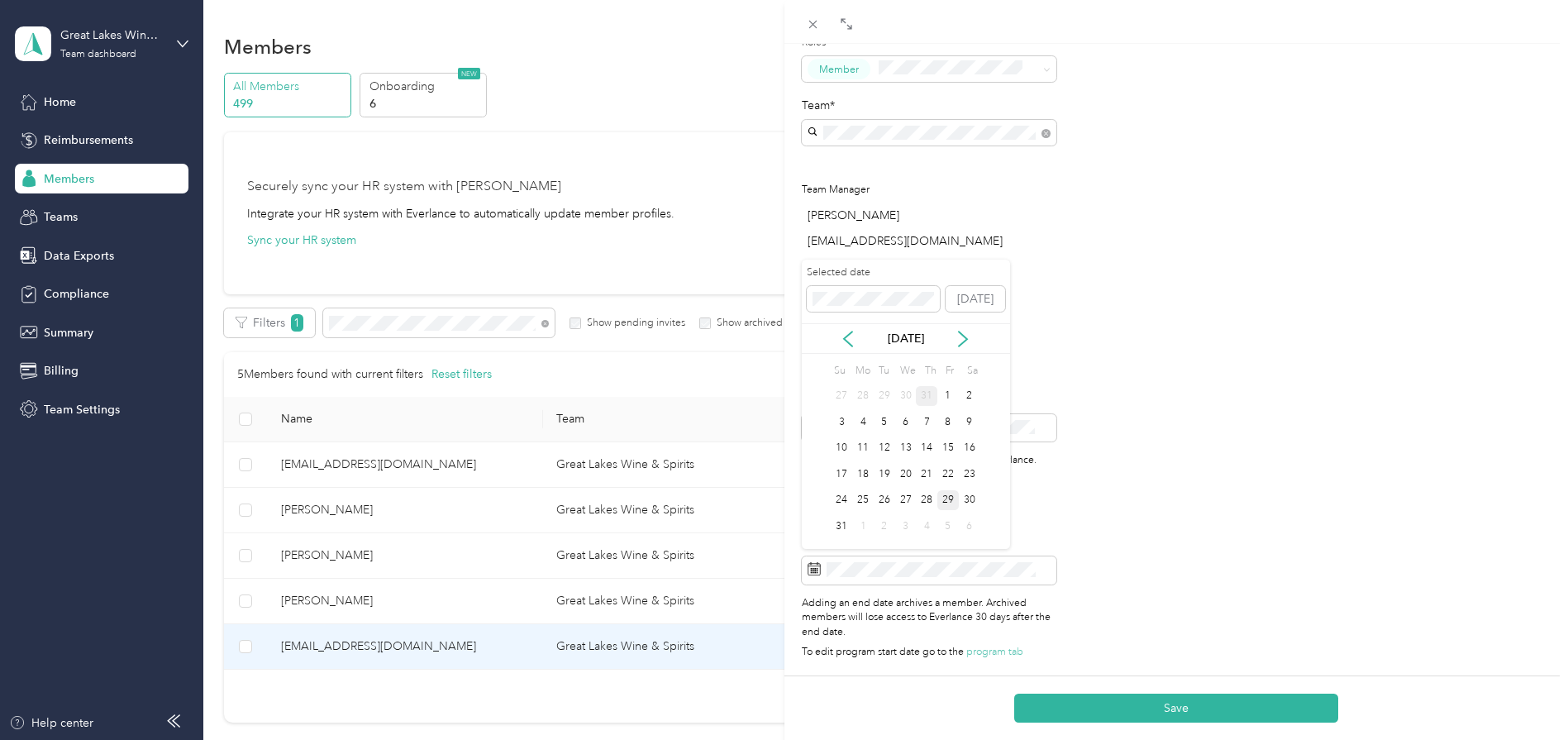
click at [927, 393] on div "31" at bounding box center [926, 396] width 21 height 20
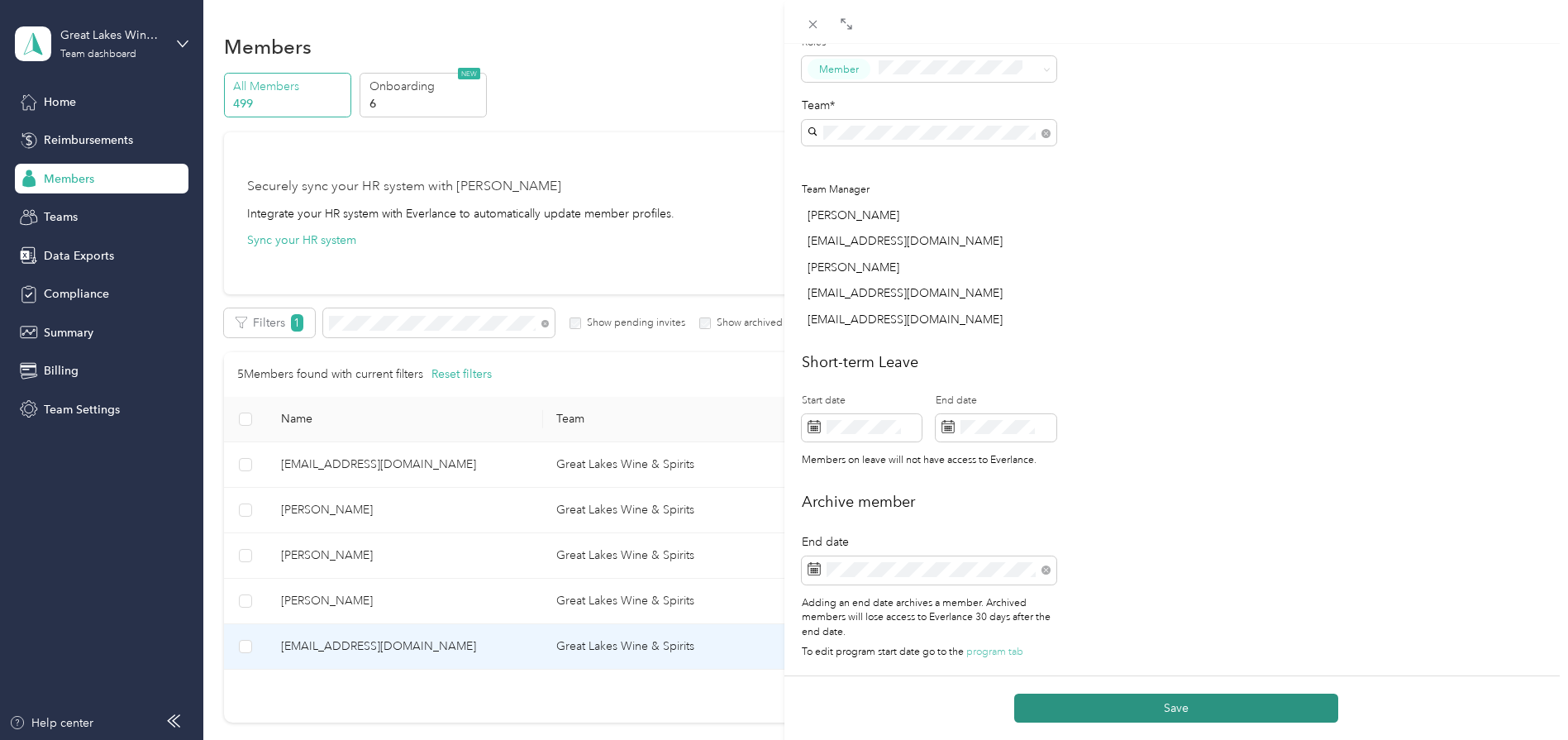
click at [1117, 701] on button "Save" at bounding box center [1177, 708] width 324 height 29
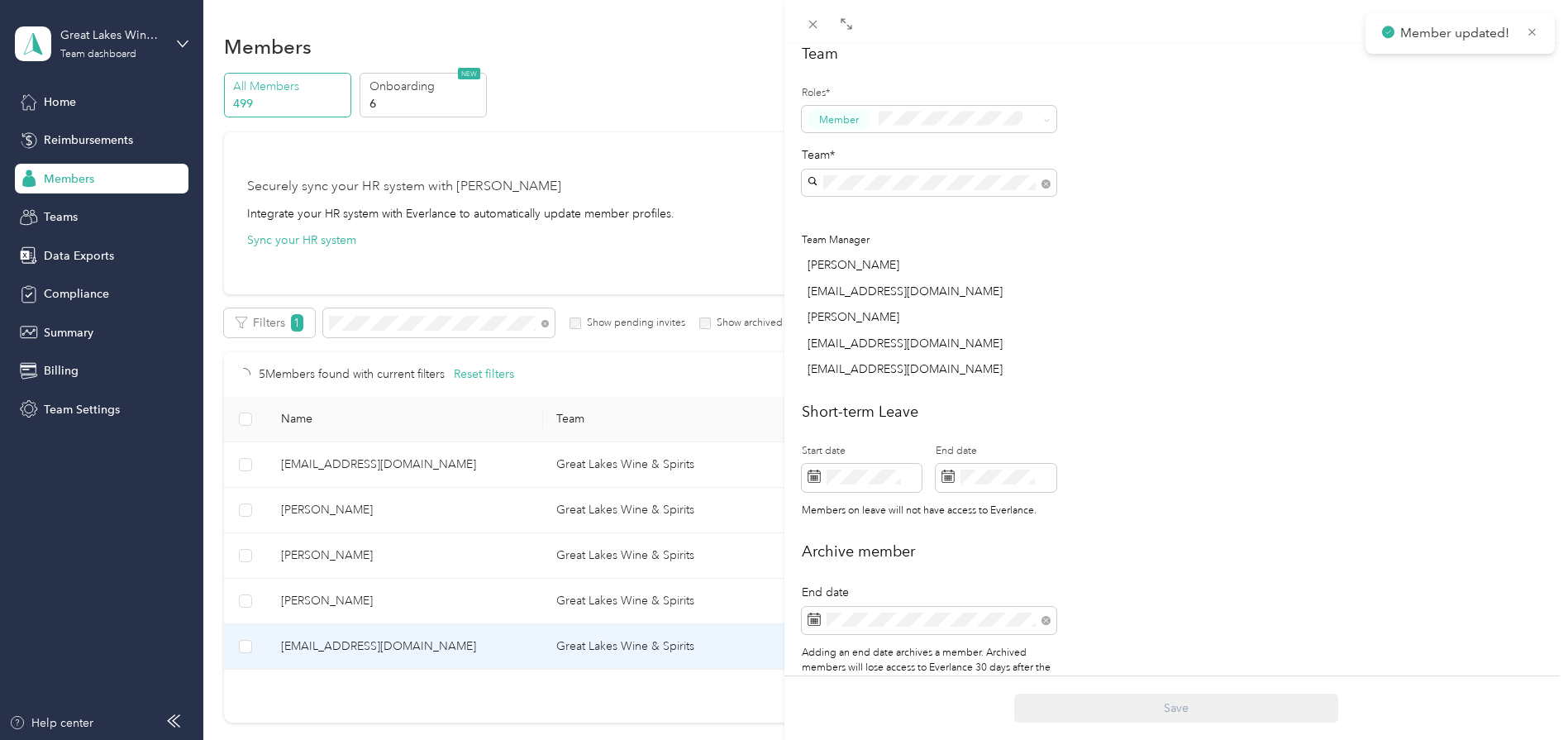
scroll to position [573, 0]
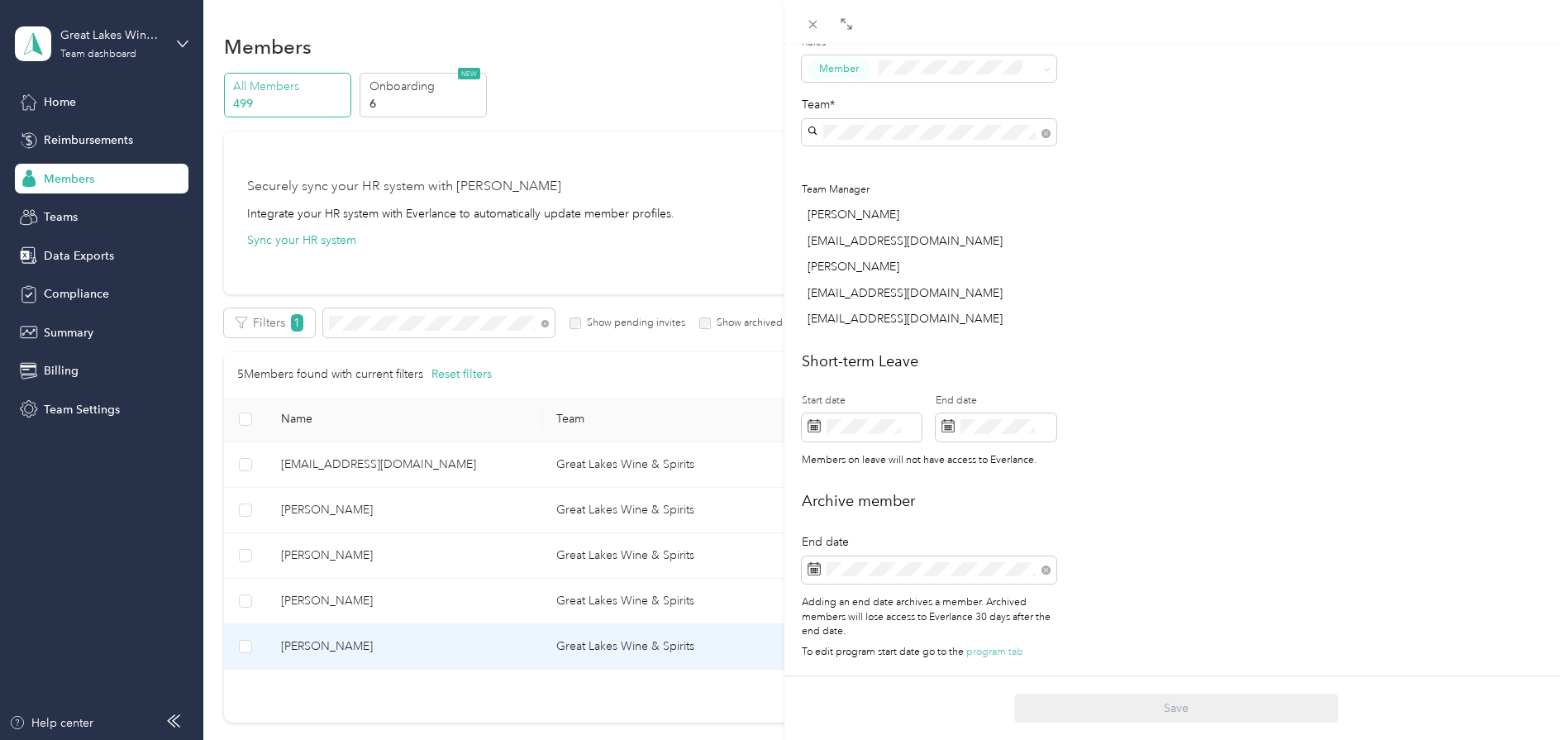
click at [396, 318] on div "This member was archived on [DATE] . They will lose access to Everlance [DATE] …" at bounding box center [784, 370] width 1568 height 740
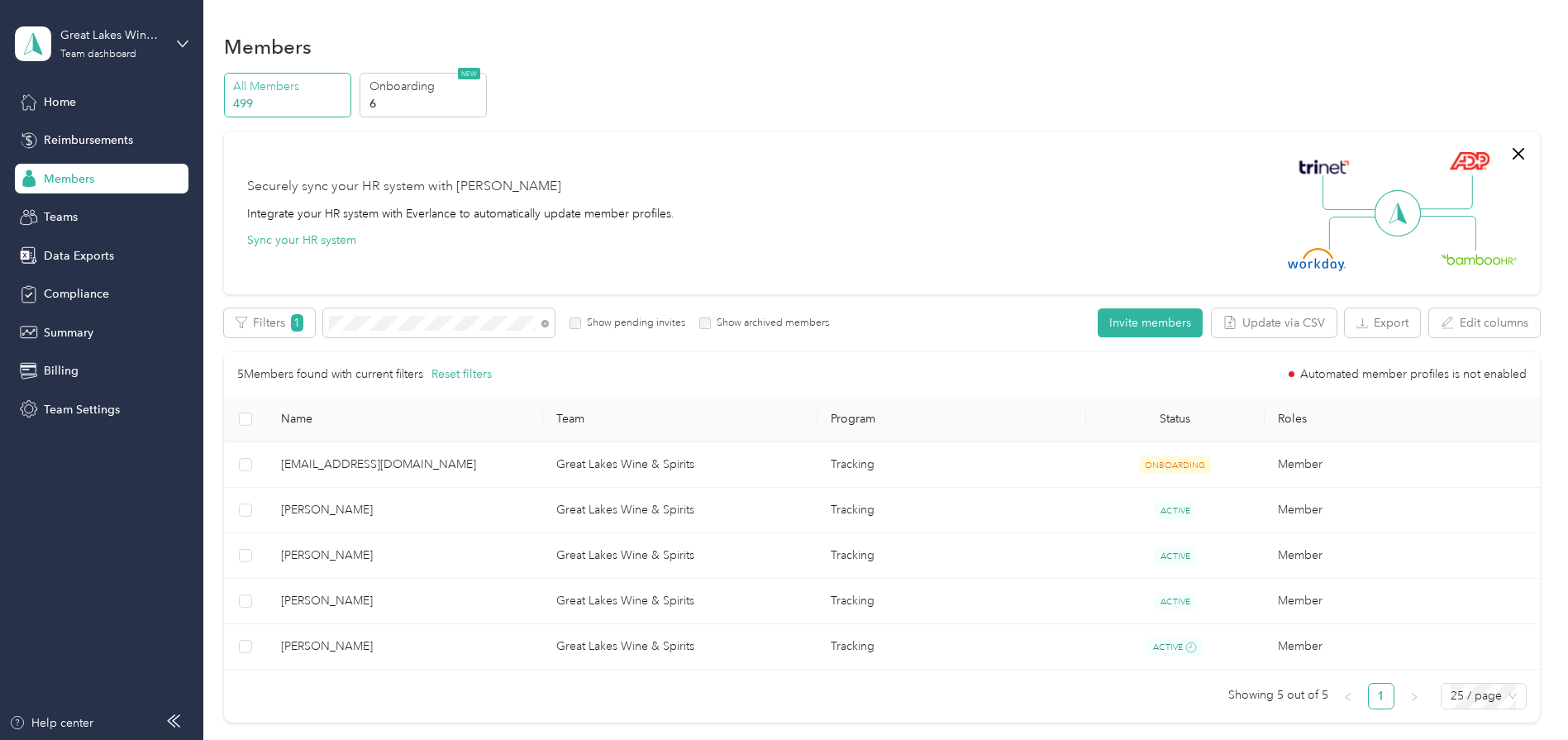
scroll to position [462, 0]
click at [316, 312] on div "Filters 1 Show pending invites Show archived members" at bounding box center [526, 323] width 606 height 29
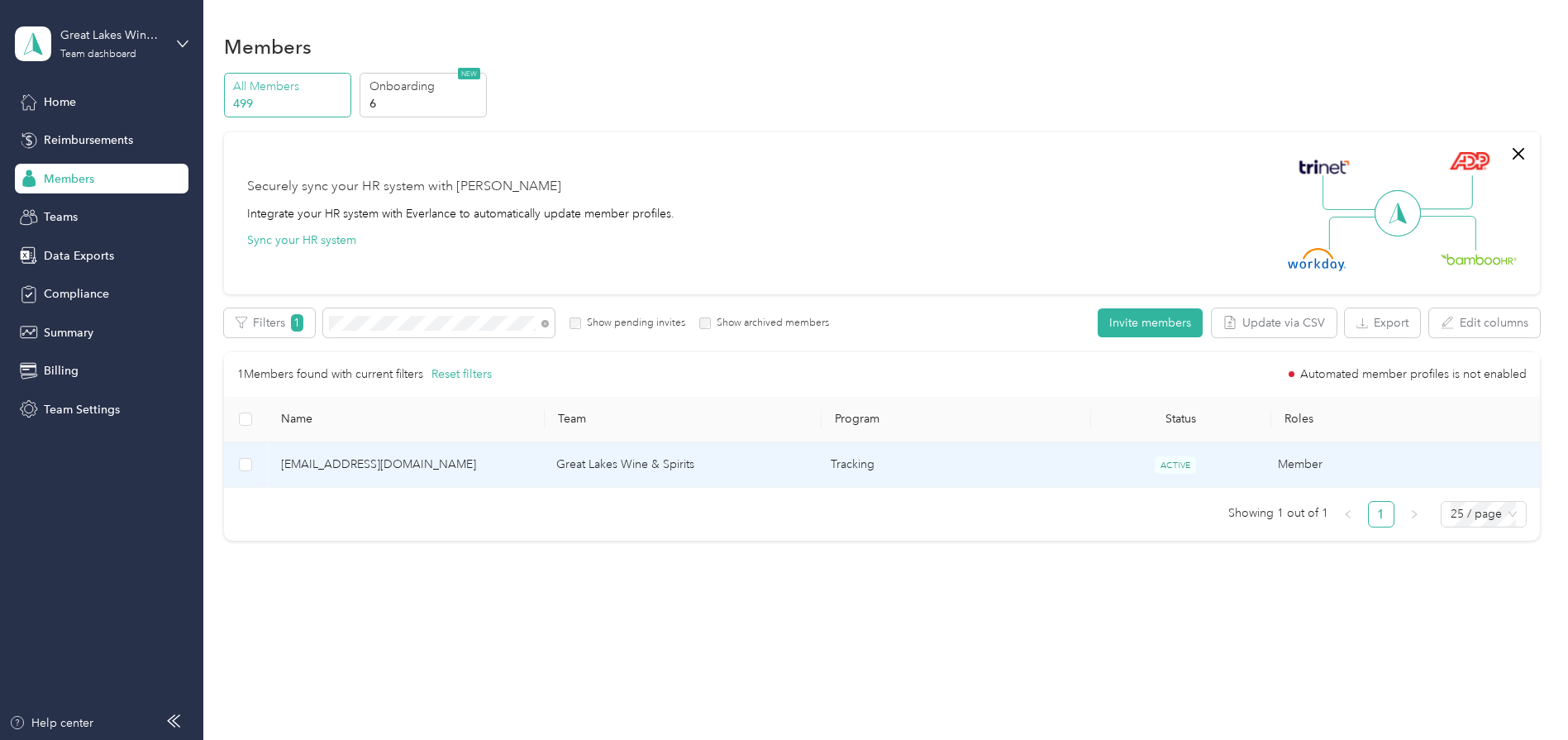
click at [298, 458] on span "[EMAIL_ADDRESS][DOMAIN_NAME]" at bounding box center [406, 464] width 249 height 18
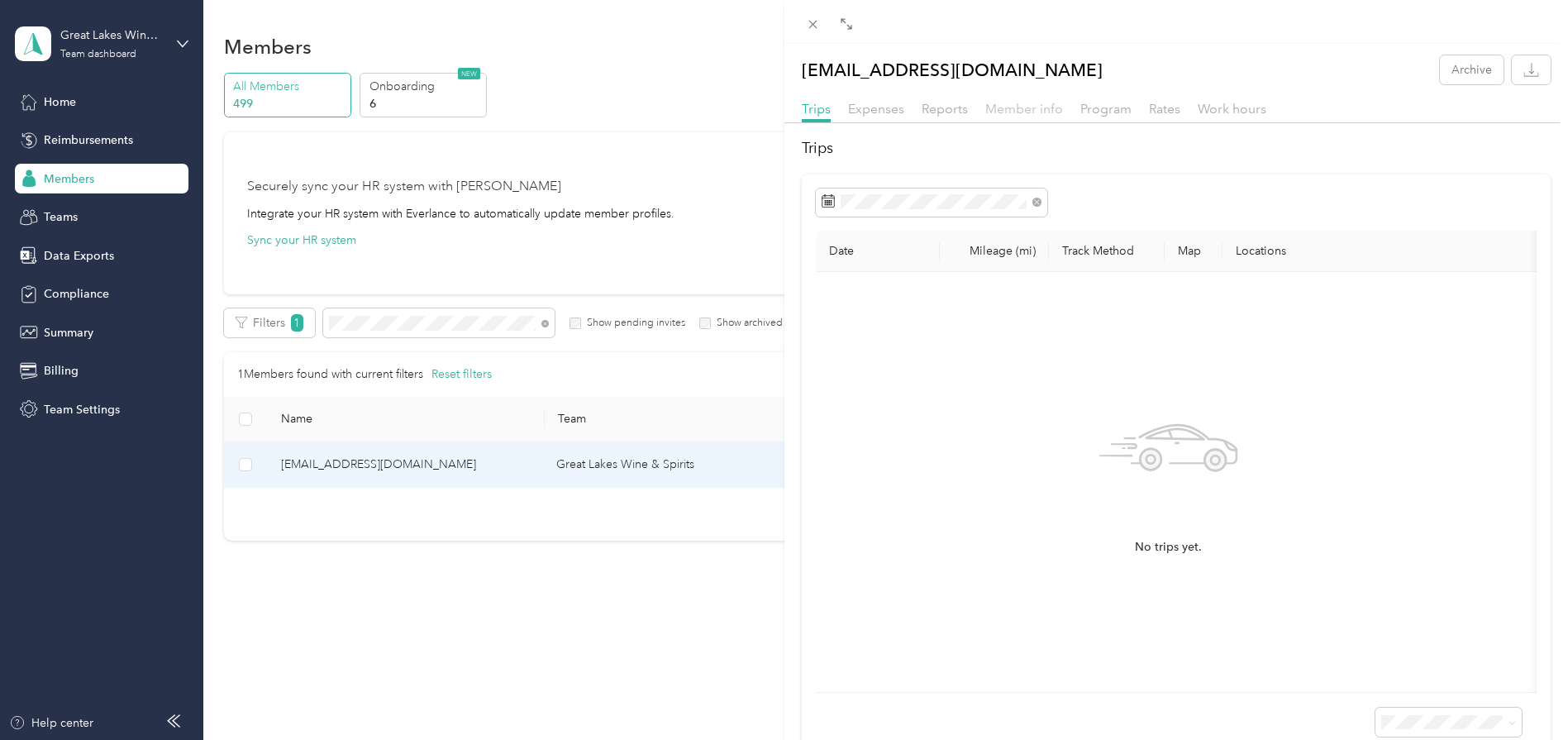
click at [1003, 103] on span "Member info" at bounding box center [1024, 108] width 78 height 16
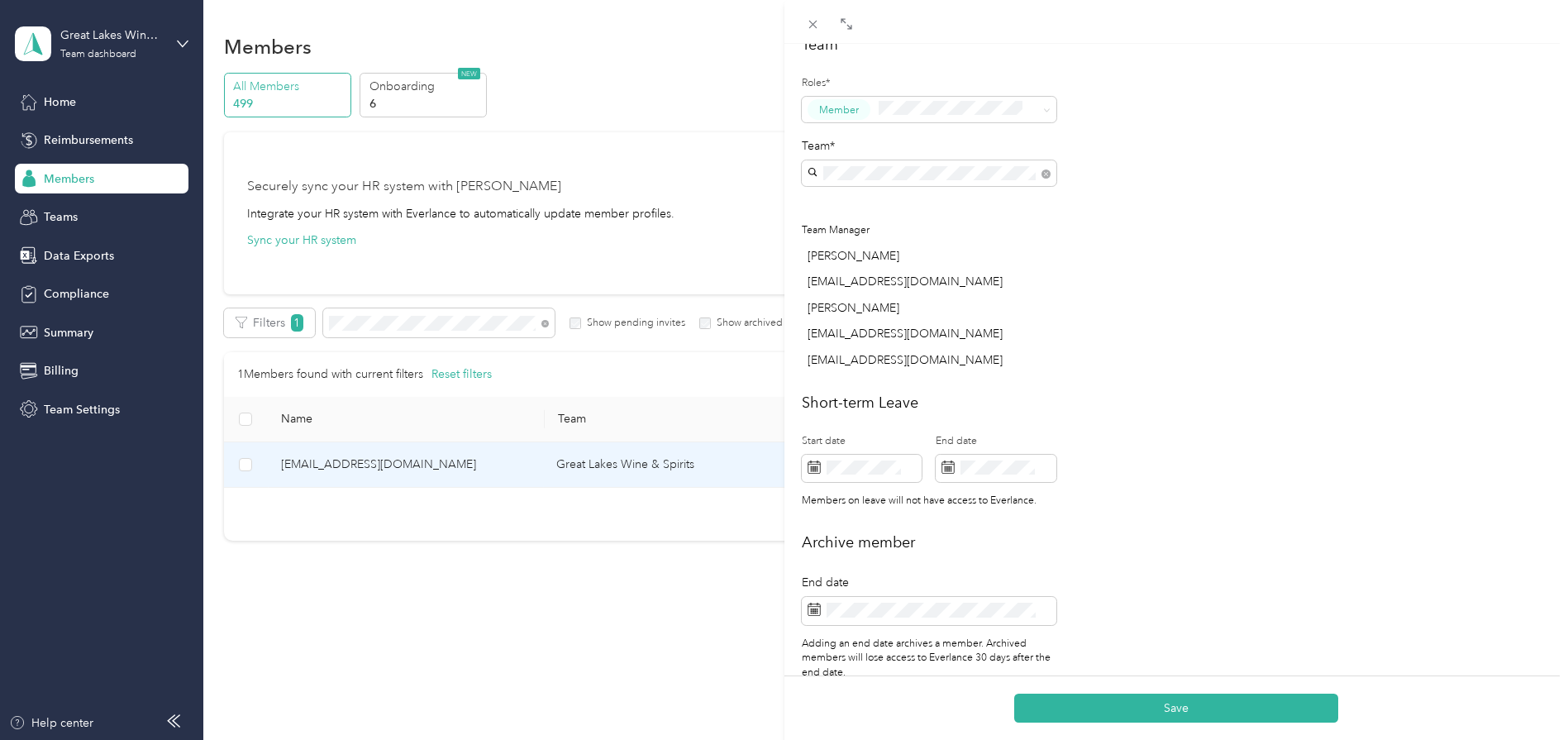
scroll to position [527, 0]
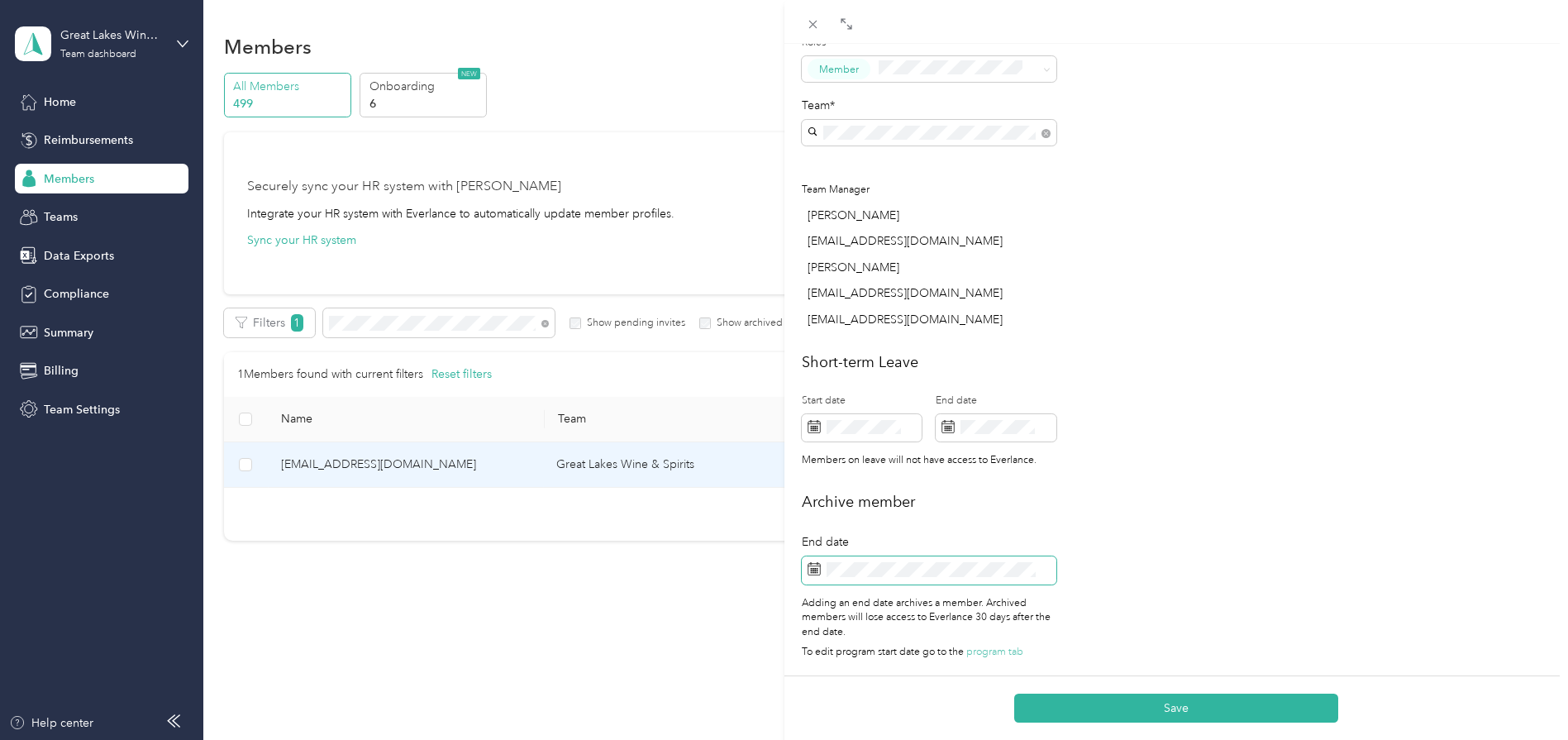
click at [939, 561] on span at bounding box center [929, 570] width 255 height 28
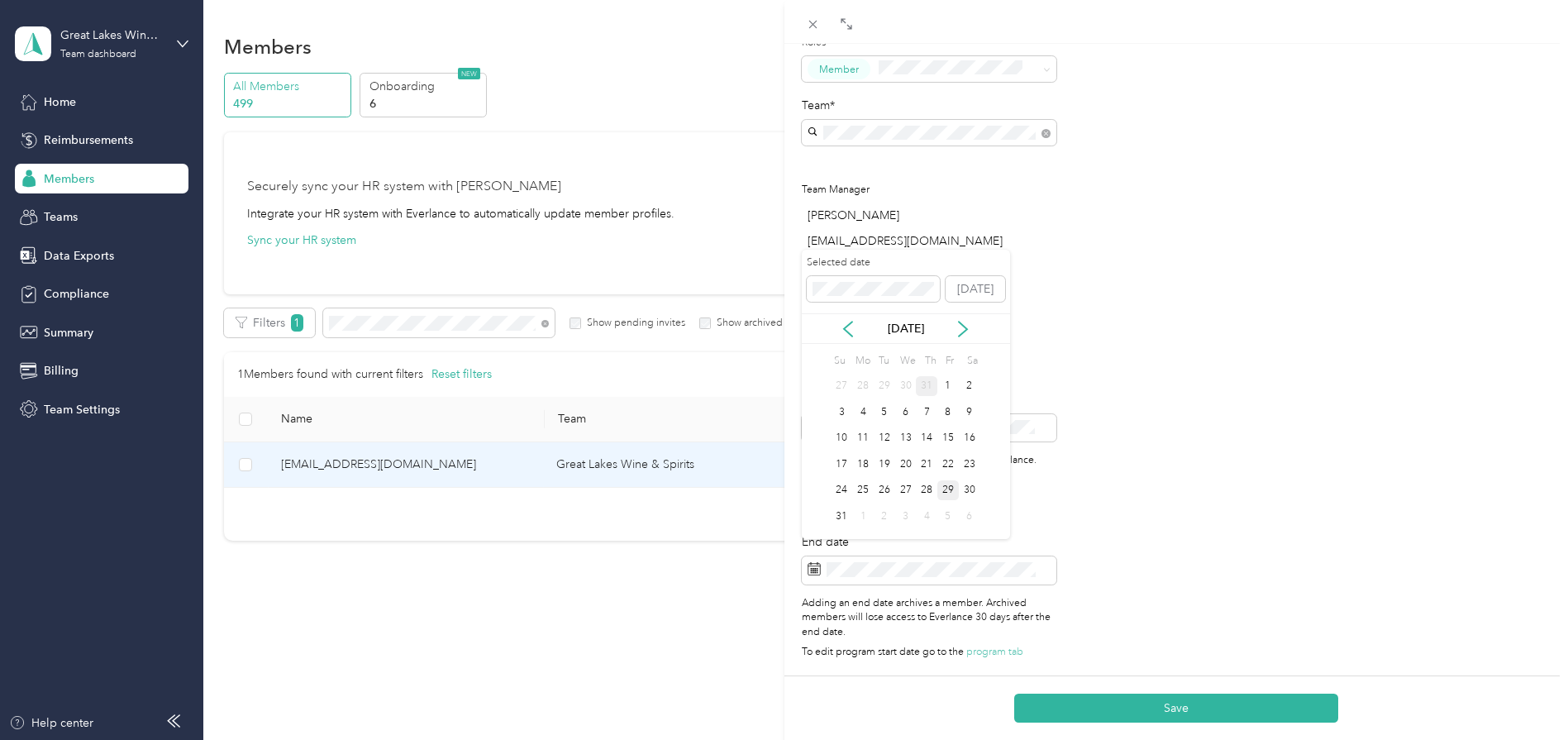
click at [922, 392] on div "31" at bounding box center [926, 386] width 21 height 20
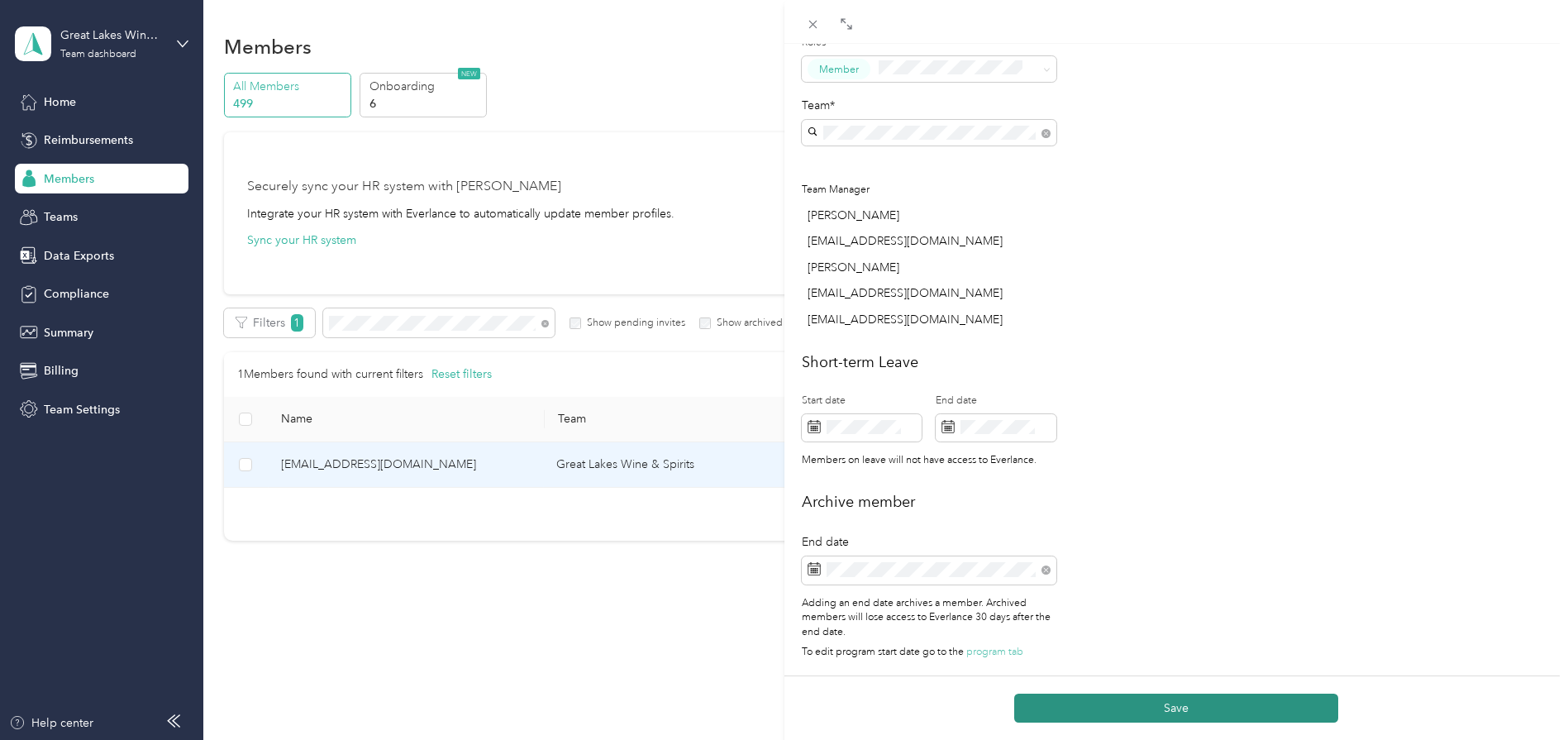
click at [1161, 700] on button "Save" at bounding box center [1177, 708] width 324 height 29
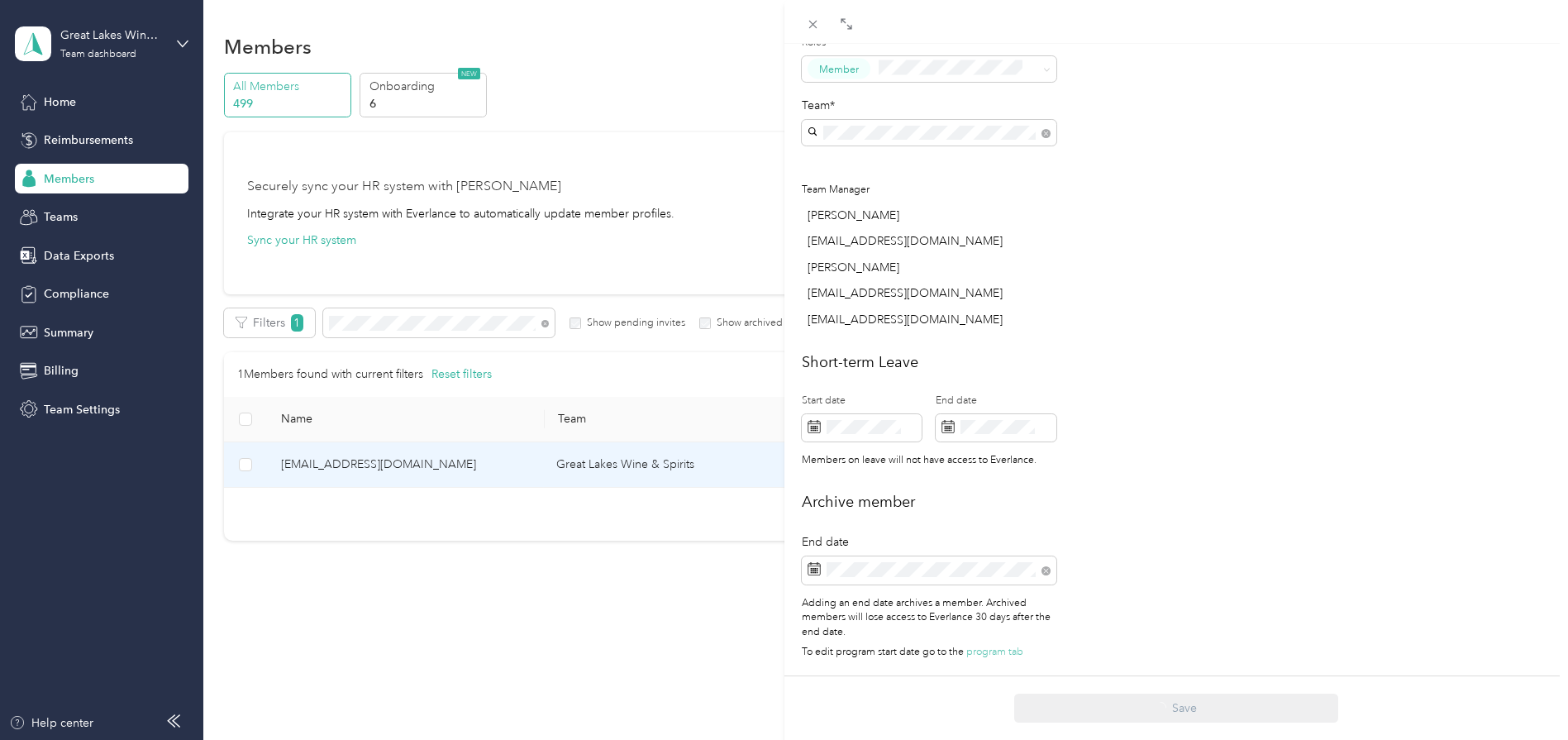
scroll to position [527, 0]
